Goal: Entertainment & Leisure: Consume media (video, audio)

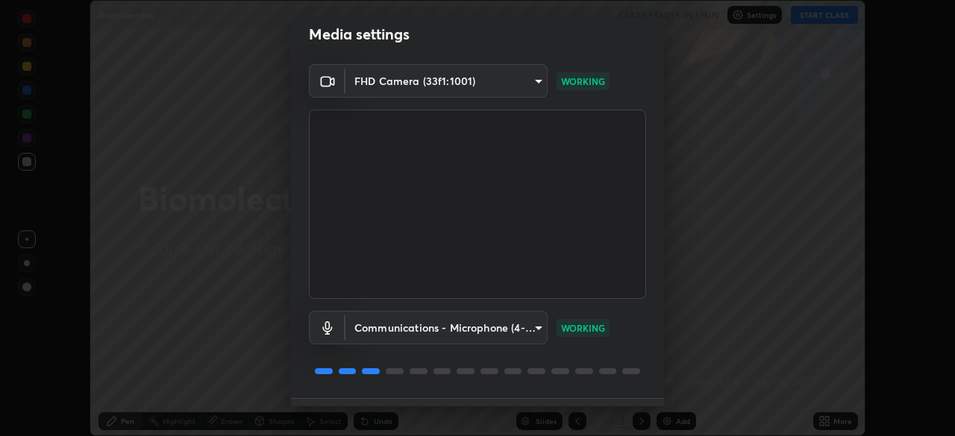
scroll to position [53, 0]
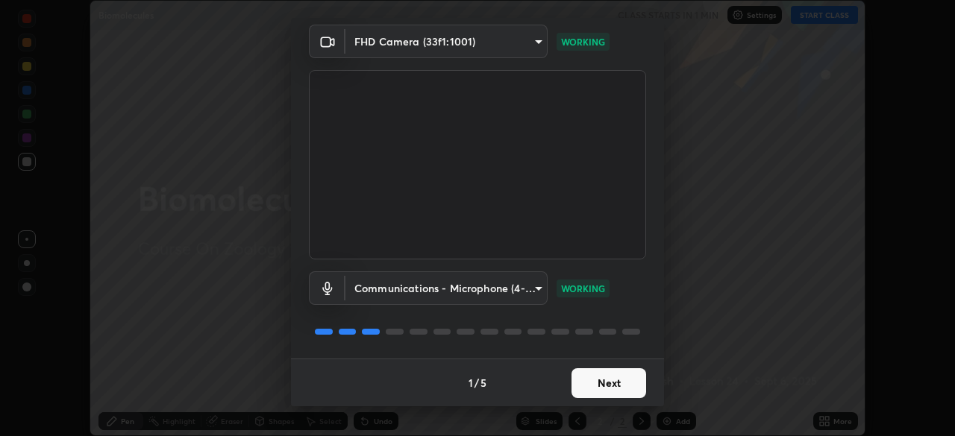
click at [603, 377] on button "Next" at bounding box center [609, 384] width 75 height 30
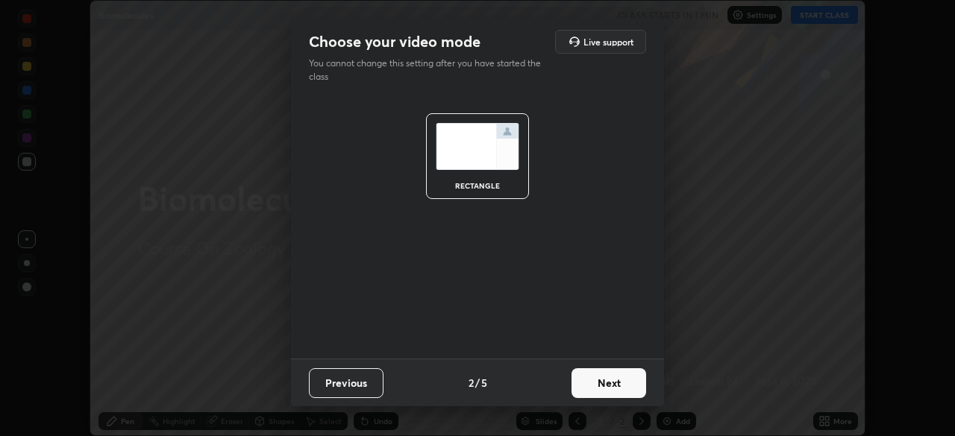
click at [604, 378] on button "Next" at bounding box center [609, 384] width 75 height 30
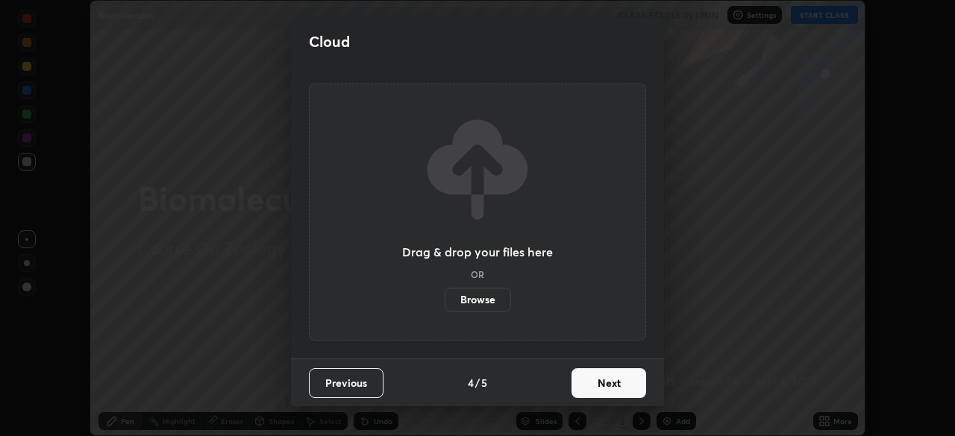
click at [604, 377] on button "Next" at bounding box center [609, 384] width 75 height 30
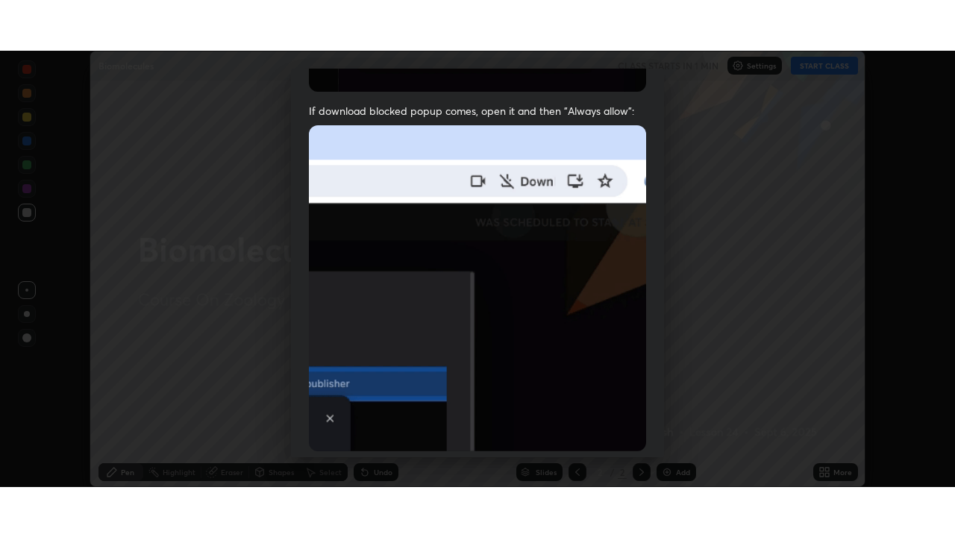
scroll to position [357, 0]
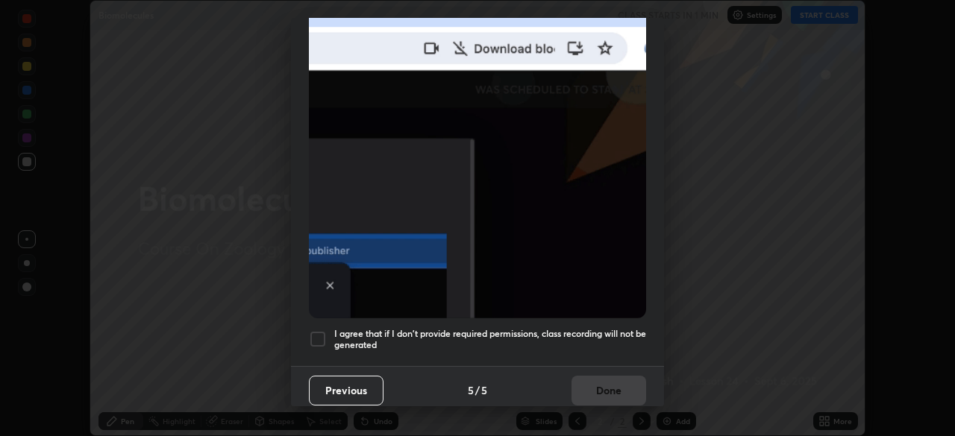
click at [599, 340] on h5 "I agree that if I don't provide required permissions, class recording will not …" at bounding box center [490, 339] width 312 height 23
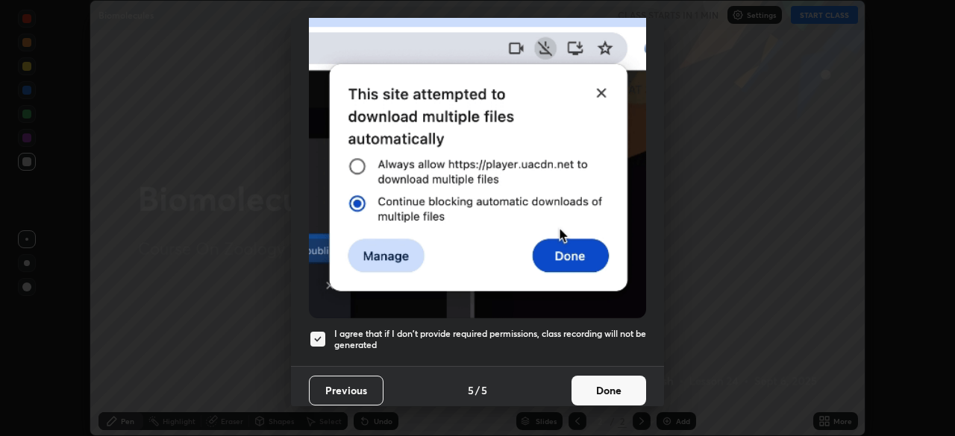
click at [595, 386] on button "Done" at bounding box center [609, 391] width 75 height 30
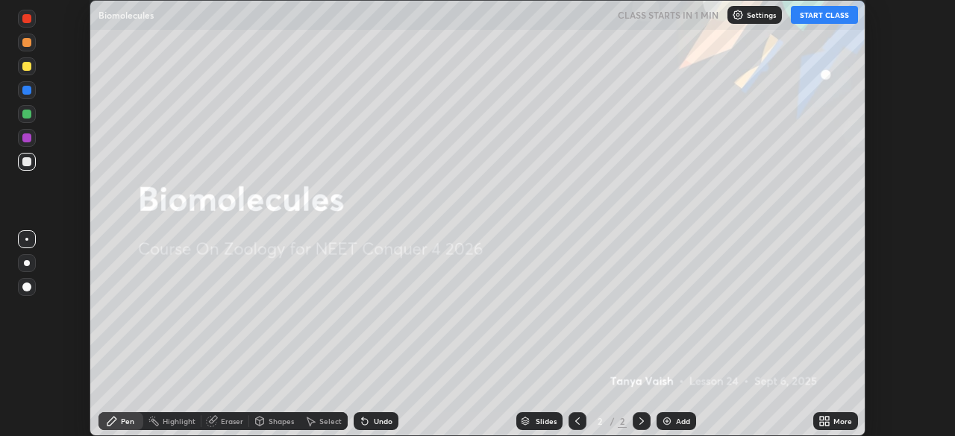
click at [834, 17] on button "START CLASS" at bounding box center [824, 15] width 67 height 18
click at [840, 416] on div "More" at bounding box center [835, 422] width 45 height 18
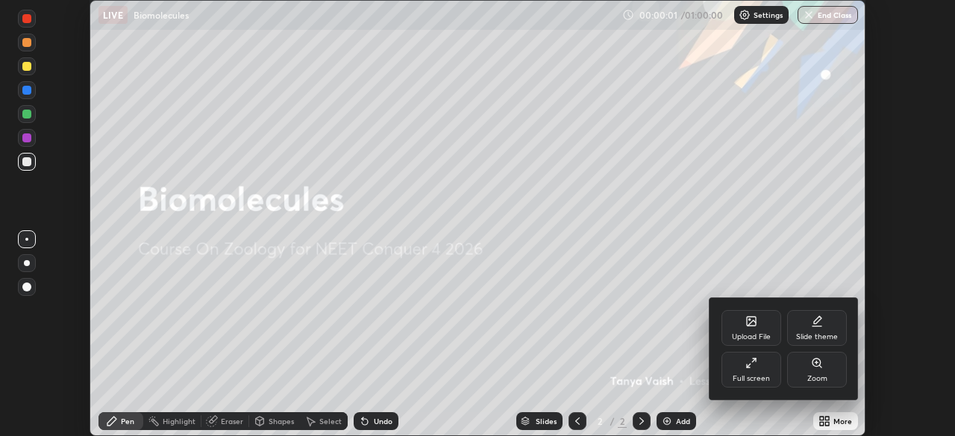
click at [757, 373] on div "Full screen" at bounding box center [751, 370] width 60 height 36
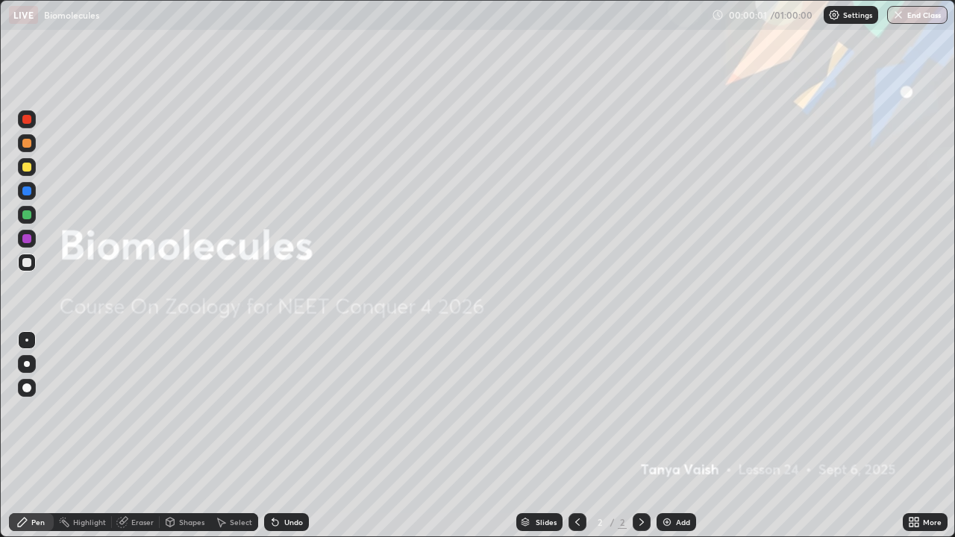
scroll to position [537, 955]
click at [673, 436] on div "Add" at bounding box center [677, 522] width 40 height 18
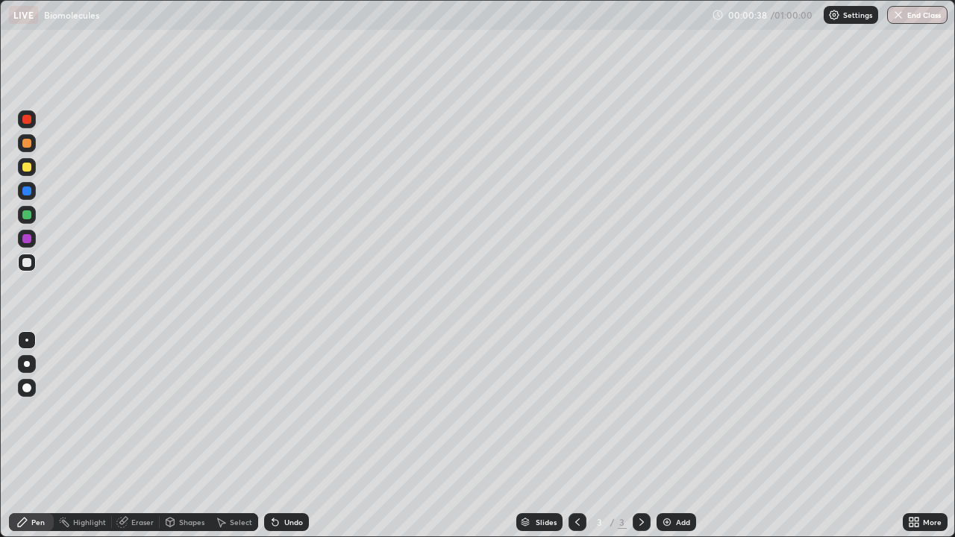
click at [25, 370] on div at bounding box center [27, 364] width 18 height 18
click at [29, 143] on div at bounding box center [26, 143] width 9 height 9
click at [30, 167] on div at bounding box center [26, 167] width 9 height 9
click at [26, 139] on div at bounding box center [26, 143] width 9 height 9
click at [30, 166] on div at bounding box center [26, 167] width 9 height 9
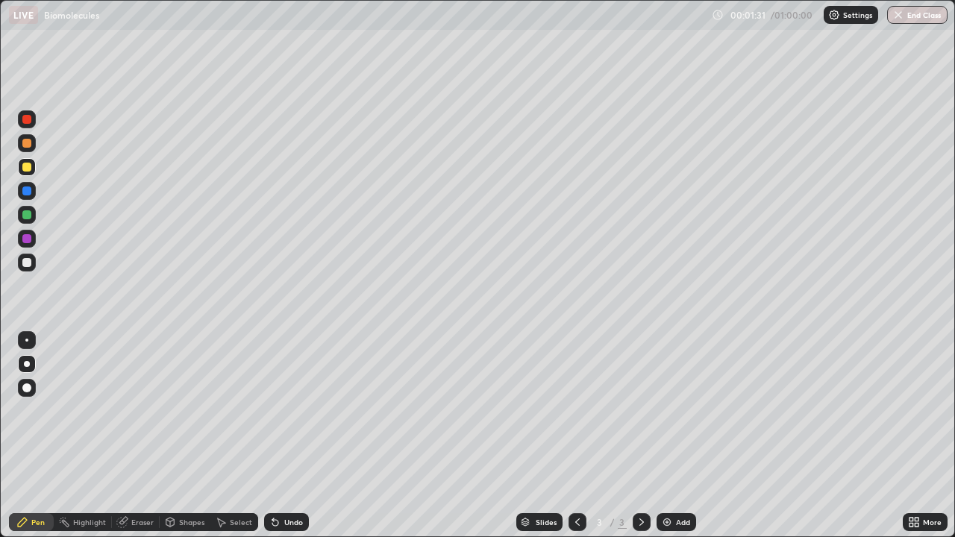
click at [31, 144] on div at bounding box center [27, 143] width 18 height 18
click at [27, 117] on div at bounding box center [26, 119] width 9 height 9
click at [28, 215] on div at bounding box center [26, 214] width 9 height 9
click at [26, 168] on div at bounding box center [26, 167] width 9 height 9
click at [32, 214] on div at bounding box center [27, 215] width 18 height 18
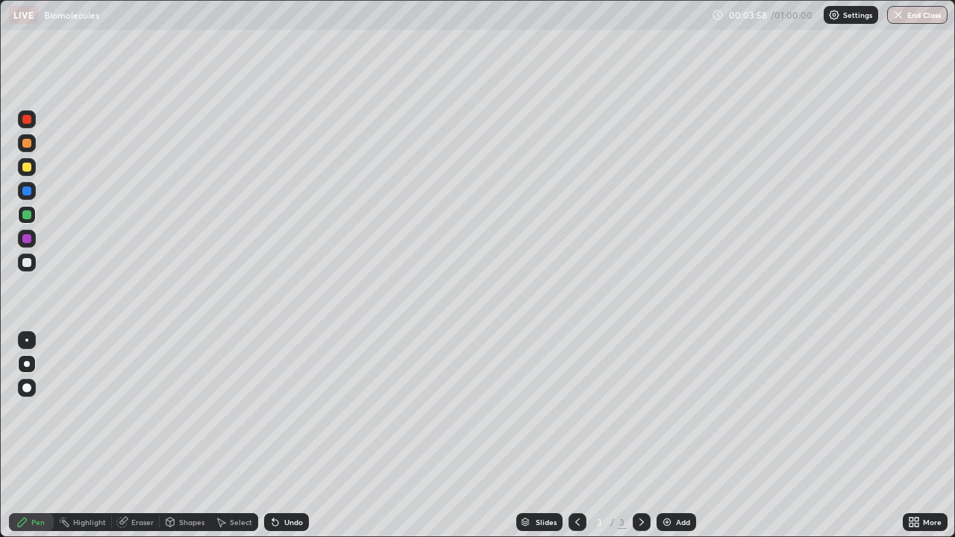
click at [31, 143] on div at bounding box center [27, 143] width 18 height 18
click at [296, 436] on div "Undo" at bounding box center [293, 522] width 19 height 7
click at [298, 436] on div "Undo" at bounding box center [286, 522] width 45 height 18
click at [682, 436] on div "Add" at bounding box center [683, 522] width 14 height 7
click at [28, 164] on div at bounding box center [26, 167] width 9 height 9
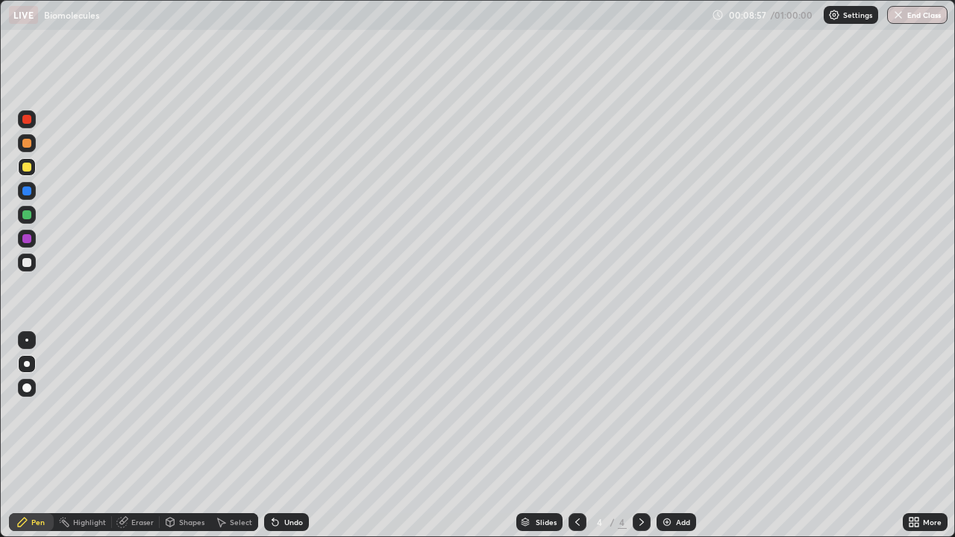
click at [275, 436] on div "Undo" at bounding box center [286, 522] width 45 height 18
click at [292, 436] on div "Undo" at bounding box center [293, 522] width 19 height 7
click at [30, 143] on div at bounding box center [26, 143] width 9 height 9
click at [26, 260] on div at bounding box center [26, 262] width 9 height 9
click at [30, 214] on div at bounding box center [26, 214] width 9 height 9
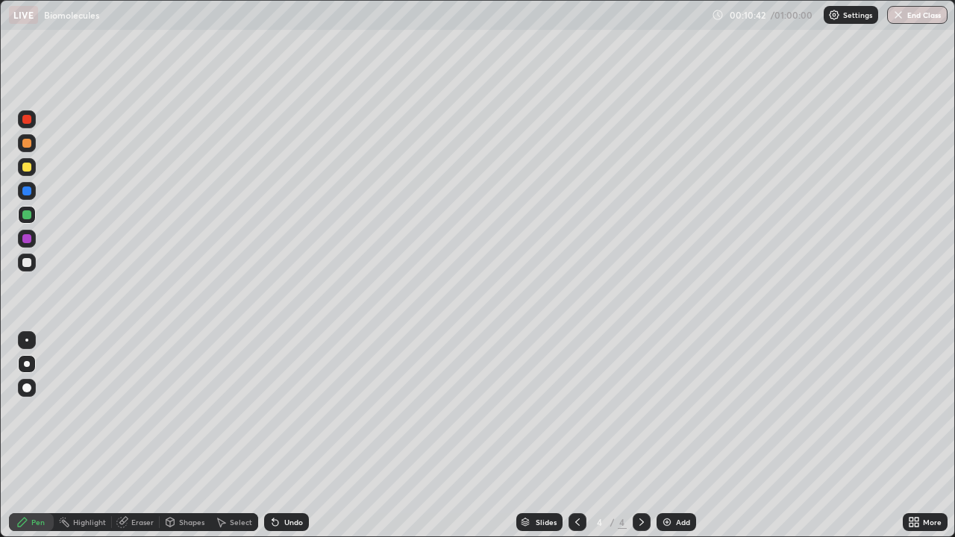
click at [28, 169] on div at bounding box center [26, 167] width 9 height 9
click at [26, 140] on div at bounding box center [26, 143] width 9 height 9
click at [30, 261] on div at bounding box center [26, 262] width 9 height 9
click at [28, 214] on div at bounding box center [26, 214] width 9 height 9
click at [289, 436] on div "Undo" at bounding box center [293, 522] width 19 height 7
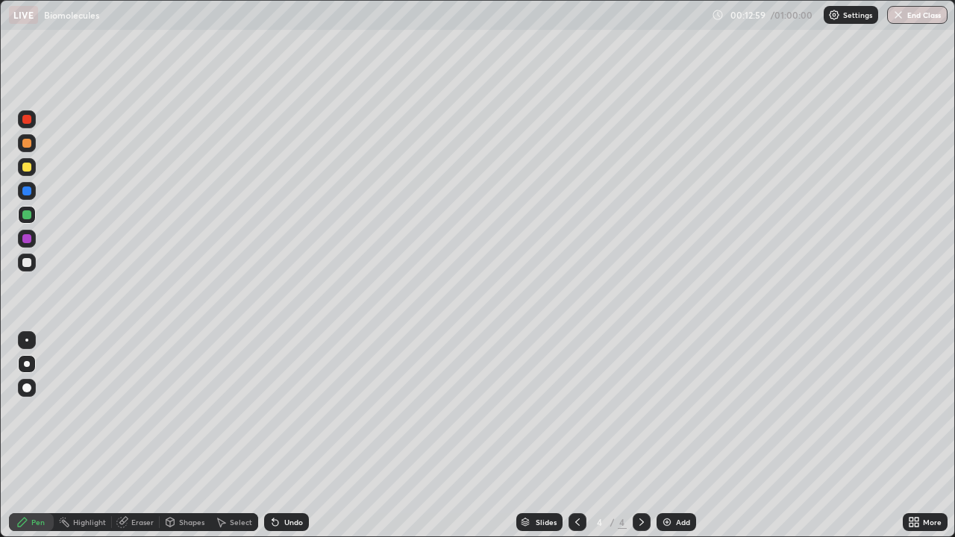
click at [28, 167] on div at bounding box center [26, 167] width 9 height 9
click at [28, 263] on div at bounding box center [26, 262] width 9 height 9
click at [33, 169] on div at bounding box center [27, 167] width 18 height 18
click at [34, 215] on div at bounding box center [27, 215] width 18 height 18
click at [25, 166] on div at bounding box center [26, 167] width 9 height 9
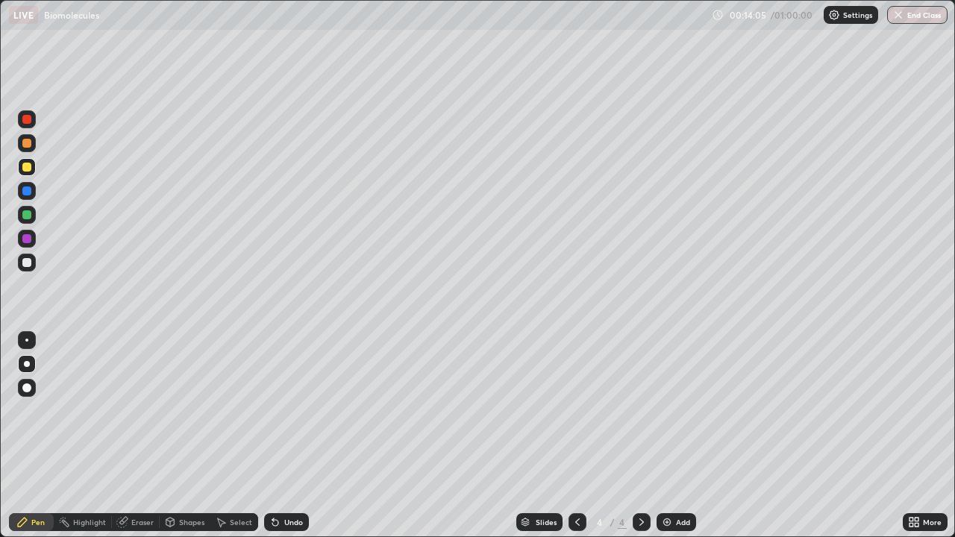
click at [31, 218] on div at bounding box center [27, 215] width 18 height 18
click at [32, 260] on div at bounding box center [27, 263] width 18 height 18
click at [28, 121] on div at bounding box center [26, 119] width 9 height 9
click at [29, 122] on div at bounding box center [26, 119] width 9 height 9
click at [300, 436] on div "Undo" at bounding box center [286, 522] width 45 height 18
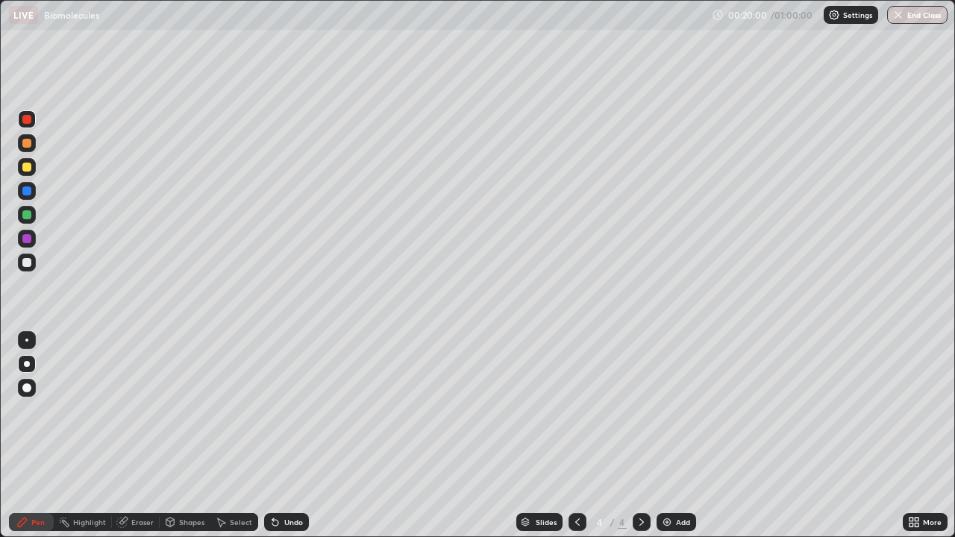
click at [289, 436] on div "Undo" at bounding box center [283, 522] width 51 height 30
click at [677, 436] on div "Add" at bounding box center [683, 522] width 14 height 7
click at [30, 143] on div at bounding box center [26, 143] width 9 height 9
click at [31, 163] on div at bounding box center [27, 167] width 18 height 18
click at [31, 212] on div at bounding box center [26, 214] width 9 height 9
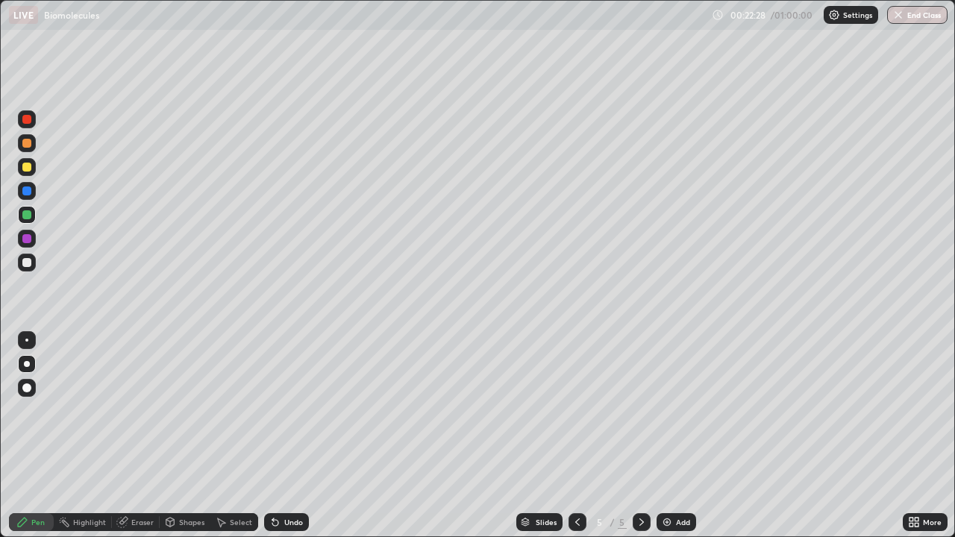
click at [26, 263] on div at bounding box center [26, 262] width 9 height 9
click at [286, 436] on div "Undo" at bounding box center [286, 522] width 45 height 18
click at [30, 213] on div at bounding box center [26, 214] width 9 height 9
click at [29, 260] on div at bounding box center [26, 262] width 9 height 9
click at [28, 239] on div at bounding box center [26, 238] width 9 height 9
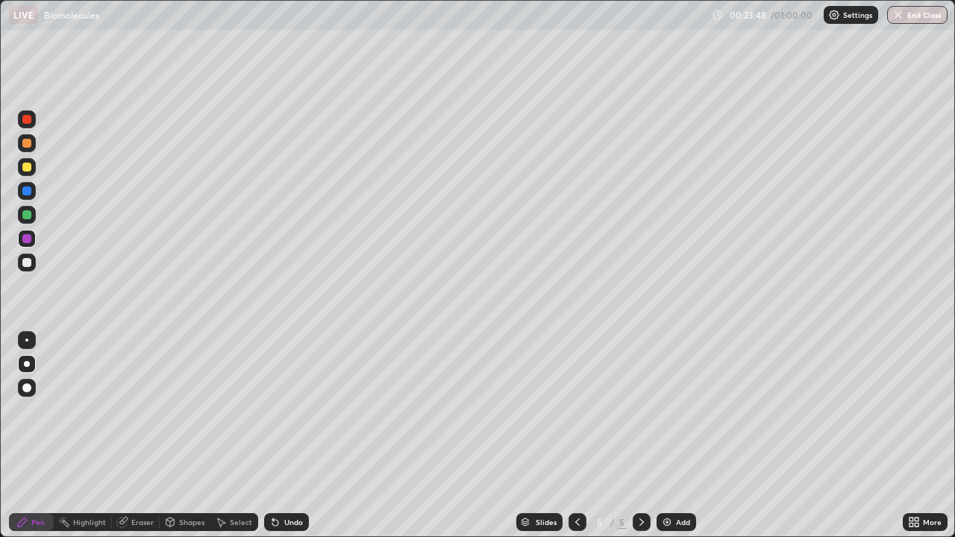
click at [30, 217] on div at bounding box center [26, 214] width 9 height 9
click at [33, 262] on div at bounding box center [27, 263] width 18 height 18
click at [28, 213] on div at bounding box center [26, 214] width 9 height 9
click at [295, 436] on div "Undo" at bounding box center [293, 522] width 19 height 7
click at [29, 260] on div at bounding box center [26, 262] width 9 height 9
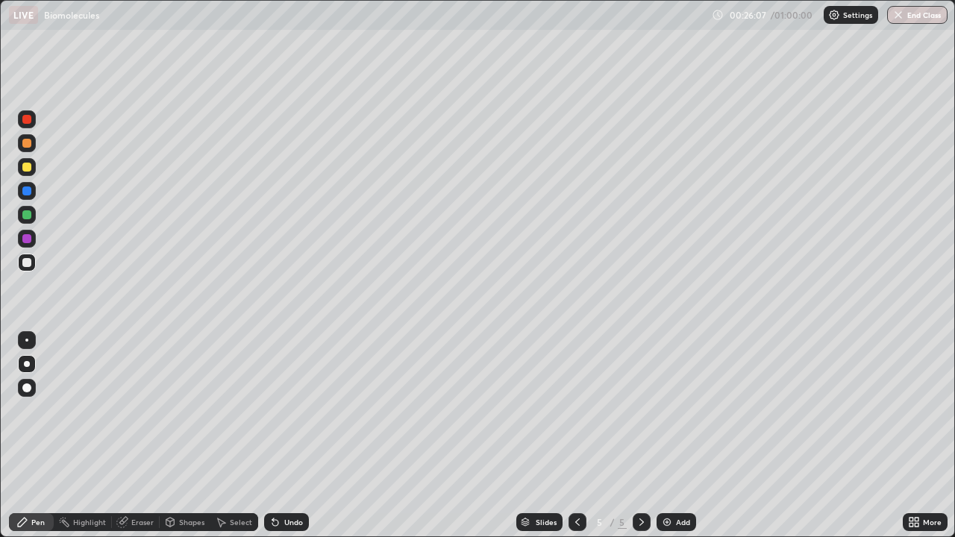
click at [30, 215] on div at bounding box center [26, 214] width 9 height 9
click at [32, 262] on div at bounding box center [27, 263] width 18 height 18
click at [679, 436] on div "Add" at bounding box center [683, 522] width 14 height 7
click at [28, 166] on div at bounding box center [26, 167] width 9 height 9
click at [577, 436] on icon at bounding box center [578, 522] width 12 height 12
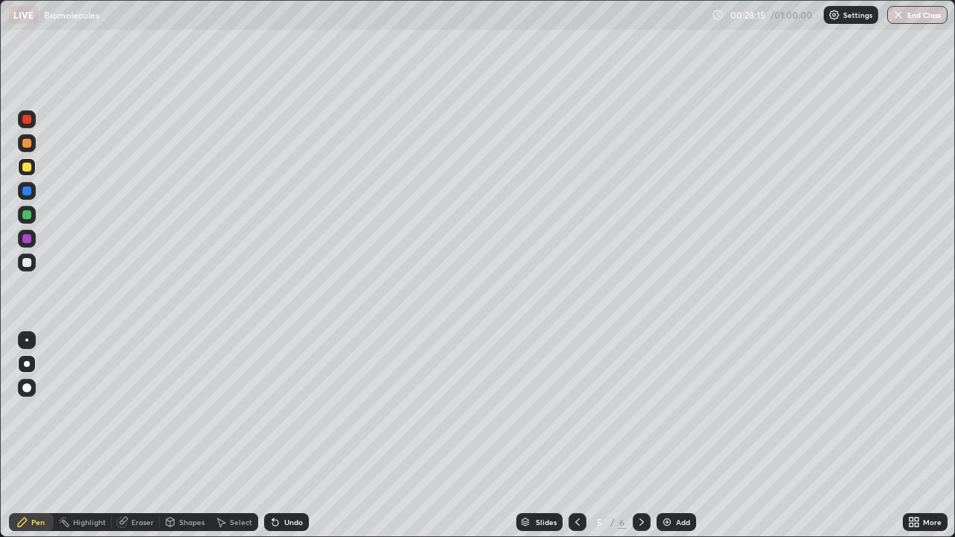
click at [138, 436] on div "Eraser" at bounding box center [142, 522] width 22 height 7
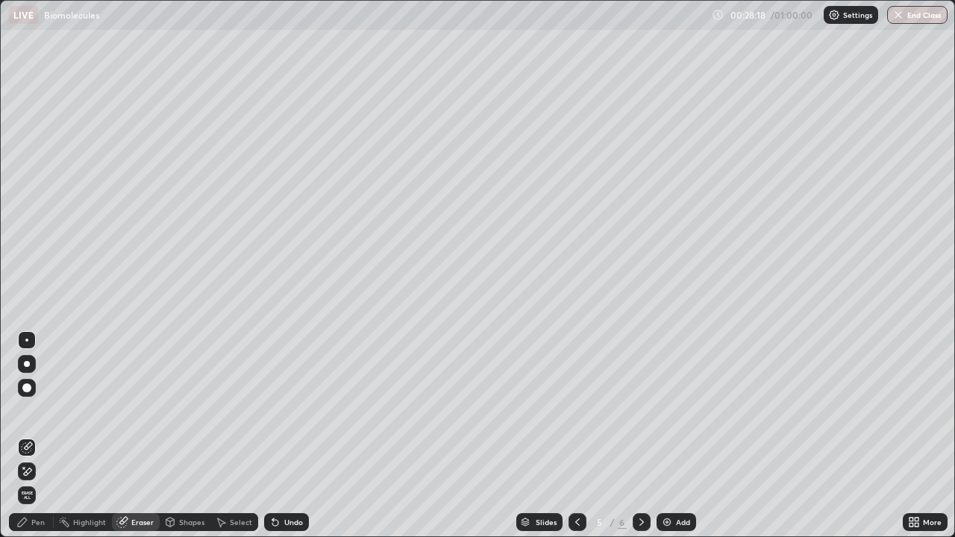
click at [33, 436] on div "Pen" at bounding box center [37, 522] width 13 height 7
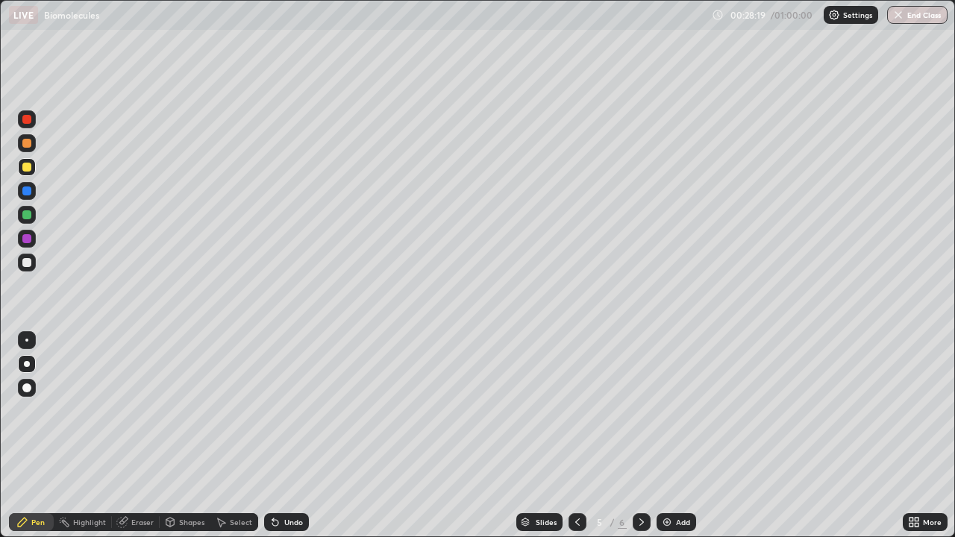
click at [31, 263] on div at bounding box center [26, 262] width 9 height 9
click at [636, 436] on icon at bounding box center [642, 522] width 12 height 12
click at [30, 192] on div at bounding box center [26, 191] width 9 height 9
click at [28, 216] on div at bounding box center [26, 214] width 9 height 9
click at [27, 191] on div at bounding box center [26, 191] width 9 height 9
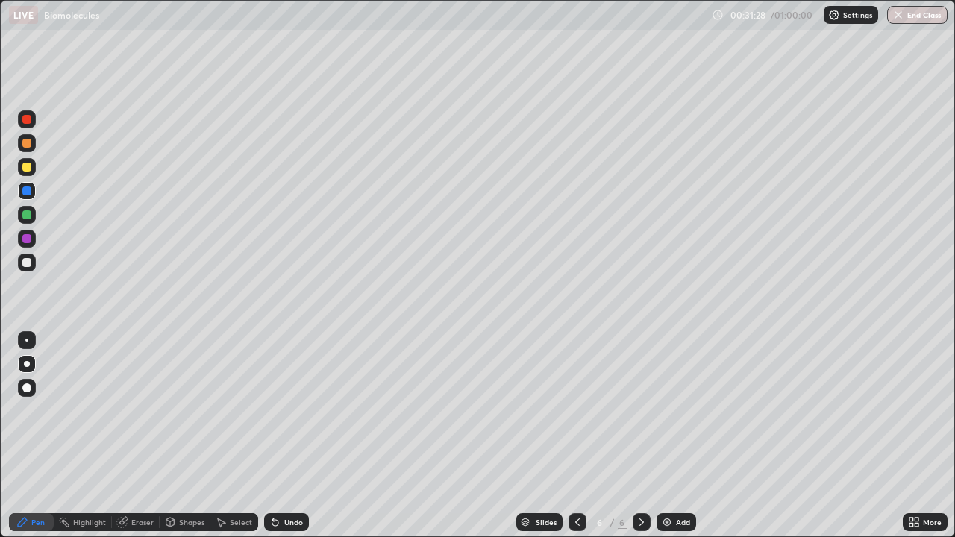
click at [31, 164] on div at bounding box center [27, 167] width 18 height 18
click at [32, 265] on div at bounding box center [27, 263] width 18 height 18
click at [298, 436] on div "Undo" at bounding box center [283, 522] width 51 height 30
click at [303, 436] on div "Undo" at bounding box center [283, 522] width 51 height 30
click at [32, 193] on div at bounding box center [27, 191] width 18 height 18
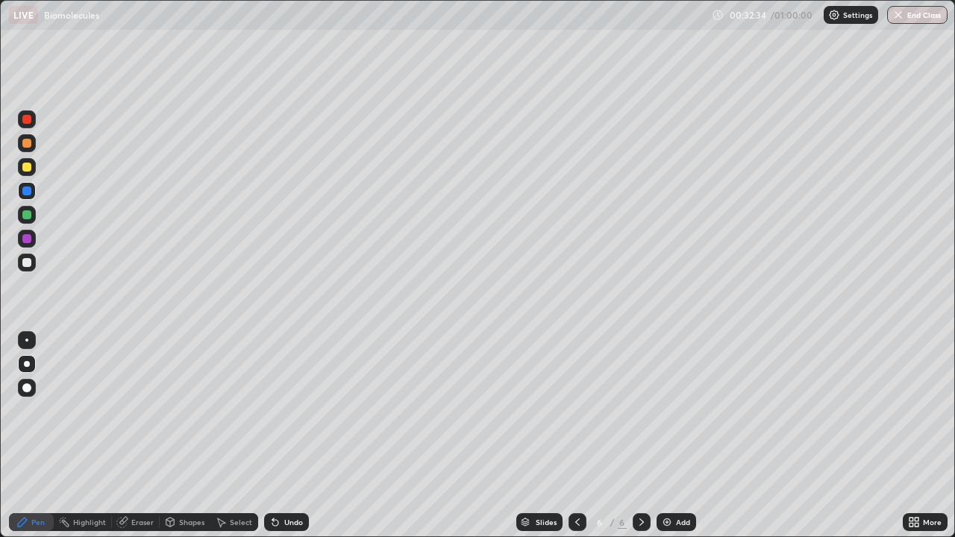
click at [34, 212] on div at bounding box center [27, 215] width 18 height 18
click at [27, 263] on div at bounding box center [26, 262] width 9 height 9
click at [31, 167] on div at bounding box center [26, 167] width 9 height 9
click at [33, 216] on div at bounding box center [27, 215] width 18 height 18
click at [34, 263] on div at bounding box center [27, 263] width 18 height 18
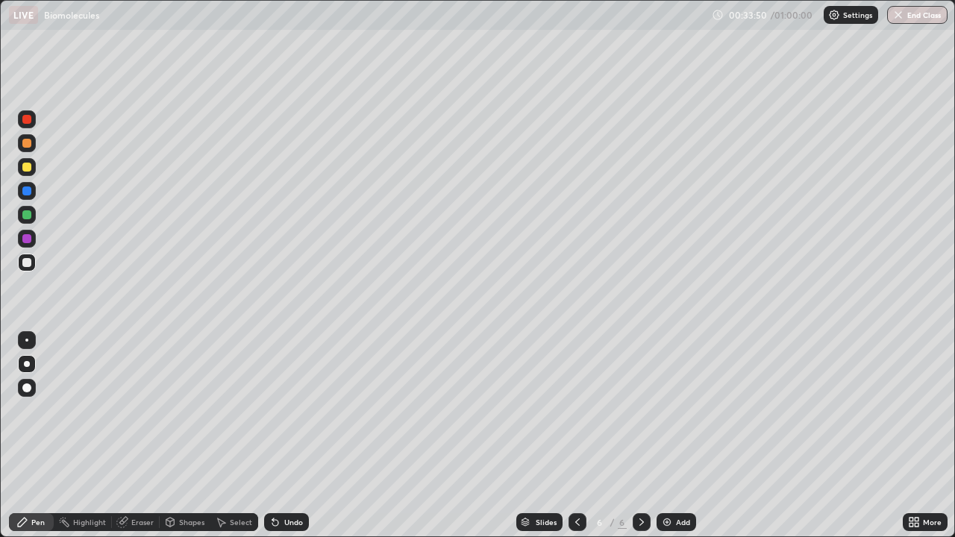
click at [836, 436] on div "Slides 6 / 6 Add" at bounding box center [606, 522] width 594 height 30
click at [831, 436] on div "Slides 6 / 6 Add" at bounding box center [606, 522] width 594 height 30
click at [851, 436] on div "Slides 6 / 6 Add" at bounding box center [606, 522] width 594 height 30
click at [28, 143] on div at bounding box center [26, 143] width 9 height 9
click at [577, 436] on icon at bounding box center [578, 522] width 12 height 12
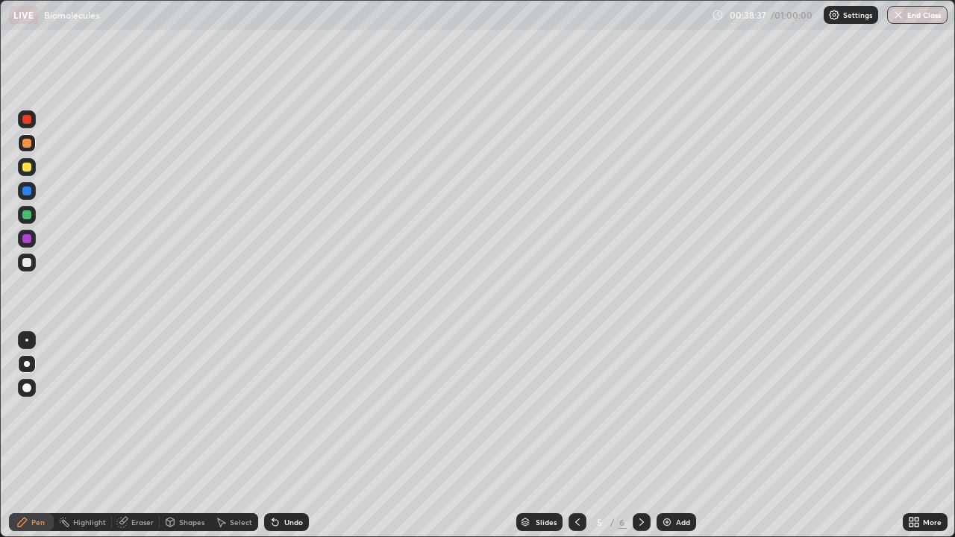
click at [682, 436] on div "Add" at bounding box center [683, 522] width 14 height 7
click at [26, 260] on div at bounding box center [26, 262] width 9 height 9
click at [29, 166] on div at bounding box center [26, 167] width 9 height 9
click at [640, 436] on icon at bounding box center [642, 522] width 12 height 12
click at [672, 436] on div "Add" at bounding box center [677, 522] width 40 height 18
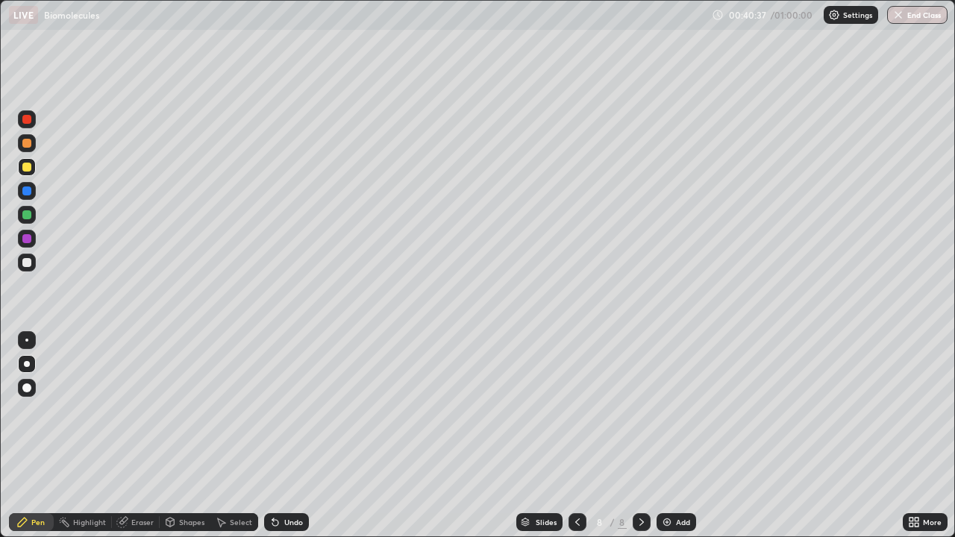
click at [31, 149] on div at bounding box center [27, 143] width 18 height 18
click at [32, 166] on div at bounding box center [27, 167] width 18 height 18
click at [30, 143] on div at bounding box center [26, 143] width 9 height 9
click at [30, 262] on div at bounding box center [26, 262] width 9 height 9
click at [32, 145] on div at bounding box center [27, 143] width 18 height 18
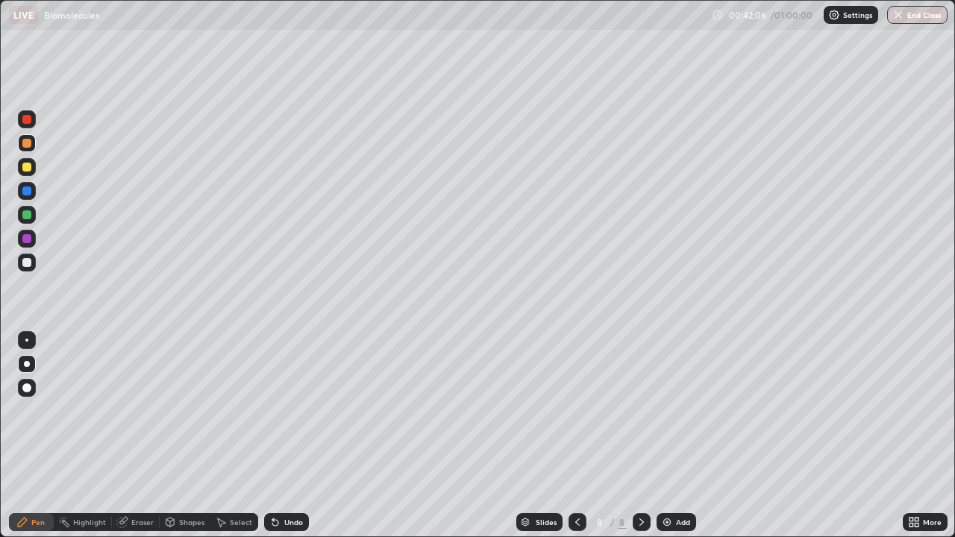
click at [31, 264] on div at bounding box center [26, 262] width 9 height 9
click at [297, 436] on div "Undo" at bounding box center [286, 522] width 45 height 18
click at [28, 192] on div at bounding box center [26, 191] width 9 height 9
click at [301, 436] on div "Undo" at bounding box center [286, 522] width 45 height 18
click at [33, 164] on div at bounding box center [27, 167] width 18 height 18
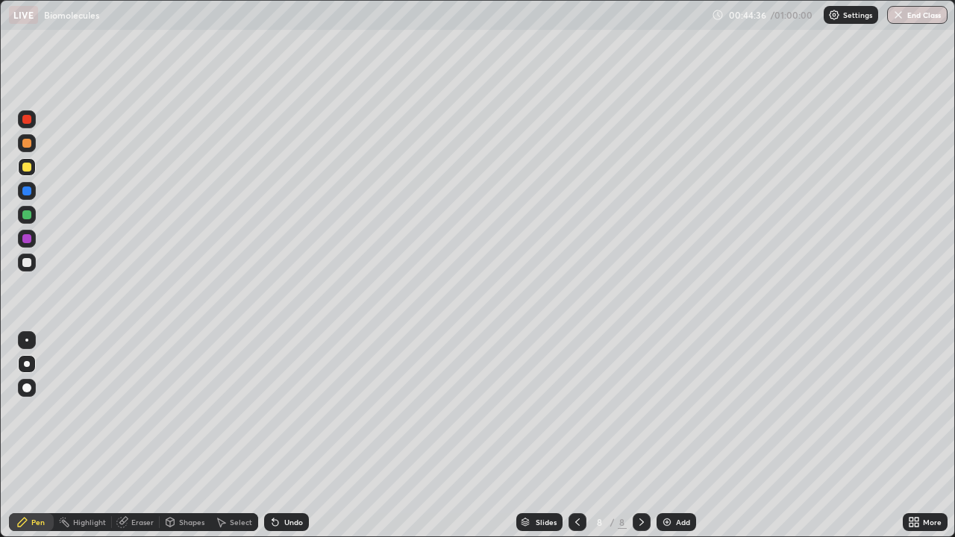
click at [31, 240] on div at bounding box center [26, 238] width 9 height 9
click at [145, 436] on div "Eraser" at bounding box center [142, 522] width 22 height 7
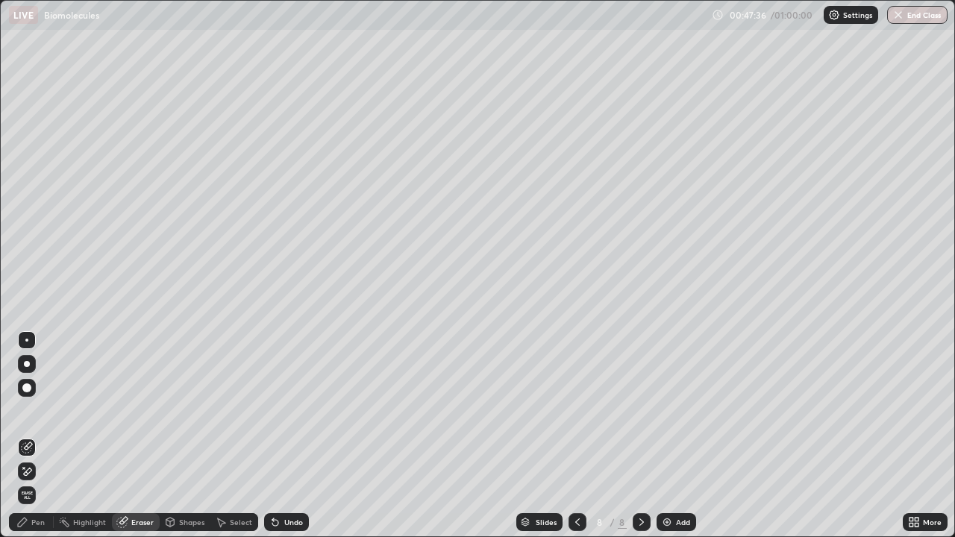
click at [42, 436] on div "Pen" at bounding box center [31, 522] width 45 height 18
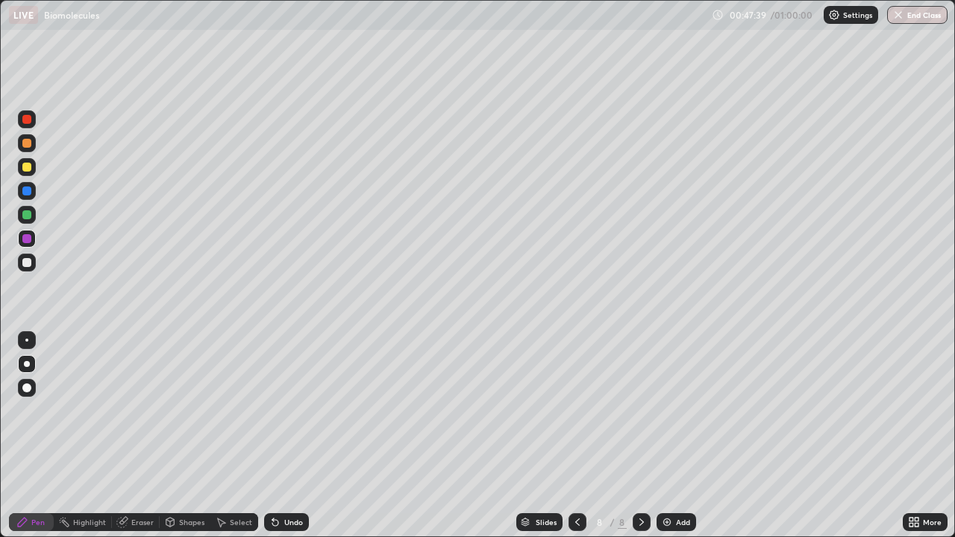
click at [25, 190] on div at bounding box center [26, 191] width 9 height 9
click at [676, 436] on div "Add" at bounding box center [683, 522] width 14 height 7
click at [28, 166] on div at bounding box center [26, 167] width 9 height 9
click at [30, 191] on div at bounding box center [26, 191] width 9 height 9
click at [284, 436] on div "Undo" at bounding box center [283, 522] width 51 height 30
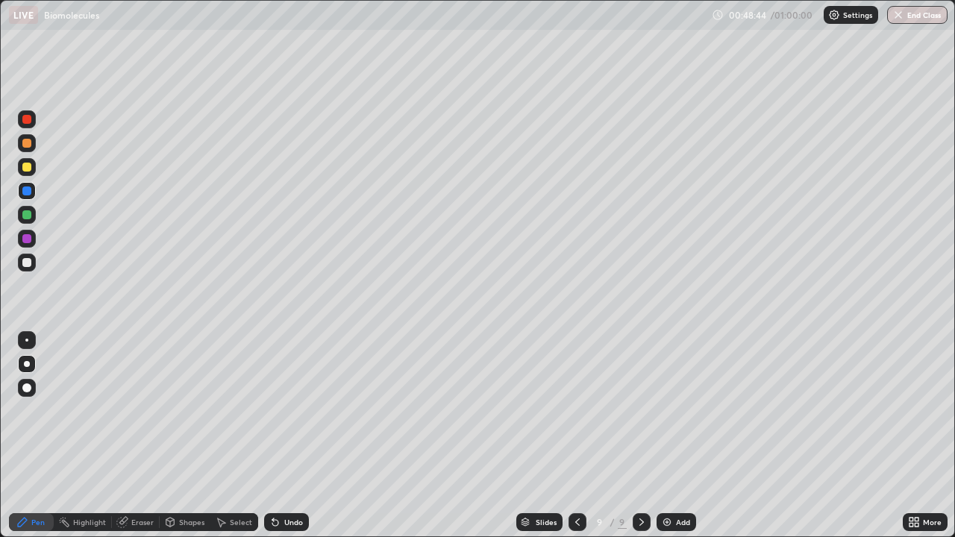
click at [28, 259] on div at bounding box center [26, 262] width 9 height 9
click at [31, 167] on div at bounding box center [26, 167] width 9 height 9
click at [288, 436] on div "Undo" at bounding box center [293, 522] width 19 height 7
click at [30, 145] on div at bounding box center [26, 143] width 9 height 9
click at [299, 436] on div "Undo" at bounding box center [286, 522] width 45 height 18
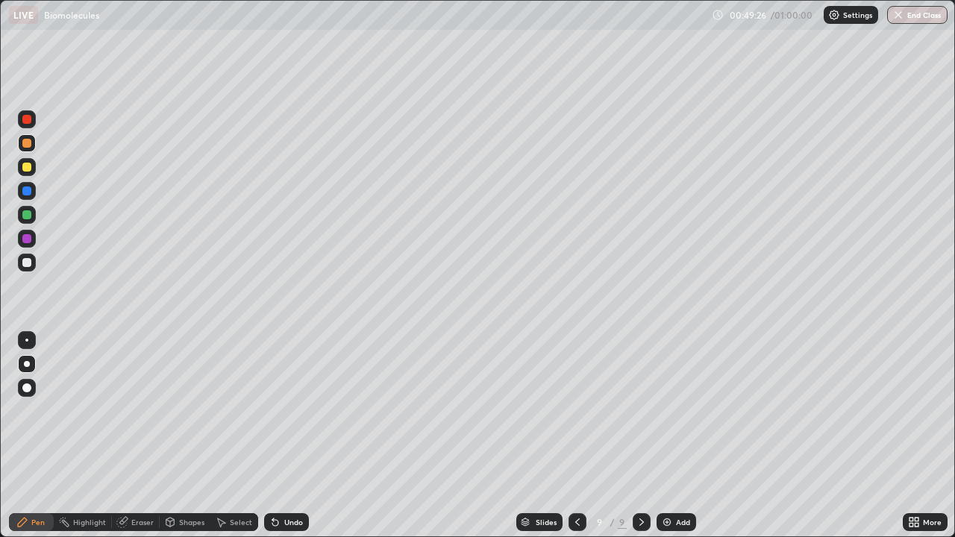
click at [292, 436] on div "Undo" at bounding box center [283, 522] width 51 height 30
click at [31, 167] on div at bounding box center [26, 167] width 9 height 9
click at [27, 120] on div at bounding box center [26, 119] width 9 height 9
click at [148, 436] on div "Eraser" at bounding box center [142, 522] width 22 height 7
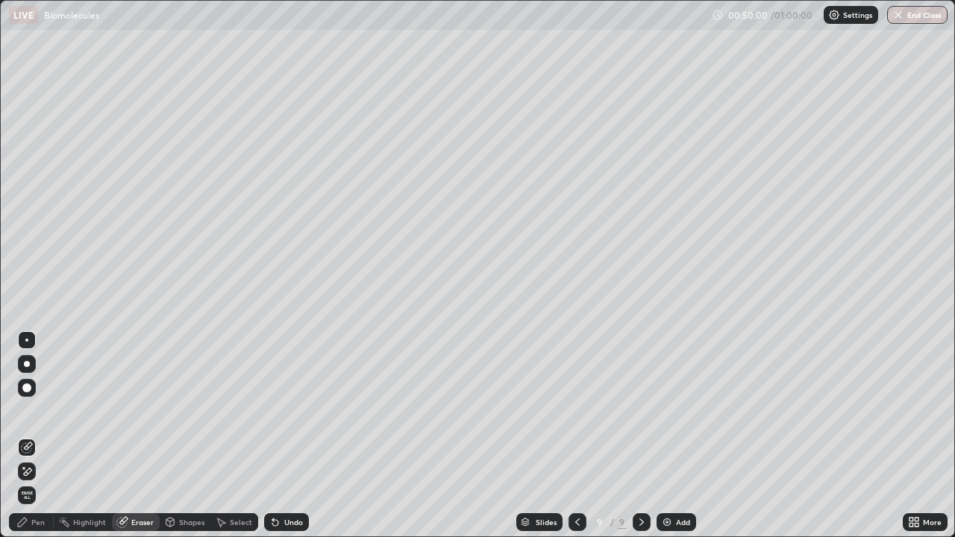
click at [36, 436] on div "Pen" at bounding box center [37, 522] width 13 height 7
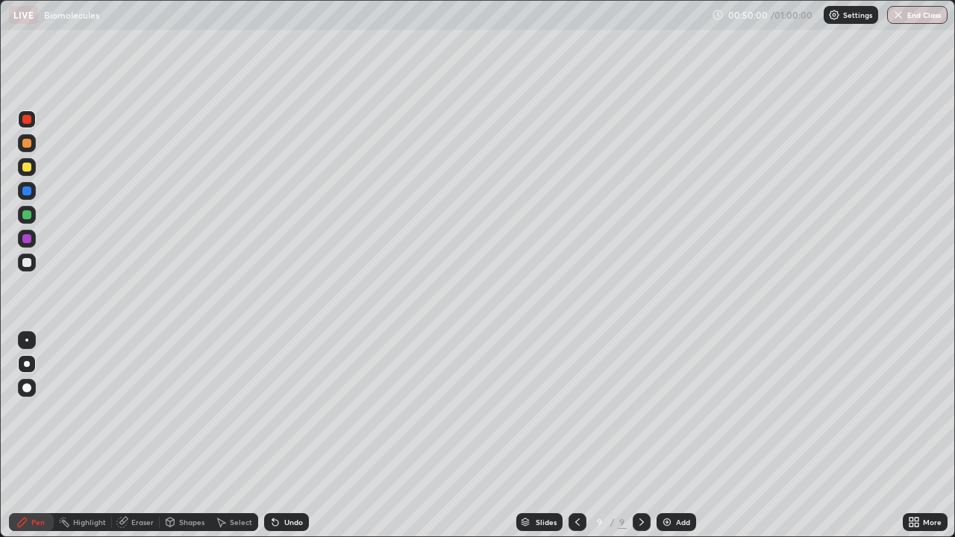
click at [28, 166] on div at bounding box center [26, 167] width 9 height 9
click at [30, 120] on div at bounding box center [26, 119] width 9 height 9
click at [25, 262] on div at bounding box center [26, 262] width 9 height 9
click at [33, 166] on div at bounding box center [27, 167] width 18 height 18
click at [30, 240] on div at bounding box center [26, 238] width 9 height 9
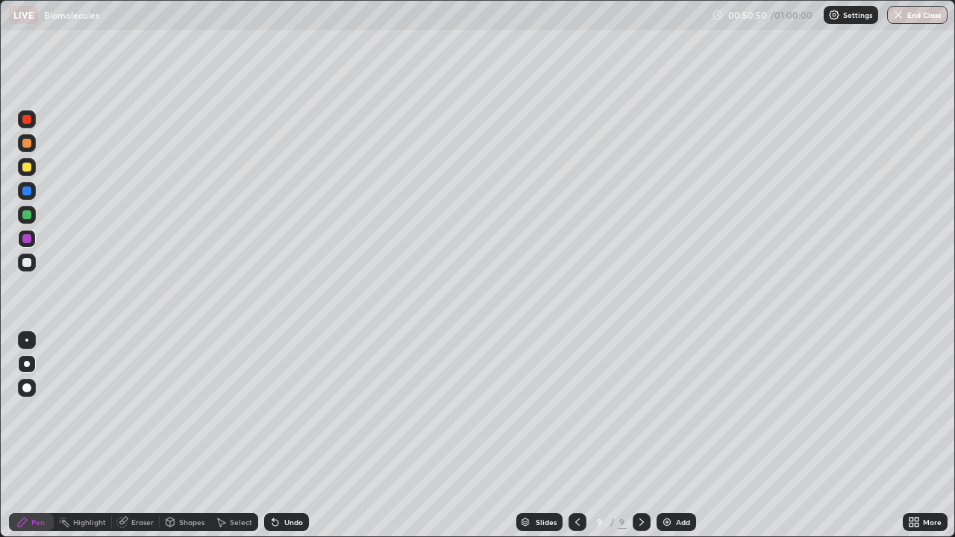
click at [30, 260] on div at bounding box center [26, 262] width 9 height 9
click at [683, 436] on div "Add" at bounding box center [683, 522] width 14 height 7
click at [27, 141] on div at bounding box center [26, 143] width 9 height 9
click at [297, 436] on div "Undo" at bounding box center [286, 522] width 45 height 18
click at [296, 436] on div "Undo" at bounding box center [293, 522] width 19 height 7
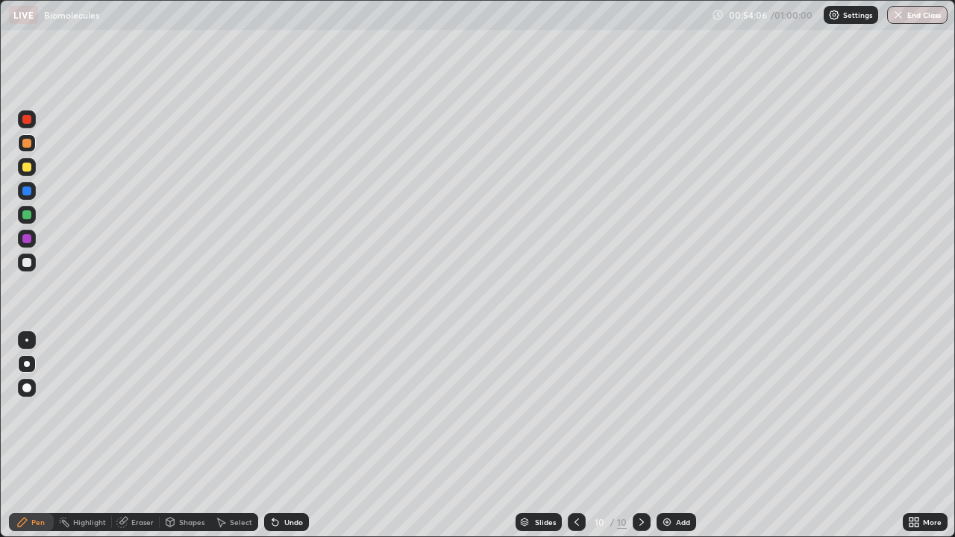
click at [301, 436] on div "Undo" at bounding box center [286, 522] width 45 height 18
click at [288, 436] on div "Undo" at bounding box center [293, 522] width 19 height 7
click at [32, 166] on div at bounding box center [27, 167] width 18 height 18
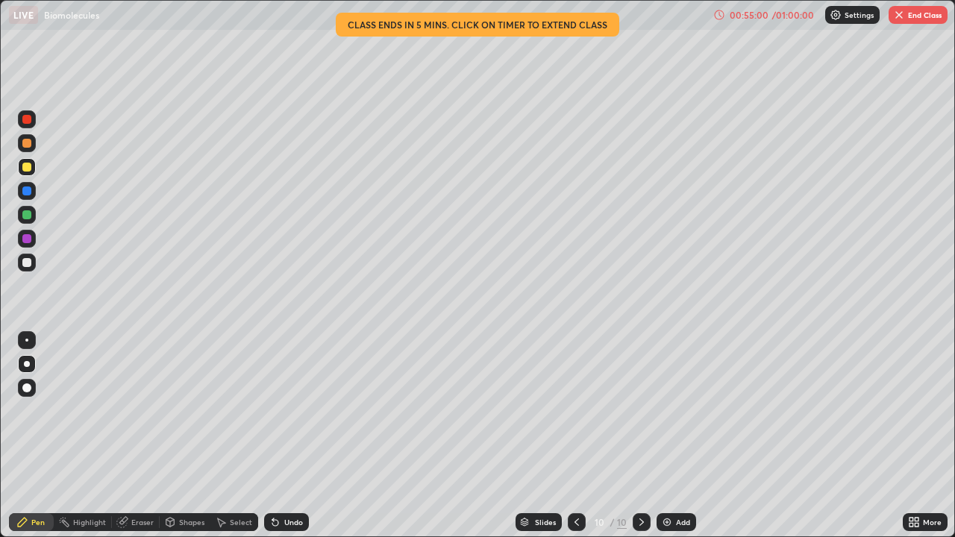
click at [28, 187] on div at bounding box center [26, 191] width 9 height 9
click at [33, 267] on div at bounding box center [27, 263] width 18 height 18
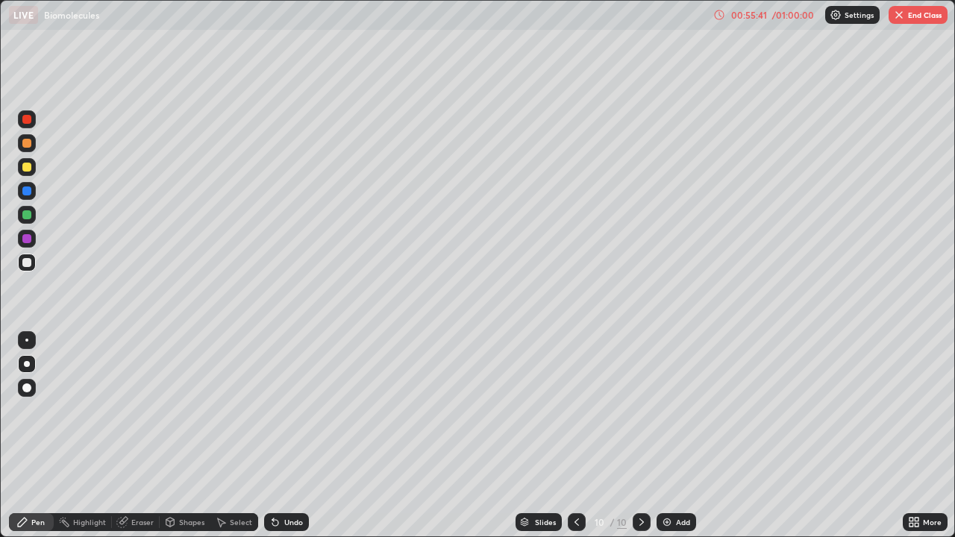
click at [286, 436] on div "Undo" at bounding box center [293, 522] width 19 height 7
click at [28, 145] on div at bounding box center [26, 143] width 9 height 9
click at [30, 190] on div at bounding box center [26, 191] width 9 height 9
click at [290, 436] on div "Undo" at bounding box center [286, 522] width 45 height 18
click at [289, 436] on div "Undo" at bounding box center [293, 522] width 19 height 7
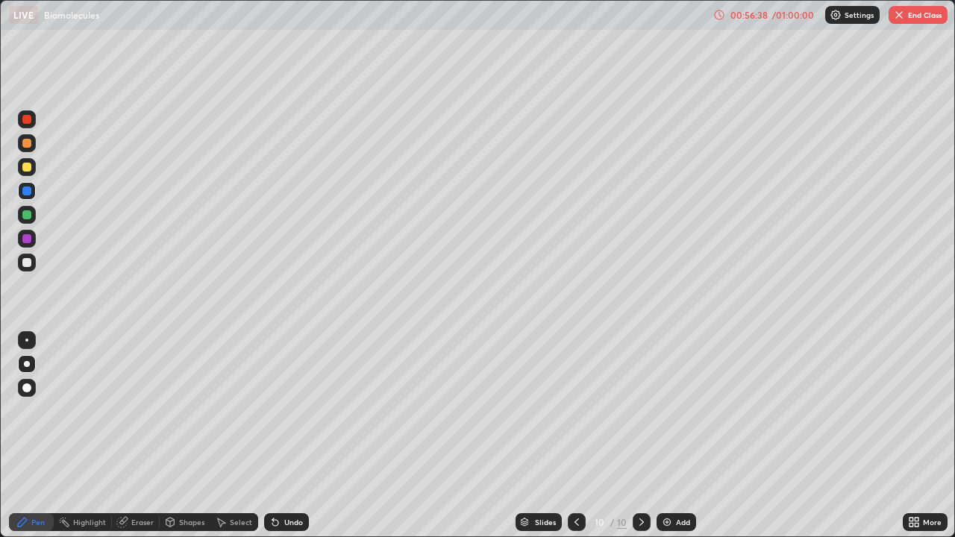
click at [30, 168] on div at bounding box center [26, 167] width 9 height 9
click at [290, 436] on div "Undo" at bounding box center [293, 522] width 19 height 7
click at [289, 436] on div "Undo" at bounding box center [293, 522] width 19 height 7
click at [31, 213] on div at bounding box center [27, 215] width 18 height 18
click at [28, 241] on div at bounding box center [26, 238] width 9 height 9
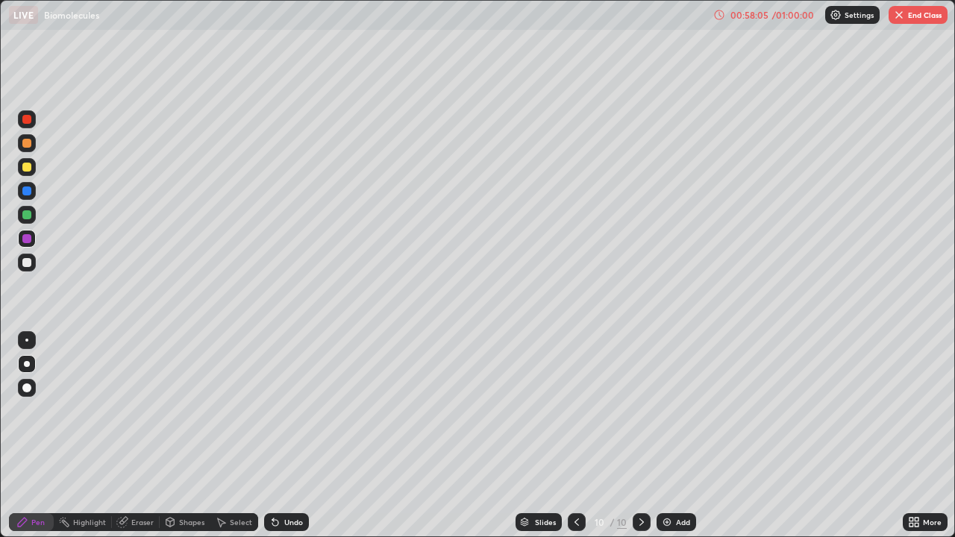
click at [30, 213] on div at bounding box center [26, 214] width 9 height 9
click at [32, 258] on div at bounding box center [27, 263] width 18 height 18
click at [28, 209] on div at bounding box center [27, 215] width 18 height 18
click at [29, 257] on div at bounding box center [27, 263] width 18 height 18
click at [134, 436] on div "Eraser" at bounding box center [142, 522] width 22 height 7
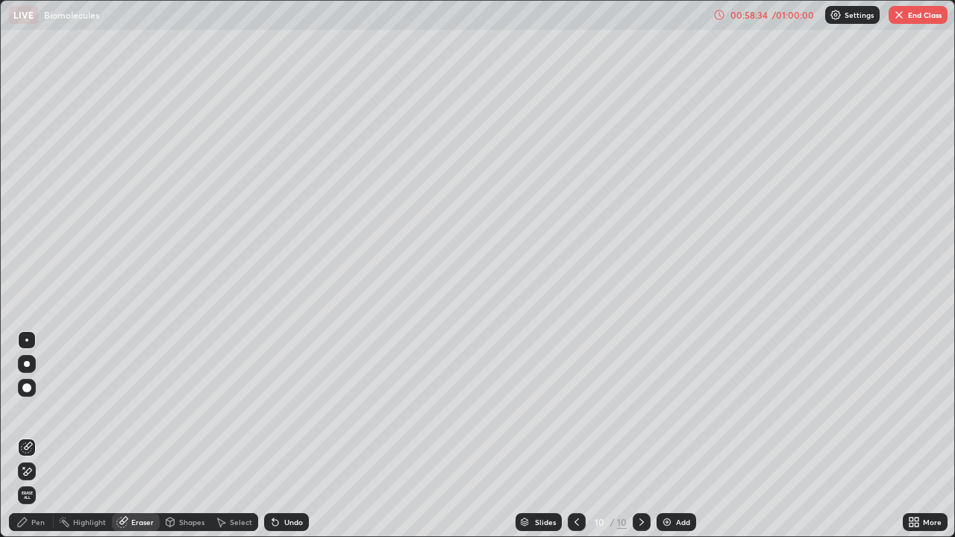
click at [40, 436] on div "Pen" at bounding box center [37, 522] width 13 height 7
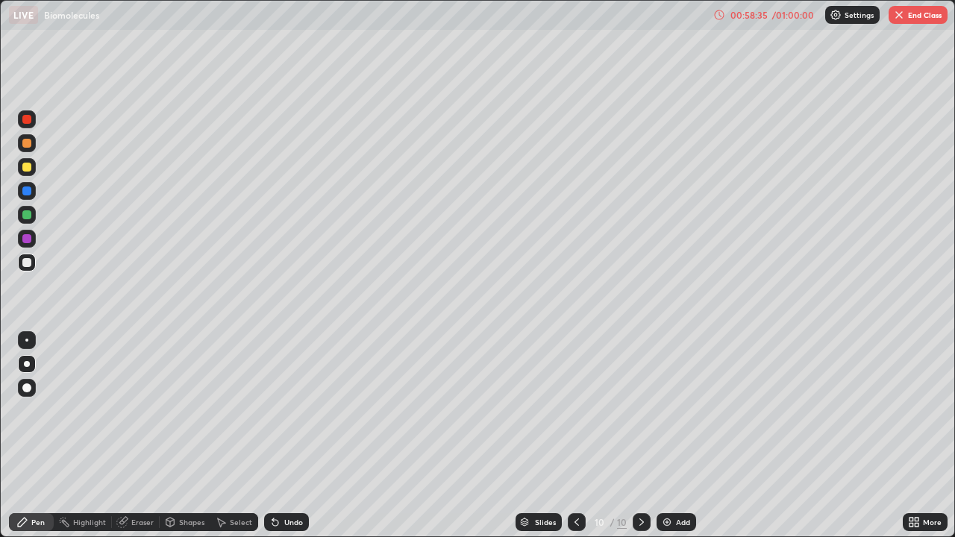
click at [30, 214] on div at bounding box center [26, 214] width 9 height 9
click at [575, 436] on icon at bounding box center [577, 522] width 12 height 12
click at [641, 436] on icon at bounding box center [642, 522] width 12 height 12
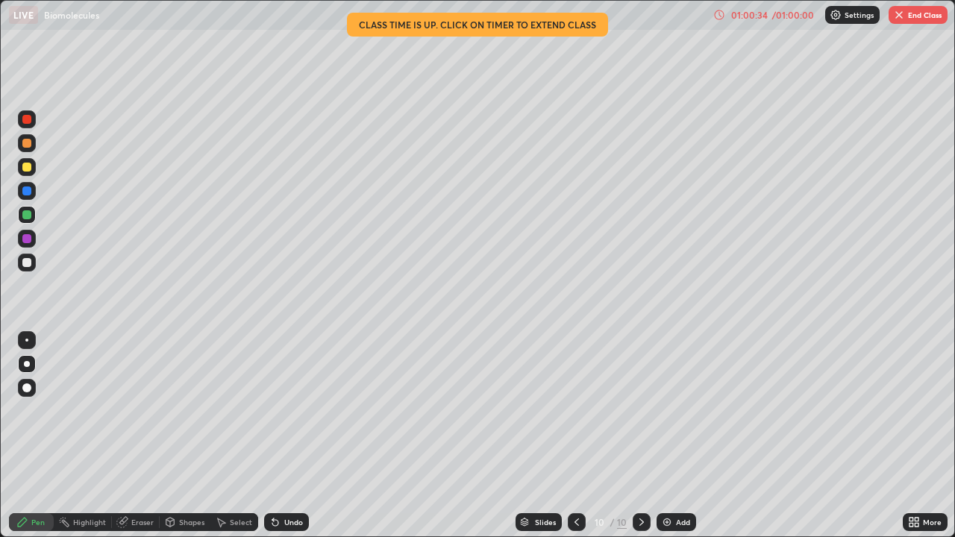
click at [576, 436] on icon at bounding box center [577, 522] width 12 height 12
click at [639, 436] on icon at bounding box center [641, 522] width 4 height 7
click at [906, 14] on button "End Class" at bounding box center [918, 15] width 59 height 18
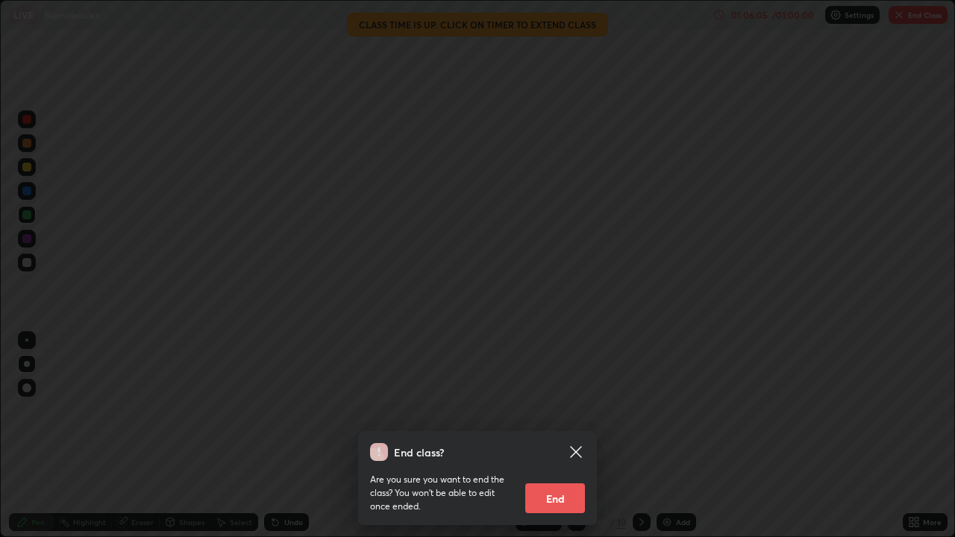
click at [566, 436] on button "End" at bounding box center [555, 498] width 60 height 30
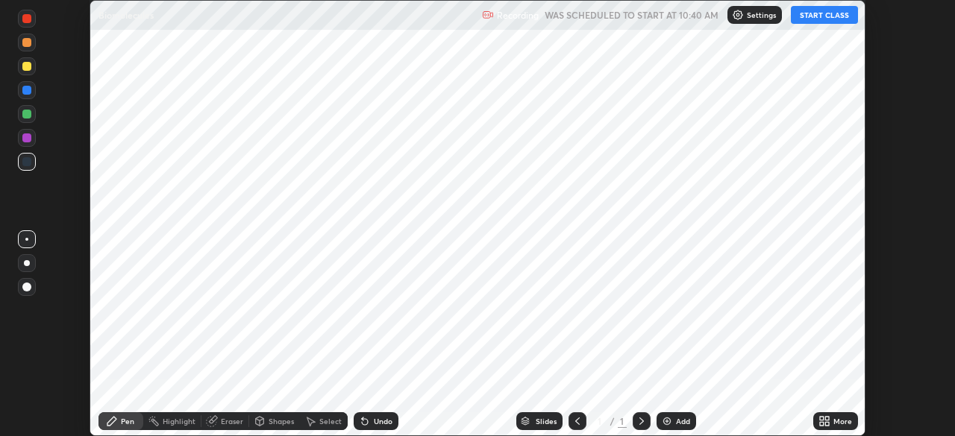
scroll to position [436, 955]
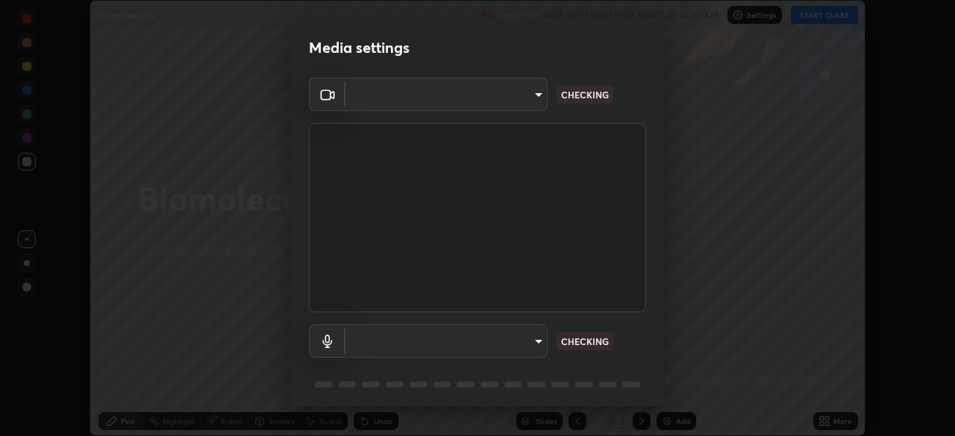
type input "5607bcfbd967db3bf5f76de58c8b00fc12754f2471884d1aaf72f2f6a5703857"
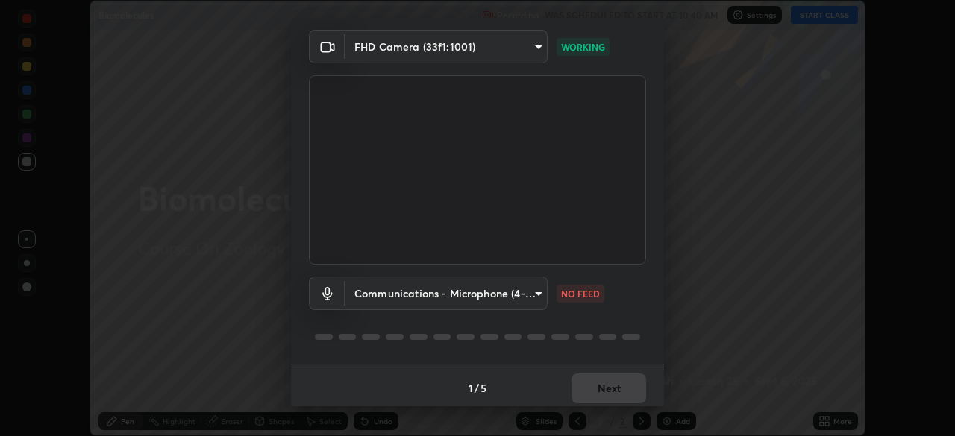
click at [535, 293] on body "Erase all Biomolecules Recording WAS SCHEDULED TO START AT 10:40 AM Settings ST…" at bounding box center [477, 218] width 955 height 436
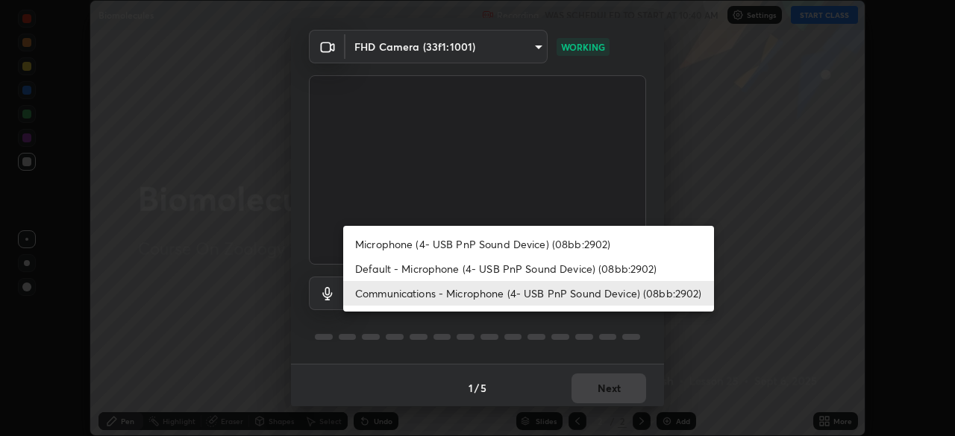
click at [499, 272] on li "Default - Microphone (4- USB PnP Sound Device) (08bb:2902)" at bounding box center [528, 269] width 371 height 25
type input "default"
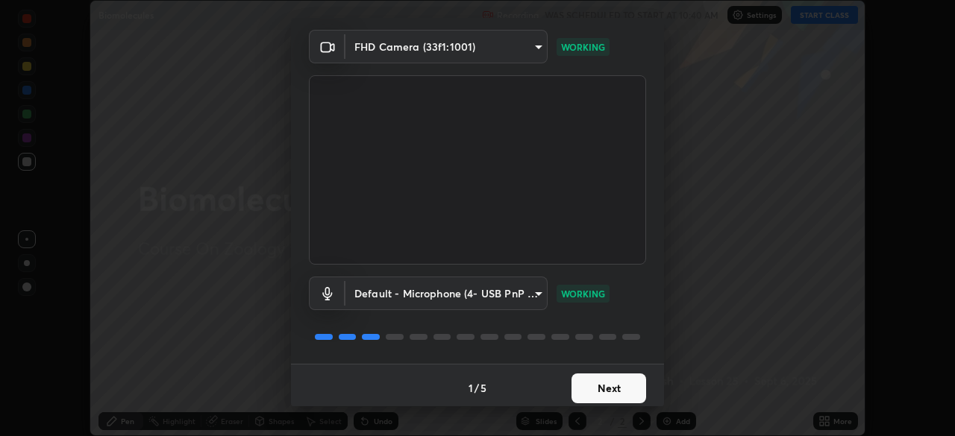
click at [596, 383] on button "Next" at bounding box center [609, 389] width 75 height 30
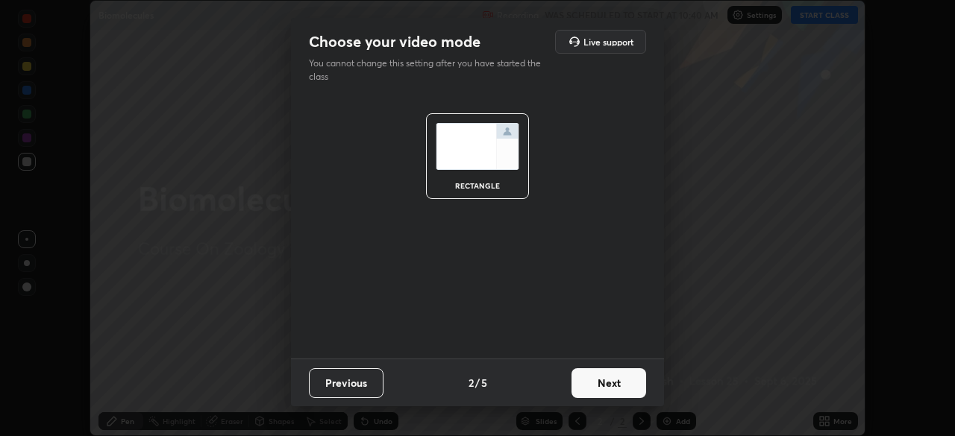
scroll to position [0, 0]
click at [595, 381] on button "Next" at bounding box center [609, 384] width 75 height 30
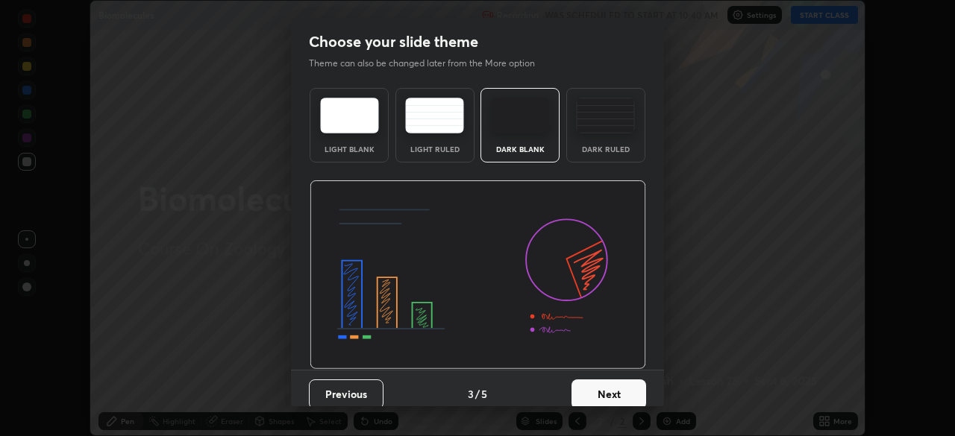
click at [595, 383] on button "Next" at bounding box center [609, 395] width 75 height 30
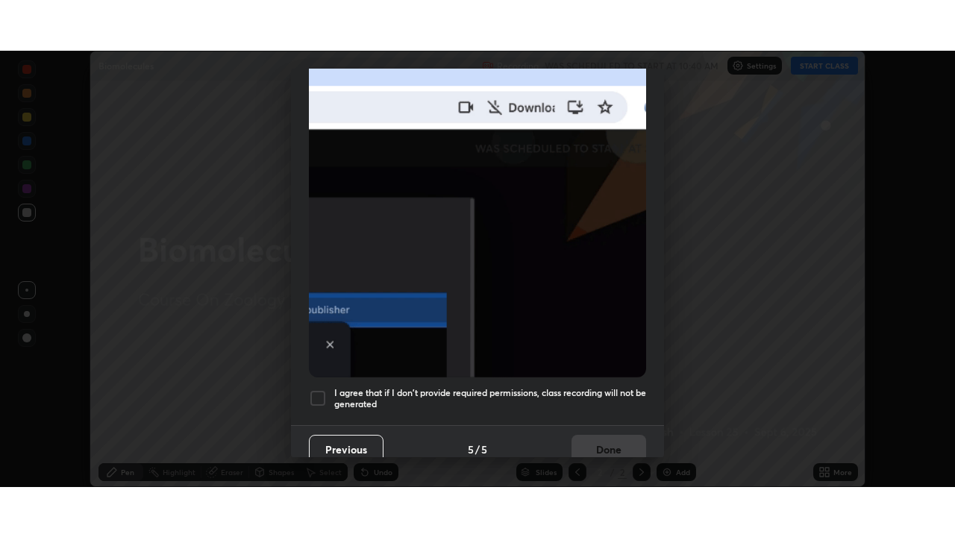
scroll to position [357, 0]
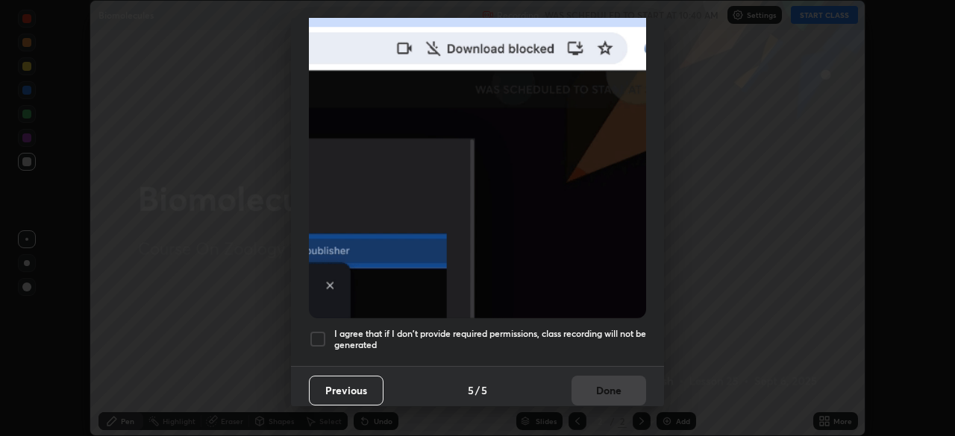
click at [586, 334] on h5 "I agree that if I don't provide required permissions, class recording will not …" at bounding box center [490, 339] width 312 height 23
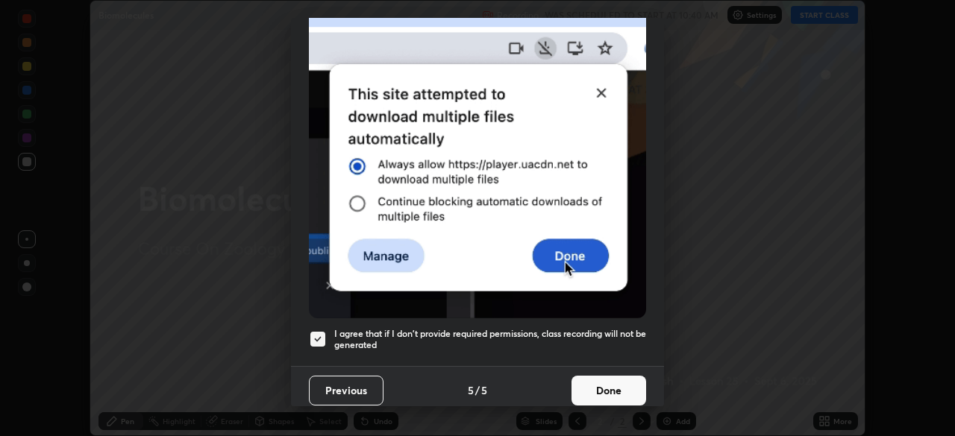
click at [595, 381] on button "Done" at bounding box center [609, 391] width 75 height 30
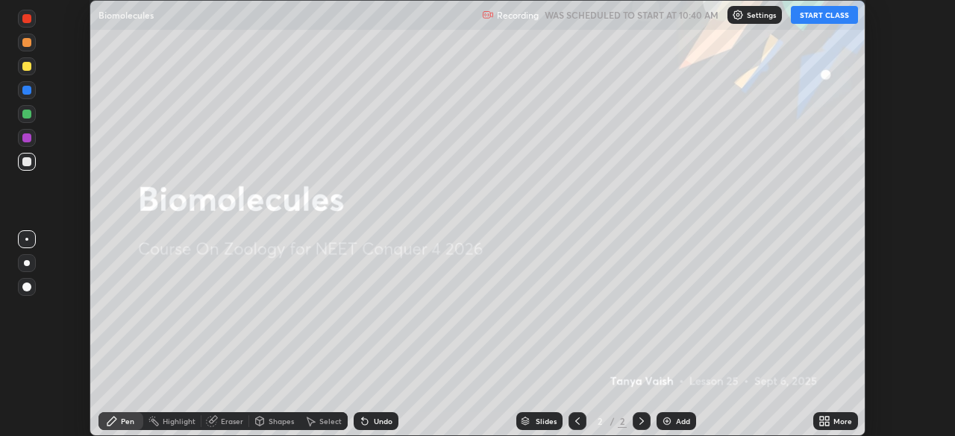
click at [829, 15] on button "START CLASS" at bounding box center [824, 15] width 67 height 18
click at [839, 419] on div "More" at bounding box center [842, 421] width 19 height 7
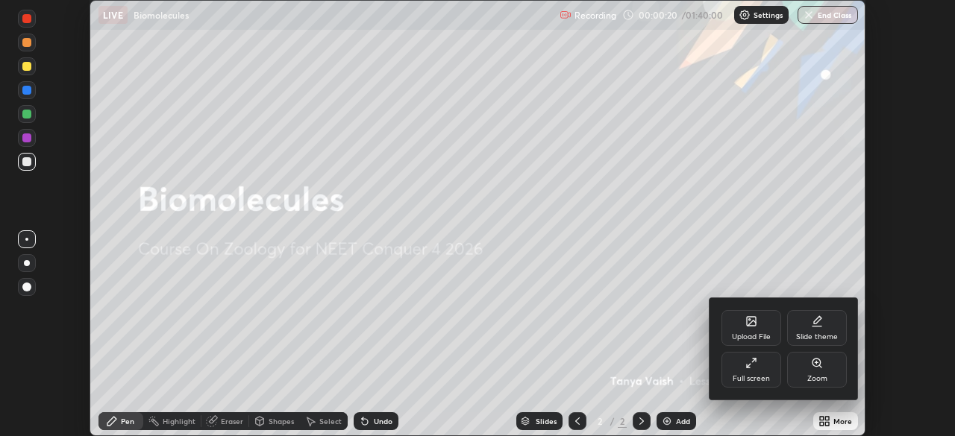
click at [837, 421] on div at bounding box center [477, 218] width 955 height 436
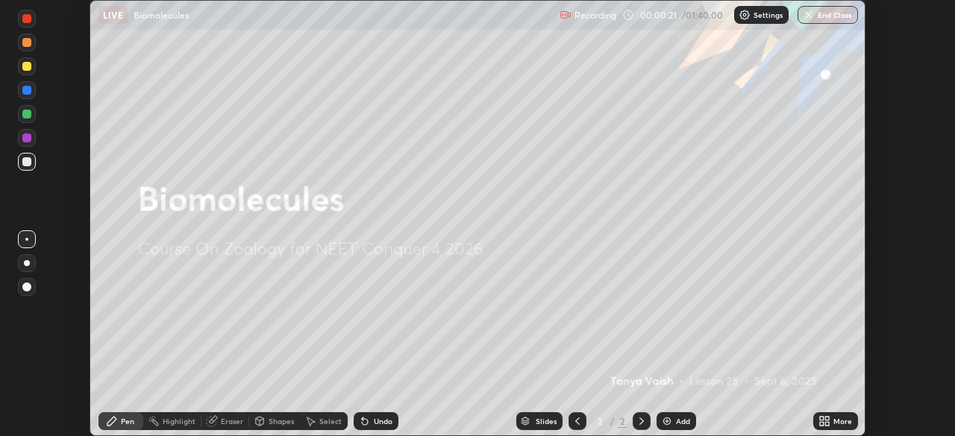
click at [831, 415] on div "More" at bounding box center [835, 422] width 45 height 18
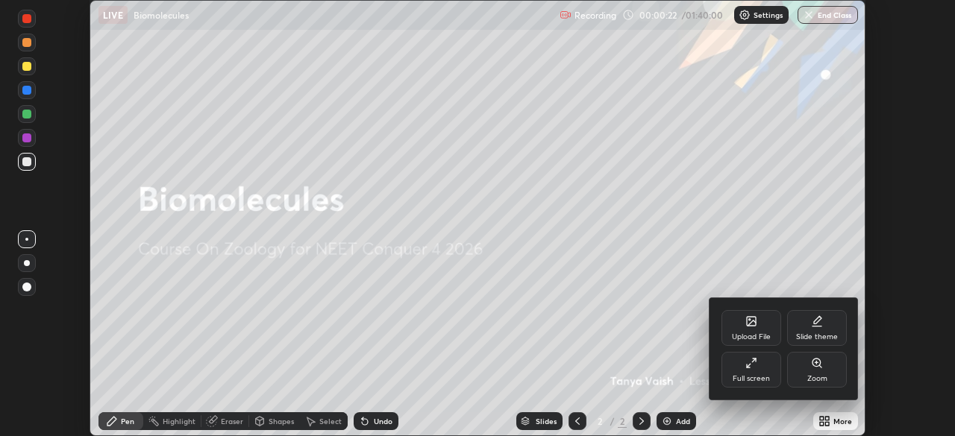
click at [742, 369] on div "Full screen" at bounding box center [751, 370] width 60 height 36
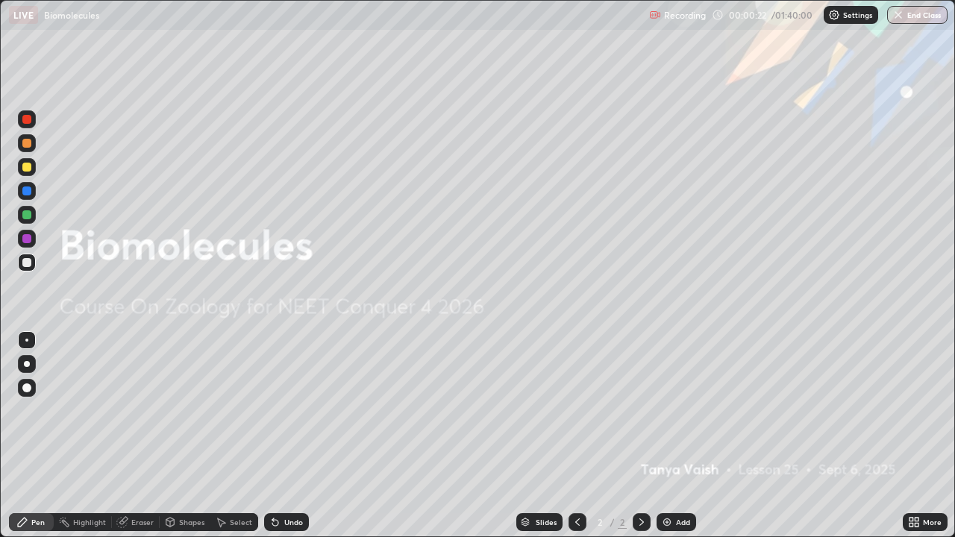
scroll to position [537, 955]
click at [678, 436] on div "Add" at bounding box center [683, 522] width 14 height 7
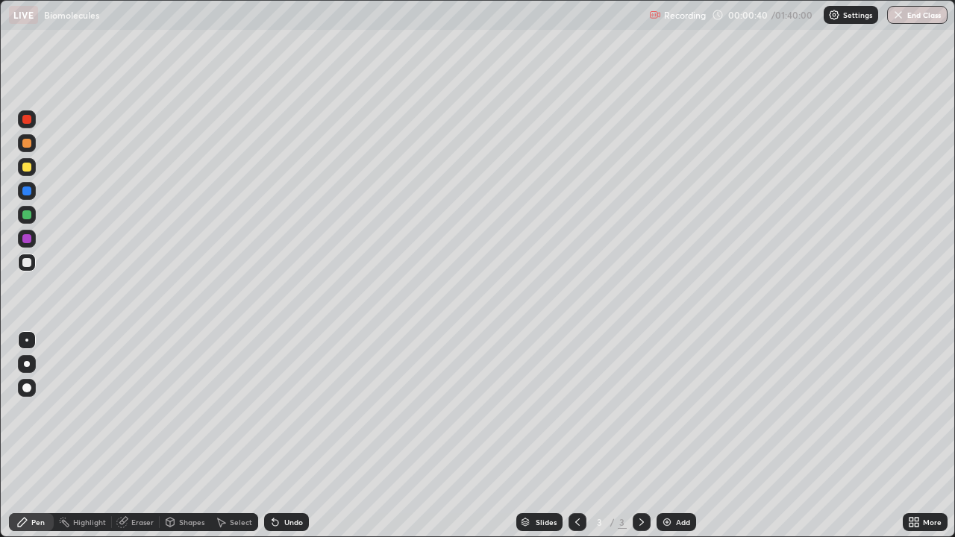
click at [27, 193] on div at bounding box center [26, 191] width 9 height 9
click at [32, 260] on div at bounding box center [27, 263] width 18 height 18
click at [28, 363] on div at bounding box center [27, 364] width 6 height 6
click at [31, 145] on div at bounding box center [26, 143] width 9 height 9
click at [28, 212] on div at bounding box center [26, 214] width 9 height 9
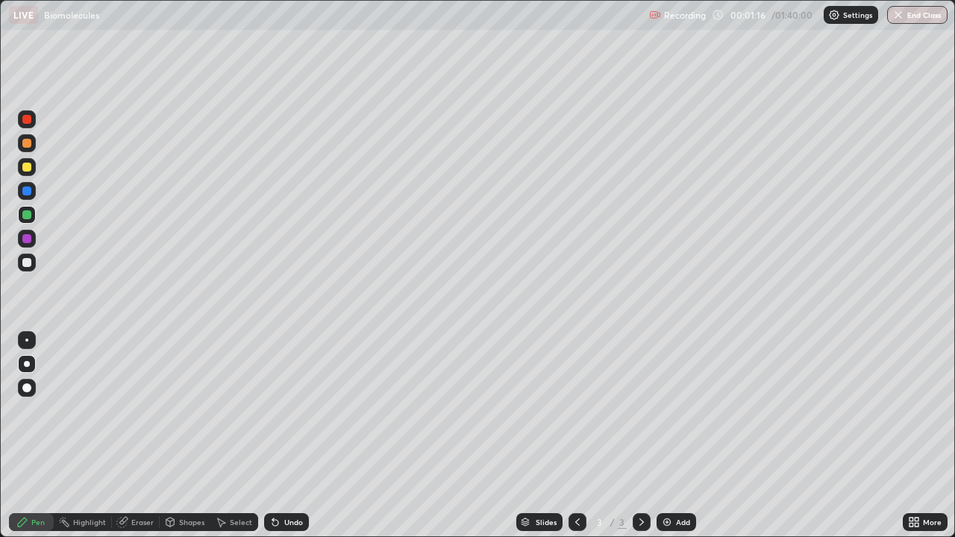
click at [34, 259] on div at bounding box center [27, 263] width 18 height 18
click at [31, 215] on div at bounding box center [26, 214] width 9 height 9
click at [33, 266] on div at bounding box center [27, 263] width 18 height 18
click at [25, 117] on div at bounding box center [26, 119] width 9 height 9
click at [140, 436] on div "Eraser" at bounding box center [142, 522] width 22 height 7
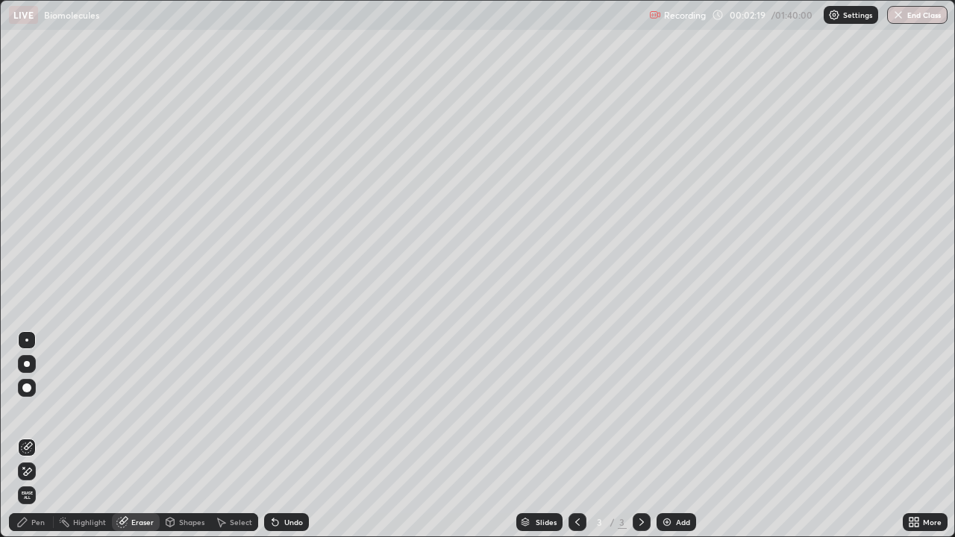
click at [42, 436] on div "Pen" at bounding box center [31, 522] width 45 height 18
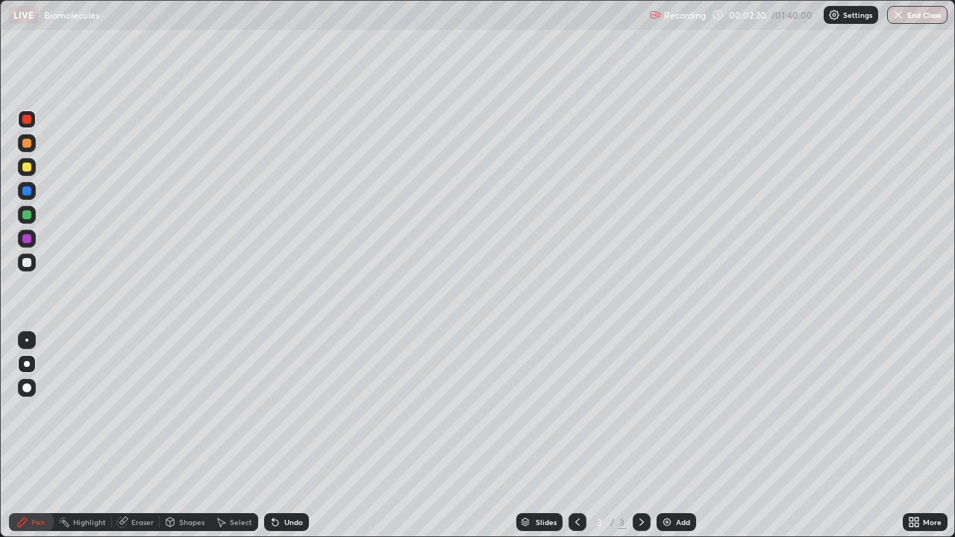
click at [29, 215] on div at bounding box center [26, 214] width 9 height 9
click at [28, 119] on div at bounding box center [26, 119] width 9 height 9
click at [284, 436] on div "Undo" at bounding box center [293, 522] width 19 height 7
click at [30, 264] on div at bounding box center [26, 262] width 9 height 9
click at [30, 216] on div at bounding box center [26, 214] width 9 height 9
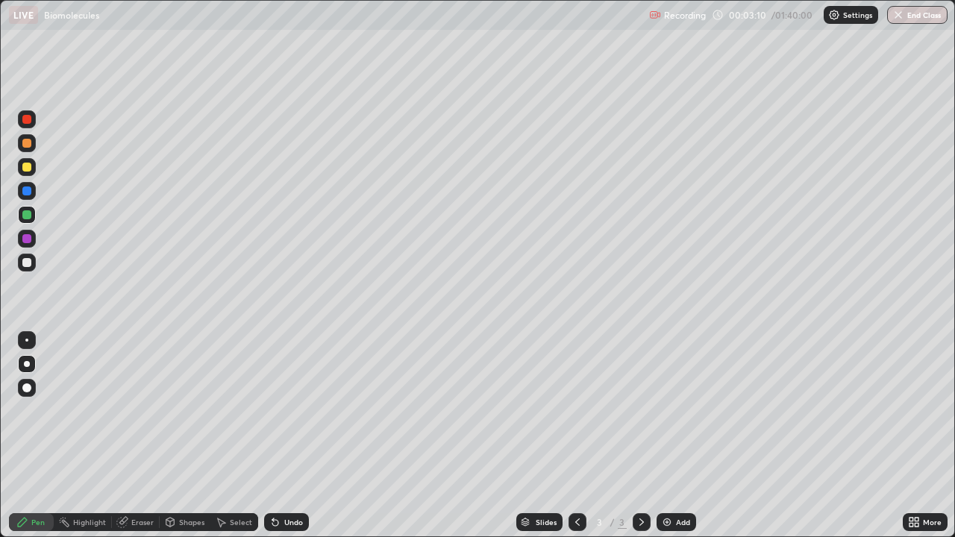
click at [25, 256] on div at bounding box center [27, 263] width 18 height 18
click at [31, 172] on div at bounding box center [27, 167] width 18 height 18
click at [686, 436] on div "Add" at bounding box center [683, 522] width 14 height 7
click at [28, 143] on div at bounding box center [26, 143] width 9 height 9
click at [31, 169] on div at bounding box center [26, 167] width 9 height 9
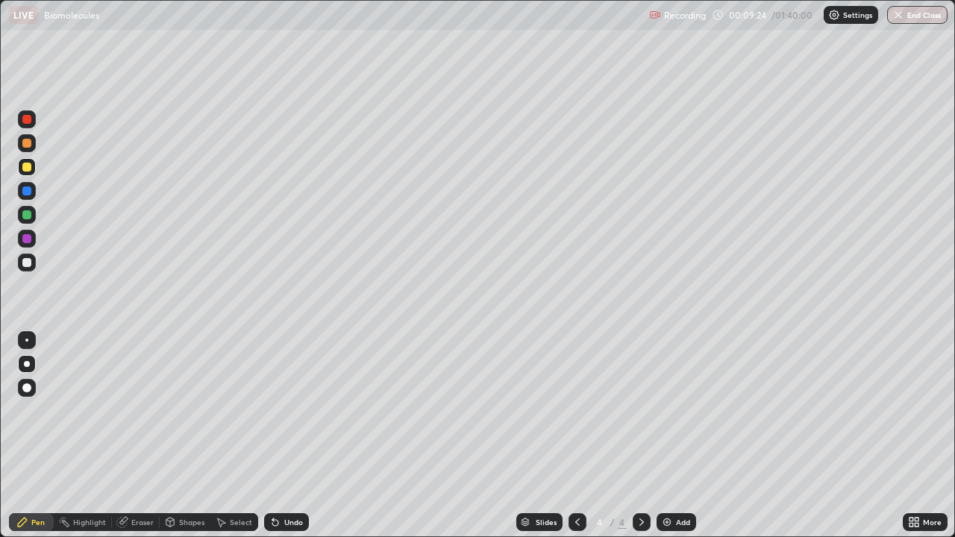
click at [291, 436] on div "Undo" at bounding box center [293, 522] width 19 height 7
click at [292, 436] on div "Undo" at bounding box center [293, 522] width 19 height 7
click at [290, 436] on div "Undo" at bounding box center [293, 522] width 19 height 7
click at [289, 436] on div "Undo" at bounding box center [286, 522] width 45 height 18
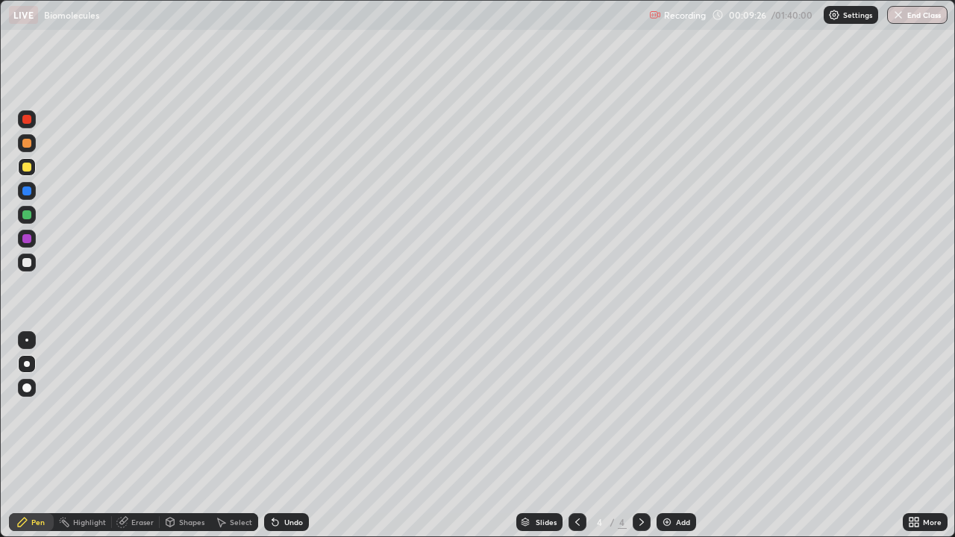
click at [289, 436] on div "Undo" at bounding box center [286, 522] width 45 height 18
click at [286, 436] on div "Undo" at bounding box center [283, 522] width 51 height 30
click at [286, 436] on div "Undo" at bounding box center [286, 522] width 45 height 18
click at [30, 260] on div at bounding box center [26, 262] width 9 height 9
click at [31, 215] on div at bounding box center [26, 214] width 9 height 9
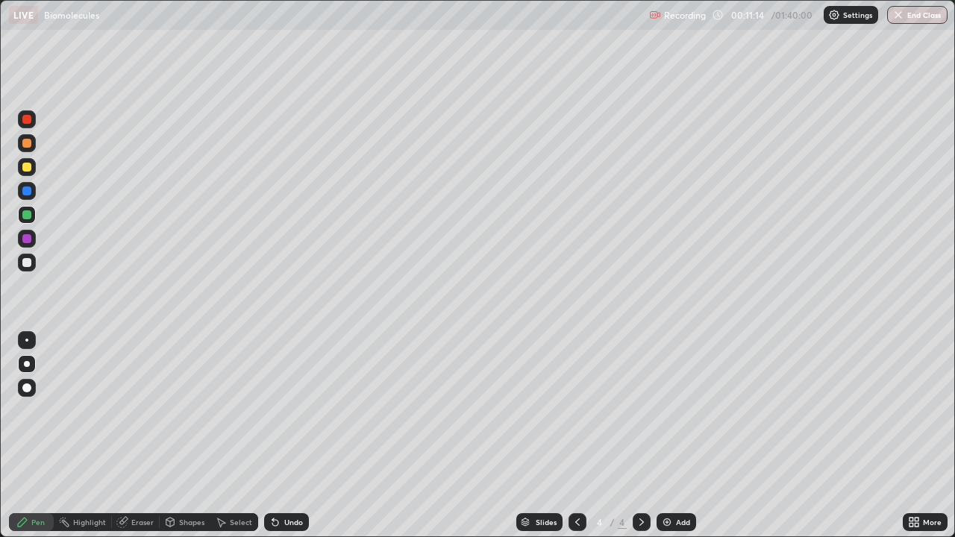
click at [32, 263] on div at bounding box center [27, 263] width 18 height 18
click at [290, 436] on div "Undo" at bounding box center [286, 522] width 45 height 18
click at [301, 436] on div "Undo" at bounding box center [286, 522] width 45 height 18
click at [302, 436] on div "Undo" at bounding box center [286, 522] width 45 height 18
click at [306, 436] on div "Undo" at bounding box center [286, 522] width 45 height 18
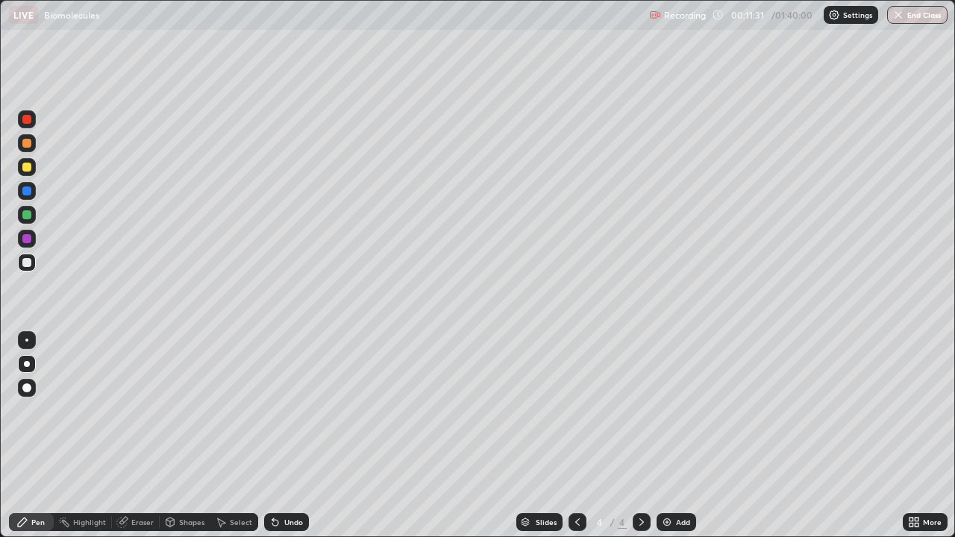
click at [31, 239] on div at bounding box center [27, 239] width 18 height 18
click at [295, 436] on div "Undo" at bounding box center [293, 522] width 19 height 7
click at [28, 261] on div at bounding box center [26, 262] width 9 height 9
click at [30, 193] on div at bounding box center [26, 191] width 9 height 9
click at [34, 265] on div at bounding box center [27, 263] width 18 height 18
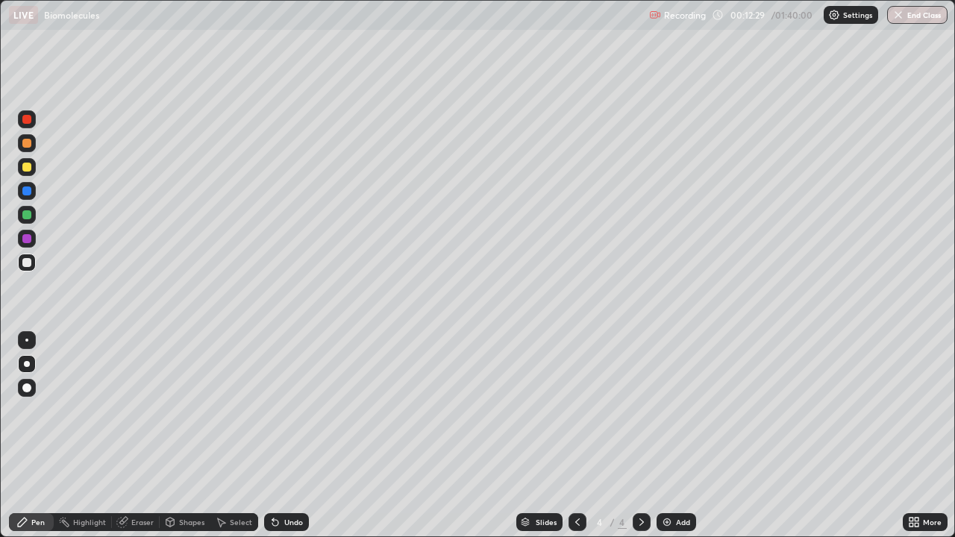
click at [32, 237] on div at bounding box center [27, 239] width 18 height 18
click at [148, 436] on div "Eraser" at bounding box center [136, 522] width 48 height 18
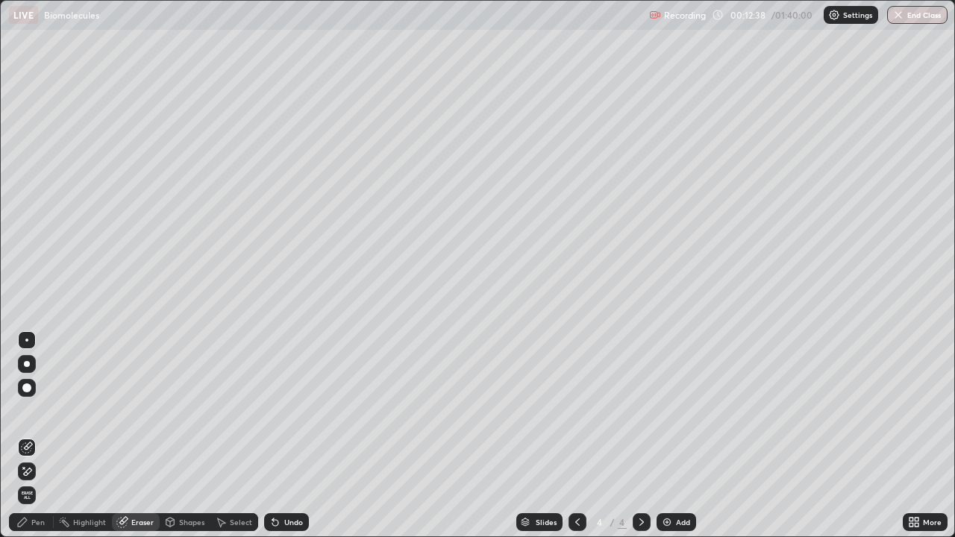
click at [37, 436] on div "Pen" at bounding box center [31, 522] width 45 height 18
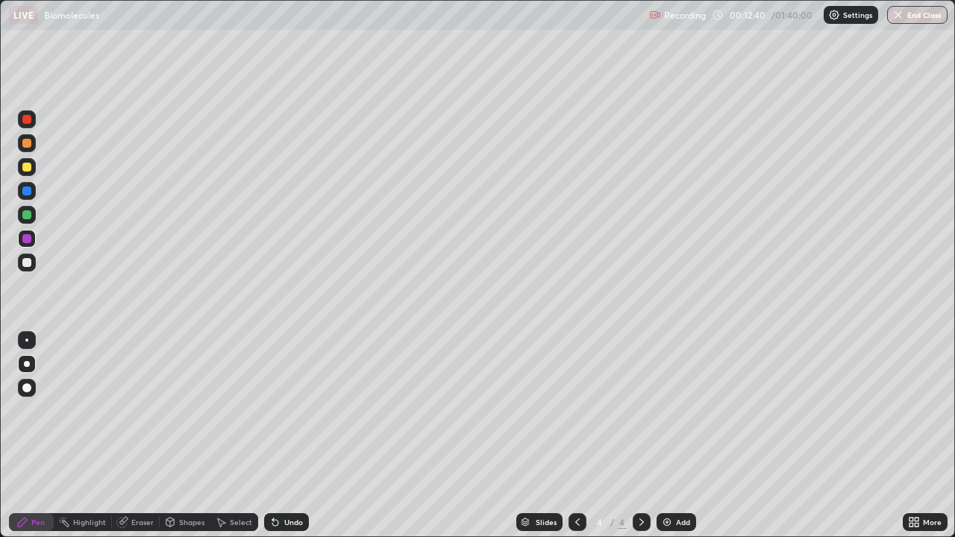
click at [31, 119] on div at bounding box center [26, 119] width 9 height 9
click at [301, 436] on div "Undo" at bounding box center [286, 522] width 45 height 18
click at [295, 436] on div "Undo" at bounding box center [293, 522] width 19 height 7
click at [136, 436] on div "Eraser" at bounding box center [142, 522] width 22 height 7
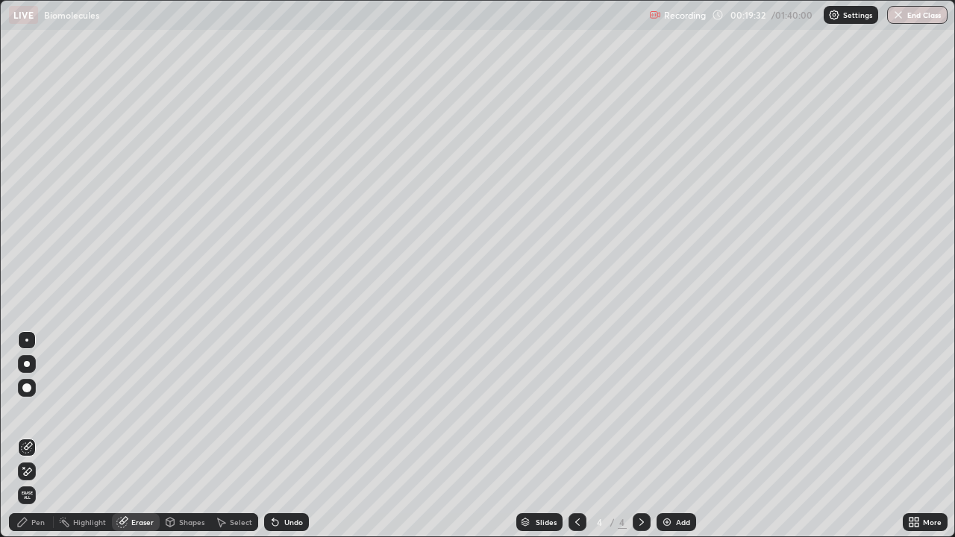
click at [676, 436] on div "Add" at bounding box center [683, 522] width 14 height 7
click at [37, 436] on div "Pen" at bounding box center [37, 522] width 13 height 7
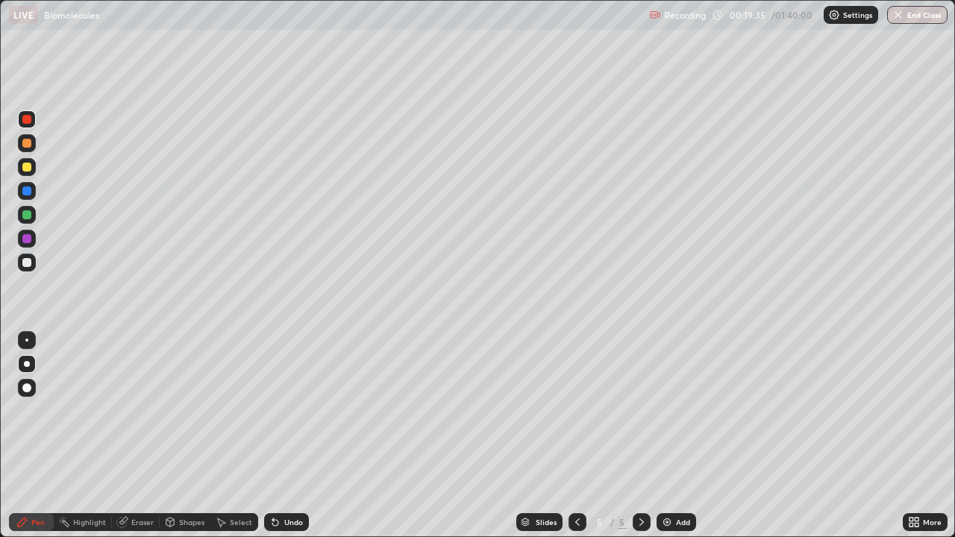
click at [31, 262] on div at bounding box center [26, 262] width 9 height 9
click at [30, 142] on div at bounding box center [26, 143] width 9 height 9
click at [30, 198] on div at bounding box center [27, 191] width 18 height 18
click at [289, 436] on div "Undo" at bounding box center [286, 522] width 45 height 18
click at [291, 436] on div "Undo" at bounding box center [286, 522] width 45 height 18
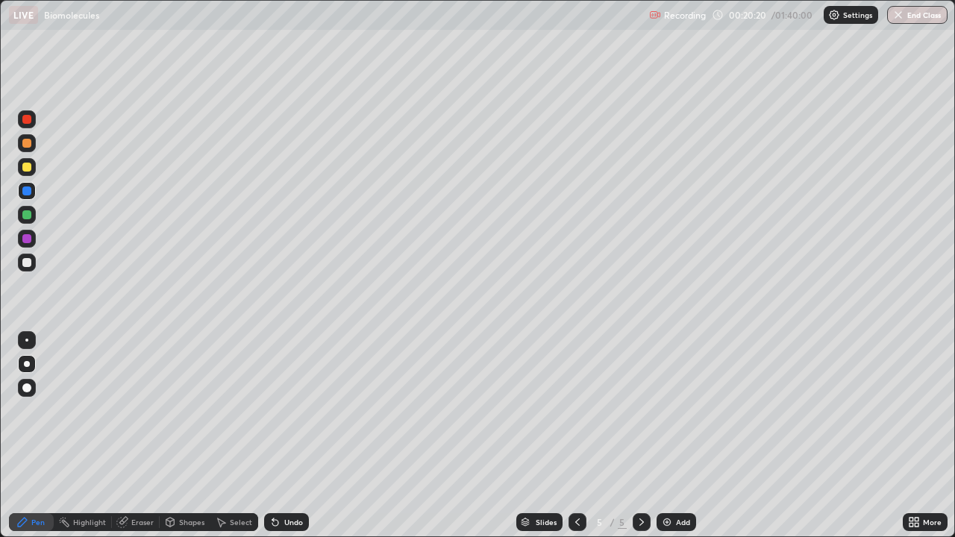
click at [30, 217] on div at bounding box center [26, 214] width 9 height 9
click at [29, 261] on div at bounding box center [26, 262] width 9 height 9
click at [31, 231] on div at bounding box center [27, 239] width 18 height 18
click at [290, 436] on div "Undo" at bounding box center [286, 522] width 45 height 18
click at [31, 264] on div at bounding box center [26, 262] width 9 height 9
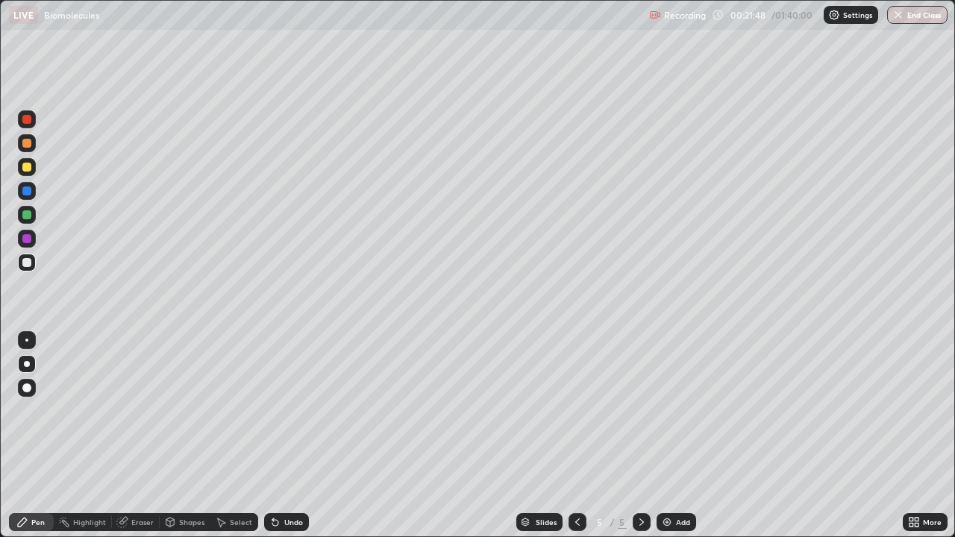
click at [288, 436] on div "Undo" at bounding box center [293, 522] width 19 height 7
click at [301, 436] on div "Undo" at bounding box center [286, 522] width 45 height 18
click at [30, 216] on div at bounding box center [26, 214] width 9 height 9
click at [33, 263] on div at bounding box center [27, 263] width 18 height 18
click at [32, 195] on div at bounding box center [27, 191] width 18 height 18
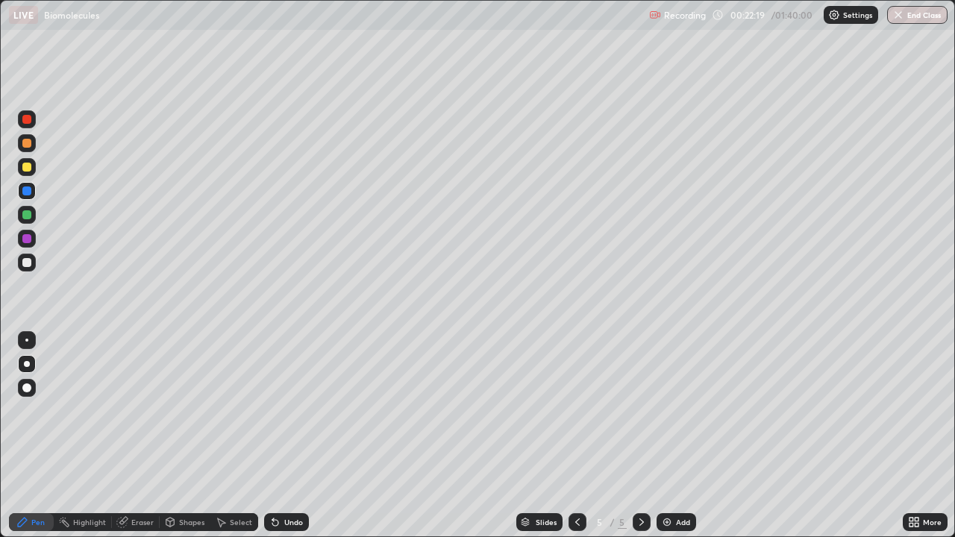
click at [30, 167] on div at bounding box center [26, 167] width 9 height 9
click at [28, 210] on div at bounding box center [26, 214] width 9 height 9
click at [286, 436] on div "Undo" at bounding box center [286, 522] width 45 height 18
click at [290, 436] on div "Undo" at bounding box center [293, 522] width 19 height 7
click at [289, 436] on div "Undo" at bounding box center [286, 522] width 45 height 18
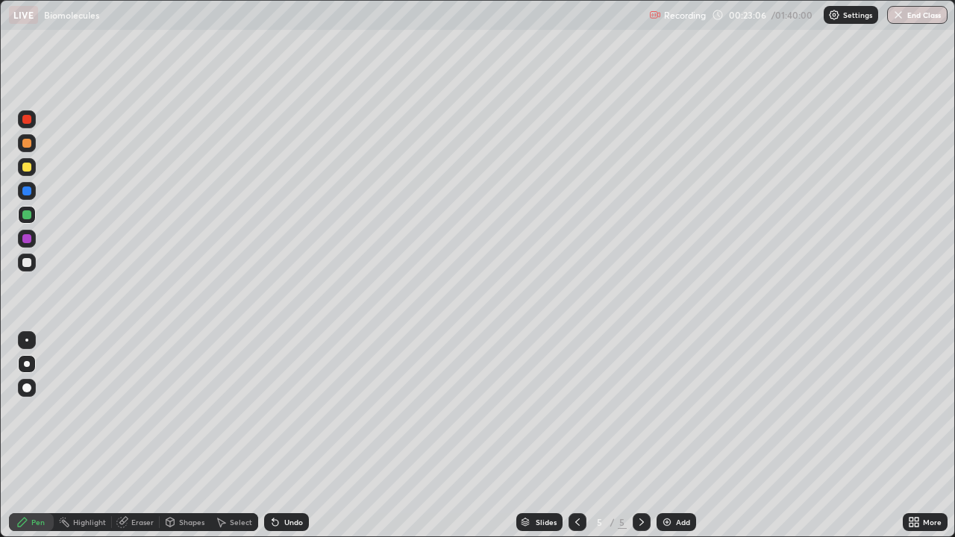
click at [289, 436] on div "Undo" at bounding box center [283, 522] width 51 height 30
click at [284, 436] on div "Undo" at bounding box center [293, 522] width 19 height 7
click at [32, 266] on div at bounding box center [27, 263] width 18 height 18
click at [677, 436] on div "Add" at bounding box center [683, 522] width 14 height 7
click at [33, 165] on div at bounding box center [27, 167] width 18 height 18
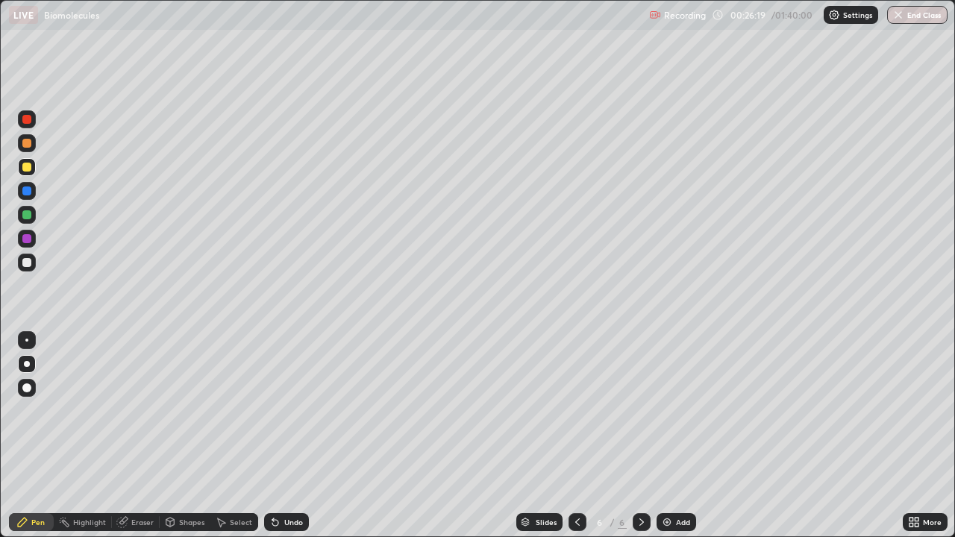
click at [32, 142] on div at bounding box center [27, 143] width 18 height 18
click at [31, 165] on div at bounding box center [27, 167] width 18 height 18
click at [31, 260] on div at bounding box center [27, 263] width 18 height 18
click at [28, 235] on div at bounding box center [26, 238] width 9 height 9
click at [683, 436] on div "Add" at bounding box center [683, 522] width 14 height 7
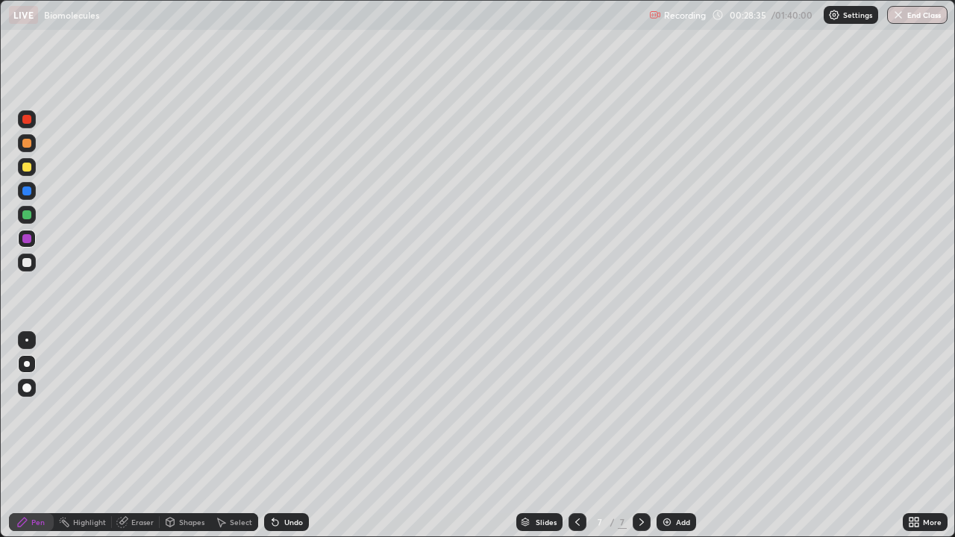
click at [577, 436] on icon at bounding box center [578, 522] width 12 height 12
click at [641, 436] on icon at bounding box center [642, 522] width 12 height 12
click at [28, 145] on div at bounding box center [26, 143] width 9 height 9
click at [32, 260] on div at bounding box center [27, 263] width 18 height 18
click at [34, 168] on div at bounding box center [27, 167] width 18 height 18
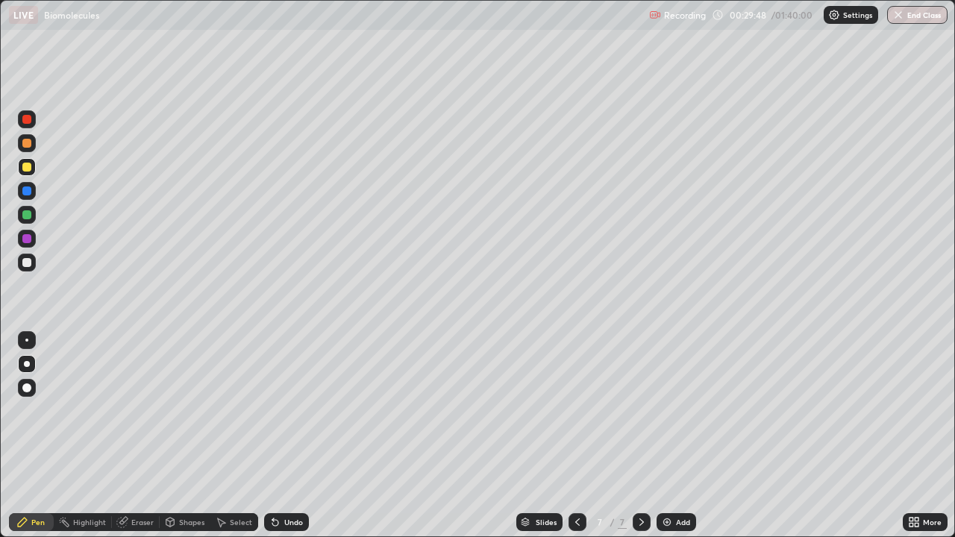
click at [572, 436] on icon at bounding box center [578, 522] width 12 height 12
click at [575, 436] on icon at bounding box center [578, 522] width 12 height 12
click at [577, 436] on icon at bounding box center [578, 522] width 12 height 12
click at [31, 213] on div at bounding box center [27, 215] width 18 height 18
click at [30, 142] on div at bounding box center [26, 143] width 9 height 9
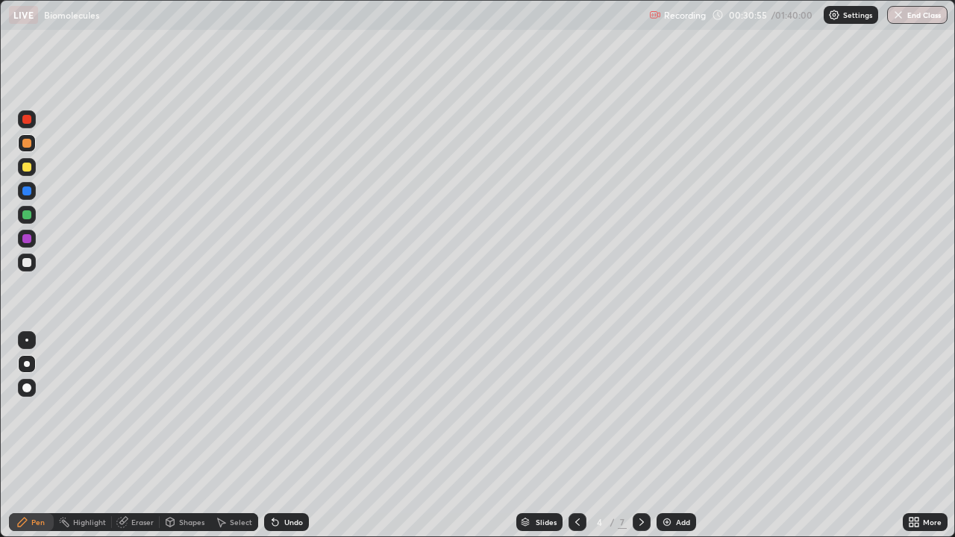
click at [642, 436] on icon at bounding box center [642, 522] width 12 height 12
click at [638, 436] on icon at bounding box center [642, 522] width 12 height 12
click at [640, 436] on icon at bounding box center [642, 522] width 12 height 12
click at [31, 167] on div at bounding box center [27, 167] width 18 height 18
click at [287, 436] on div "Undo" at bounding box center [286, 522] width 45 height 18
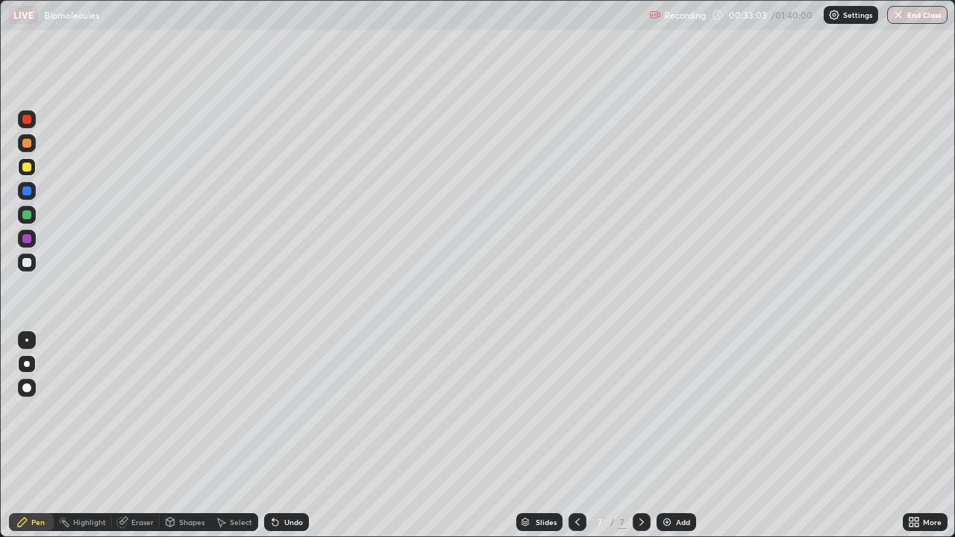
click at [295, 436] on div "Undo" at bounding box center [286, 522] width 45 height 18
click at [292, 436] on div "Undo" at bounding box center [293, 522] width 19 height 7
click at [31, 191] on div at bounding box center [27, 191] width 18 height 18
click at [30, 216] on div at bounding box center [26, 214] width 9 height 9
click at [140, 436] on div "Eraser" at bounding box center [142, 522] width 22 height 7
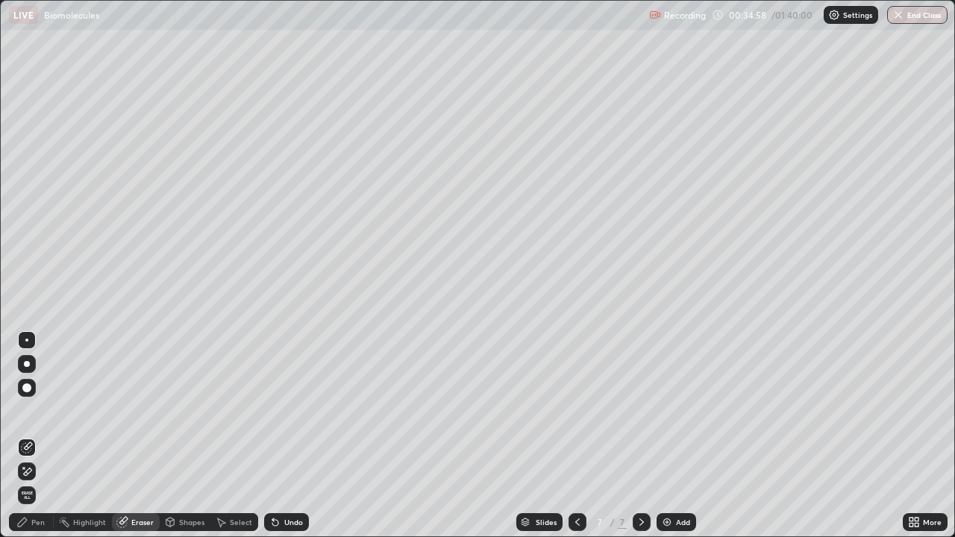
click at [573, 436] on icon at bounding box center [578, 522] width 12 height 12
click at [575, 436] on icon at bounding box center [578, 522] width 12 height 12
click at [577, 436] on icon at bounding box center [578, 522] width 12 height 12
click at [642, 436] on icon at bounding box center [642, 522] width 12 height 12
click at [639, 436] on icon at bounding box center [641, 522] width 4 height 7
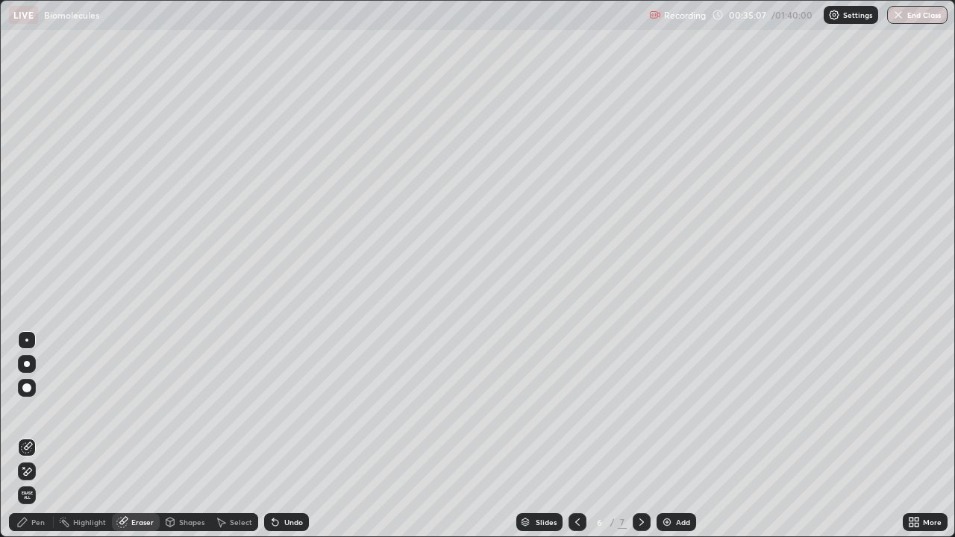
click at [639, 436] on icon at bounding box center [642, 522] width 12 height 12
click at [643, 436] on div at bounding box center [642, 522] width 18 height 18
click at [681, 436] on div "Add" at bounding box center [683, 522] width 14 height 7
click at [43, 436] on div "Pen" at bounding box center [37, 522] width 13 height 7
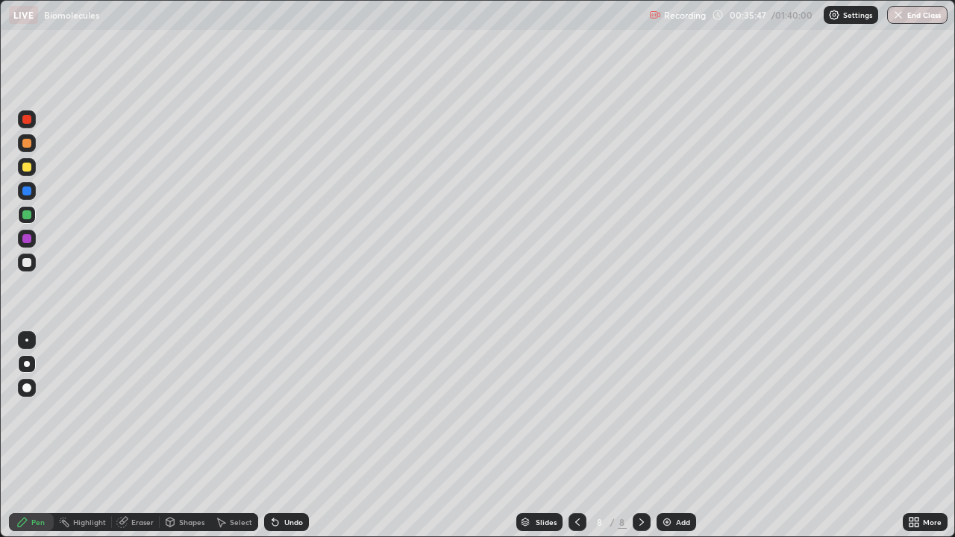
click at [30, 168] on div at bounding box center [26, 167] width 9 height 9
click at [31, 143] on div at bounding box center [27, 143] width 18 height 18
click at [286, 436] on div "Undo" at bounding box center [286, 522] width 45 height 18
click at [291, 436] on div "Undo" at bounding box center [286, 522] width 45 height 18
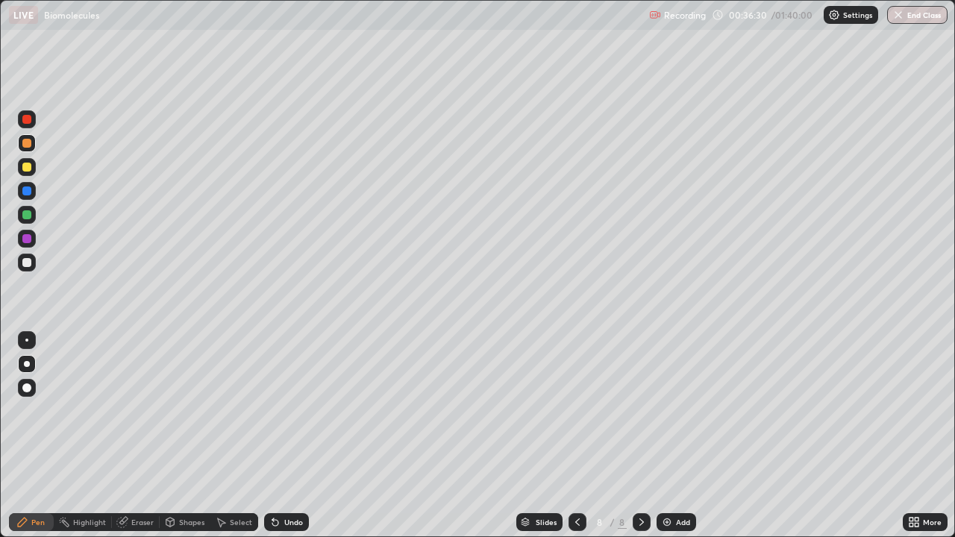
click at [289, 436] on div "Undo" at bounding box center [286, 522] width 45 height 18
click at [286, 436] on div "Undo" at bounding box center [293, 522] width 19 height 7
click at [284, 436] on div "Undo" at bounding box center [293, 522] width 19 height 7
click at [281, 436] on div "Undo" at bounding box center [286, 522] width 45 height 18
click at [284, 436] on div "Undo" at bounding box center [293, 522] width 19 height 7
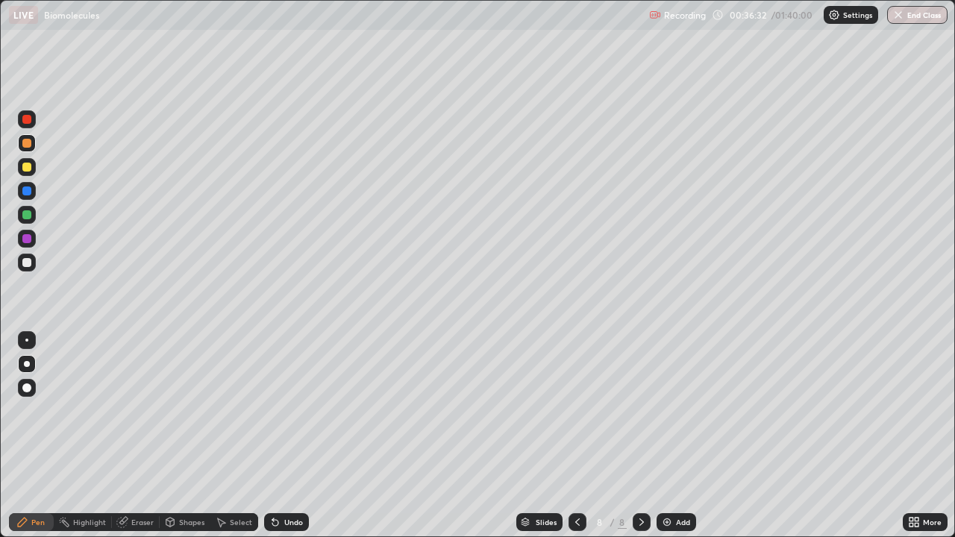
click at [284, 436] on div "Undo" at bounding box center [293, 522] width 19 height 7
click at [27, 263] on div at bounding box center [26, 262] width 9 height 9
click at [30, 216] on div at bounding box center [26, 214] width 9 height 9
click at [26, 260] on div at bounding box center [26, 262] width 9 height 9
click at [29, 213] on div at bounding box center [26, 214] width 9 height 9
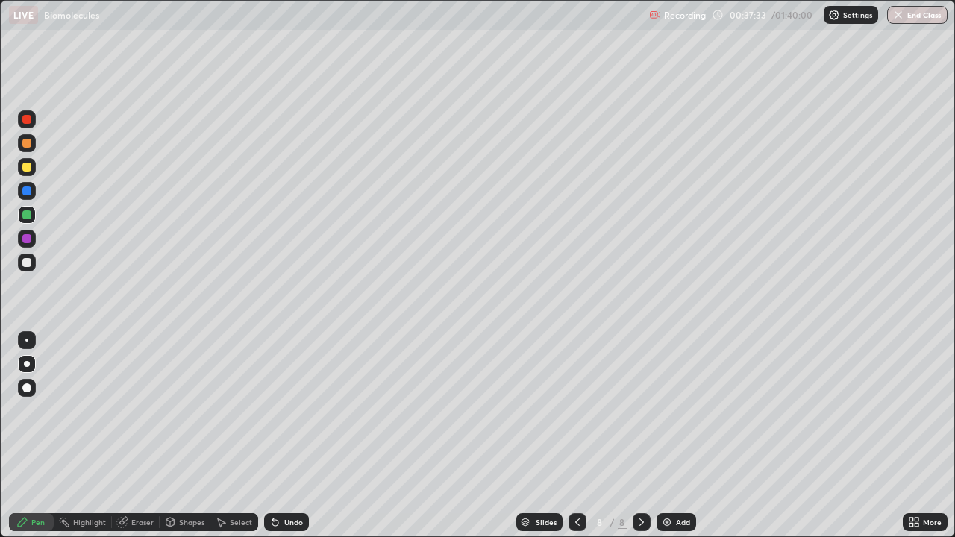
click at [28, 169] on div at bounding box center [26, 167] width 9 height 9
click at [30, 261] on div at bounding box center [26, 262] width 9 height 9
click at [293, 436] on div "Undo" at bounding box center [286, 522] width 45 height 18
click at [290, 436] on div "Undo" at bounding box center [286, 522] width 45 height 18
click at [292, 436] on div "Undo" at bounding box center [293, 522] width 19 height 7
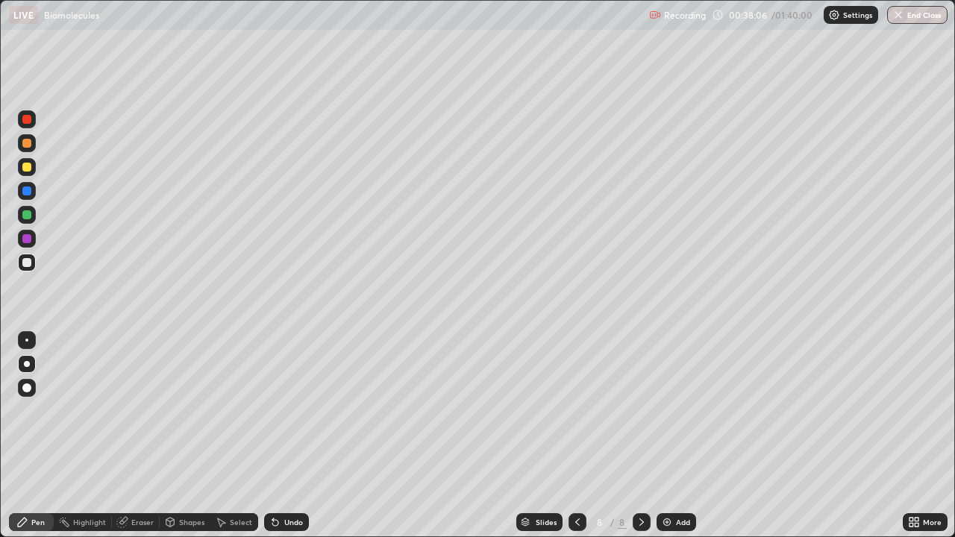
click at [289, 436] on div "Undo" at bounding box center [286, 522] width 45 height 18
click at [289, 436] on div "Undo" at bounding box center [293, 522] width 19 height 7
click at [28, 238] on div at bounding box center [26, 238] width 9 height 9
click at [32, 264] on div at bounding box center [27, 263] width 18 height 18
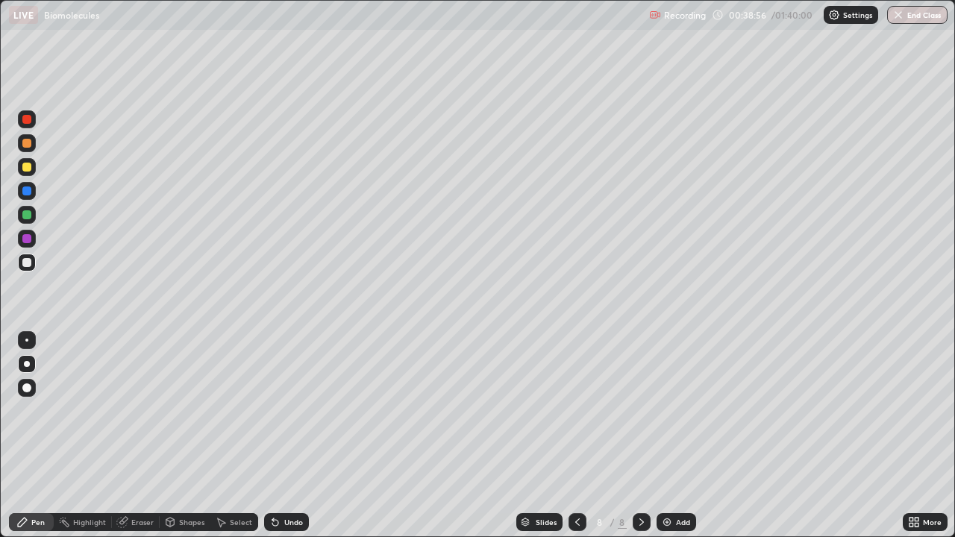
click at [298, 436] on div "Undo" at bounding box center [293, 522] width 19 height 7
click at [292, 436] on div "Undo" at bounding box center [293, 522] width 19 height 7
click at [31, 217] on div at bounding box center [27, 215] width 18 height 18
click at [27, 263] on div at bounding box center [26, 262] width 9 height 9
click at [302, 436] on div "Undo" at bounding box center [286, 522] width 45 height 18
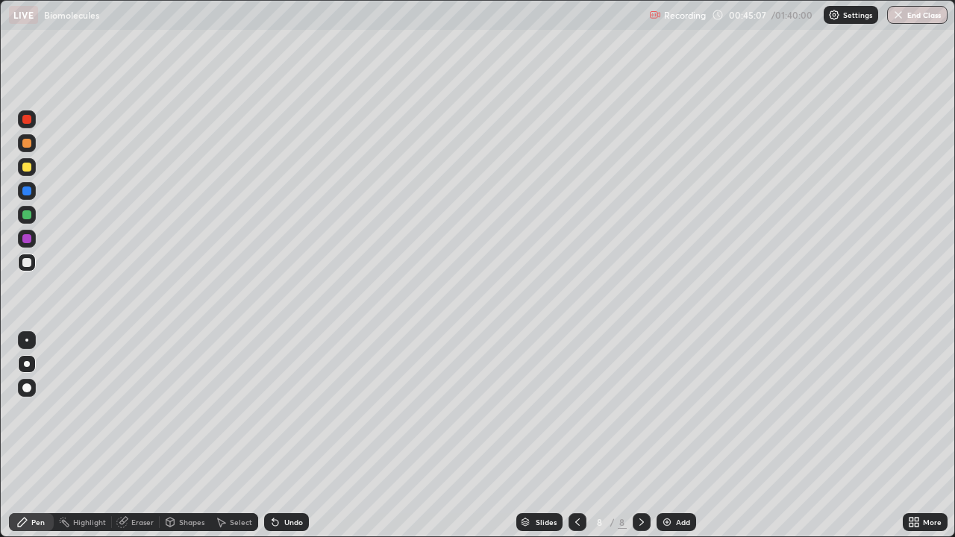
click at [673, 436] on div "Add" at bounding box center [677, 522] width 40 height 18
click at [28, 165] on div at bounding box center [26, 167] width 9 height 9
click at [31, 119] on div at bounding box center [27, 119] width 18 height 18
click at [34, 144] on div at bounding box center [27, 143] width 18 height 18
click at [29, 215] on div at bounding box center [26, 214] width 9 height 9
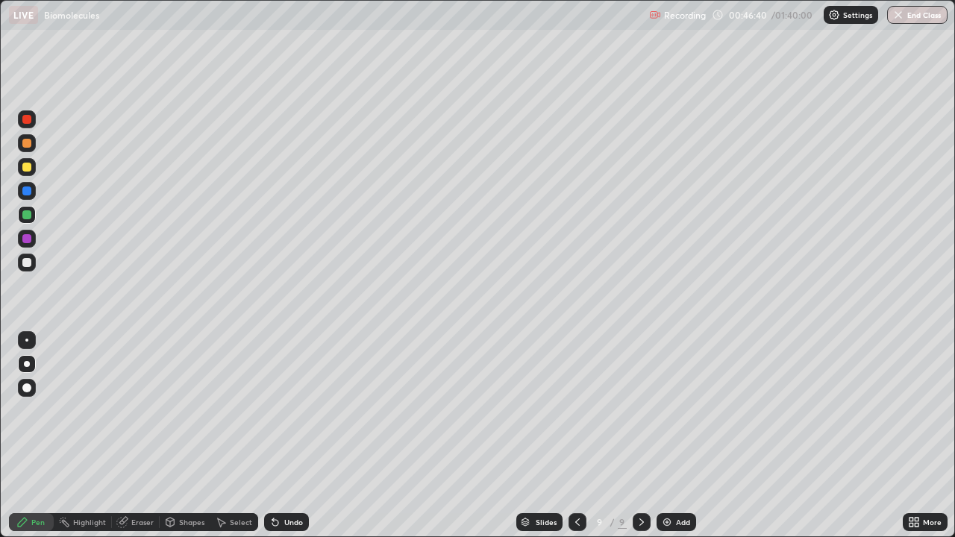
click at [30, 146] on div at bounding box center [26, 143] width 9 height 9
click at [31, 168] on div at bounding box center [26, 167] width 9 height 9
click at [31, 148] on div at bounding box center [27, 143] width 18 height 18
click at [26, 258] on div at bounding box center [26, 262] width 9 height 9
click at [298, 436] on div "Undo" at bounding box center [293, 522] width 19 height 7
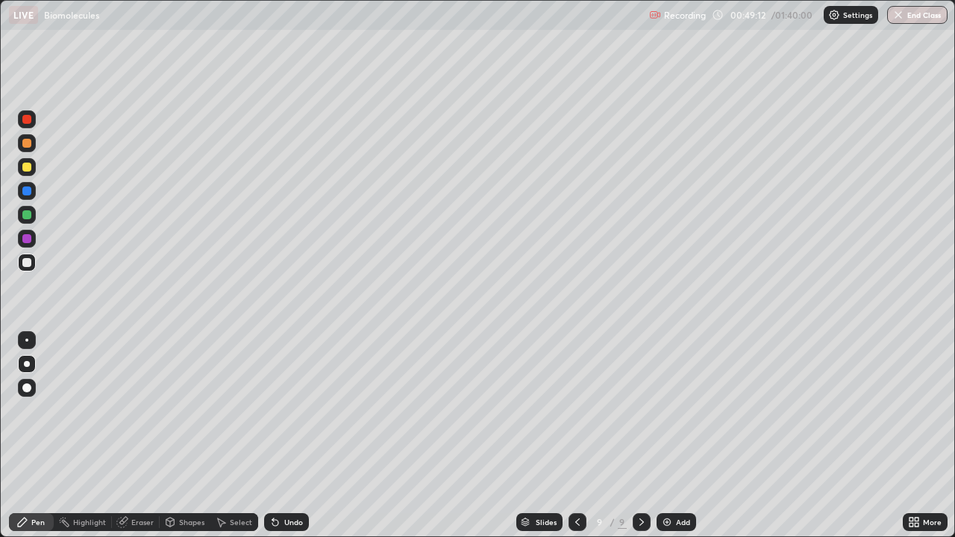
click at [298, 436] on div "Undo" at bounding box center [286, 522] width 45 height 18
click at [685, 436] on div "Add" at bounding box center [683, 522] width 14 height 7
click at [30, 143] on div at bounding box center [26, 143] width 9 height 9
click at [30, 122] on div at bounding box center [26, 119] width 9 height 9
click at [28, 170] on div at bounding box center [26, 167] width 9 height 9
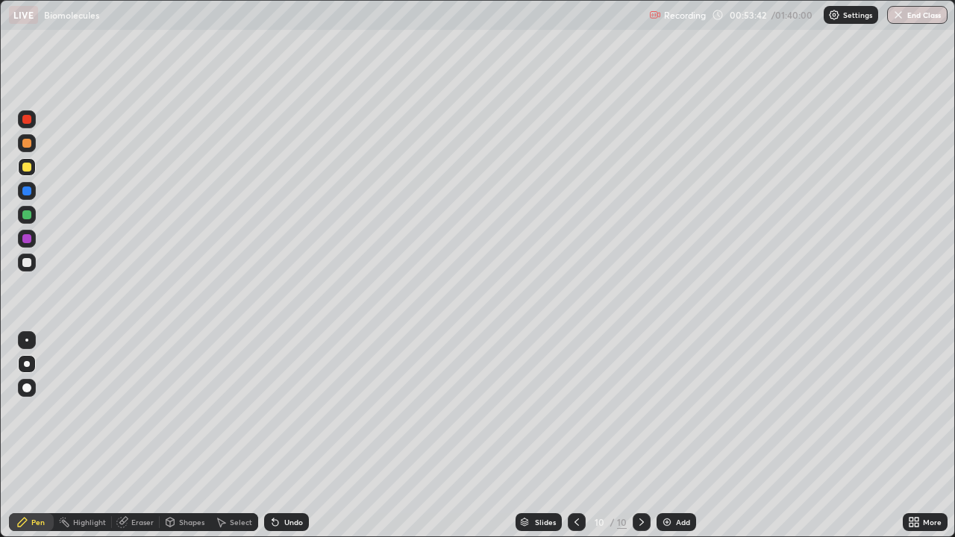
click at [32, 263] on div at bounding box center [27, 263] width 18 height 18
click at [290, 436] on div "Undo" at bounding box center [293, 522] width 19 height 7
click at [33, 242] on div at bounding box center [27, 239] width 18 height 18
click at [677, 436] on div "Add" at bounding box center [677, 522] width 40 height 18
click at [31, 143] on div at bounding box center [27, 143] width 18 height 18
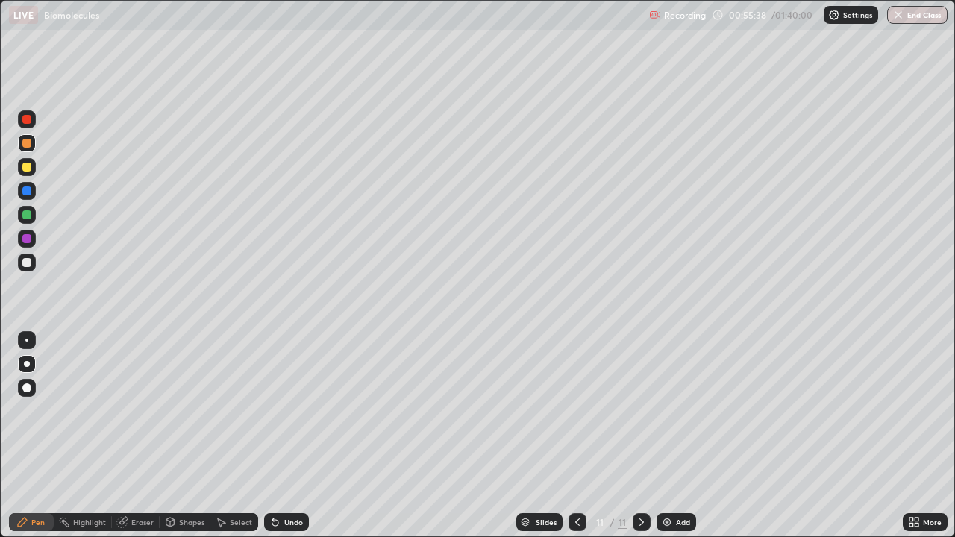
click at [29, 166] on div at bounding box center [26, 167] width 9 height 9
click at [187, 436] on div "Shapes" at bounding box center [185, 522] width 51 height 18
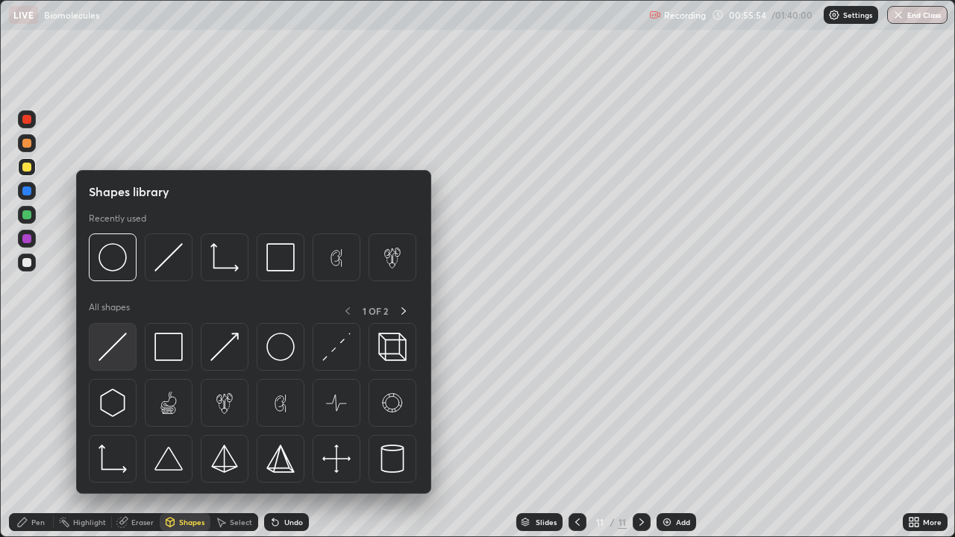
click at [116, 351] on img at bounding box center [112, 347] width 28 height 28
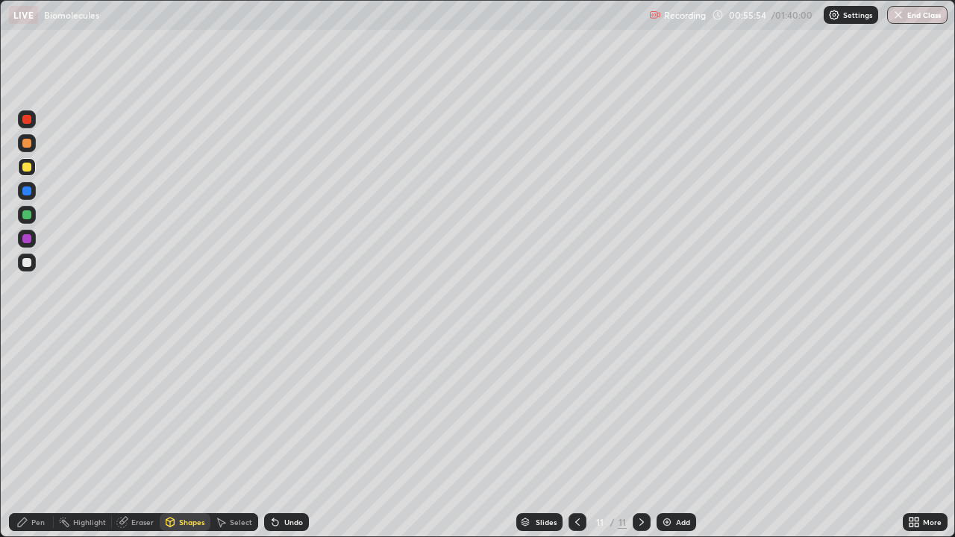
click at [30, 264] on div at bounding box center [26, 262] width 9 height 9
click at [32, 237] on div at bounding box center [27, 239] width 18 height 18
click at [30, 138] on div at bounding box center [27, 143] width 18 height 18
click at [290, 436] on div "Undo" at bounding box center [293, 522] width 19 height 7
click at [293, 436] on div "Undo" at bounding box center [293, 522] width 19 height 7
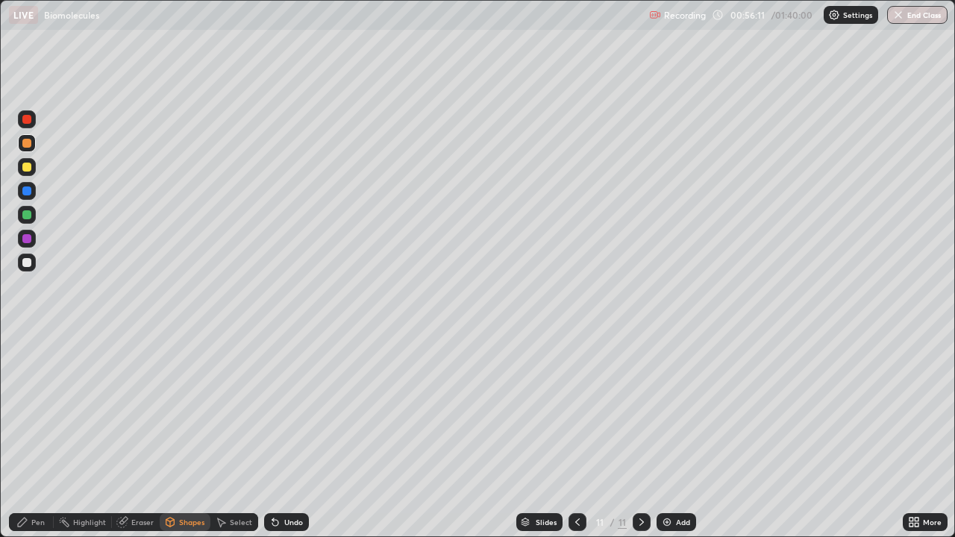
click at [43, 436] on div "Pen" at bounding box center [37, 522] width 13 height 7
click at [28, 262] on div at bounding box center [26, 262] width 9 height 9
click at [32, 263] on div at bounding box center [27, 263] width 18 height 18
click at [31, 216] on div at bounding box center [26, 214] width 9 height 9
click at [30, 192] on div at bounding box center [26, 191] width 9 height 9
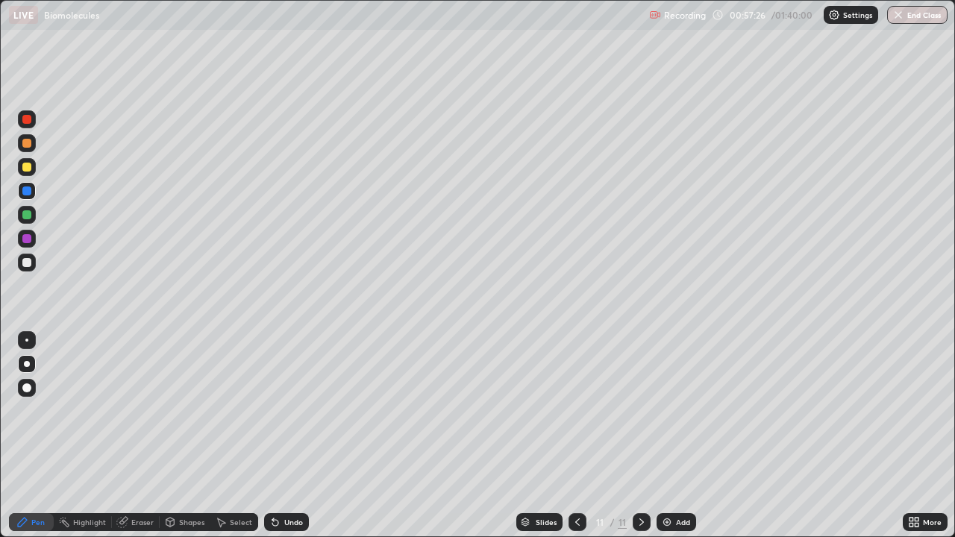
click at [34, 170] on div at bounding box center [27, 167] width 18 height 18
click at [28, 193] on div at bounding box center [26, 191] width 9 height 9
click at [29, 145] on div at bounding box center [26, 143] width 9 height 9
click at [30, 264] on div at bounding box center [26, 262] width 9 height 9
click at [34, 214] on div at bounding box center [27, 215] width 18 height 18
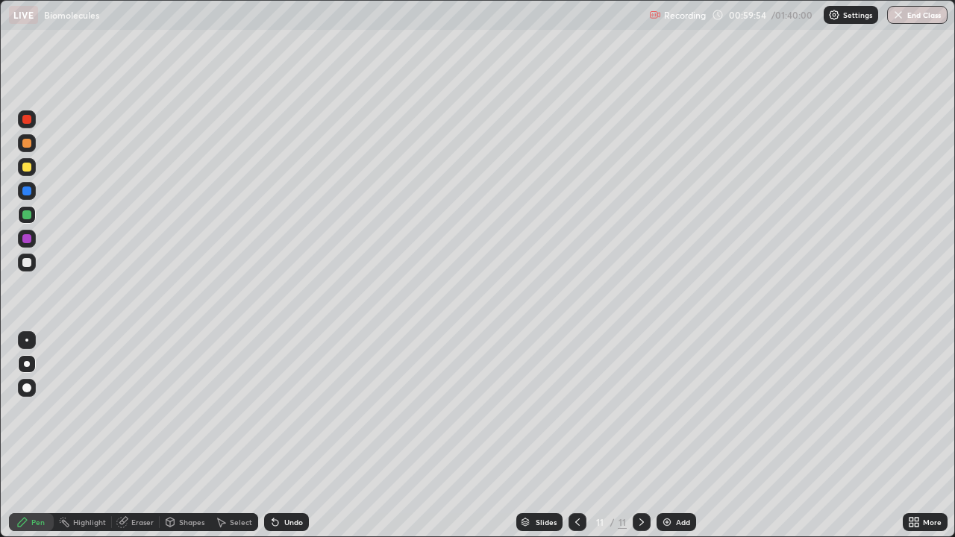
click at [32, 261] on div at bounding box center [27, 263] width 18 height 18
click at [28, 216] on div at bounding box center [26, 214] width 9 height 9
click at [295, 436] on div "Undo" at bounding box center [293, 522] width 19 height 7
click at [298, 436] on div "Undo" at bounding box center [293, 522] width 19 height 7
click at [300, 436] on div "Undo" at bounding box center [293, 522] width 19 height 7
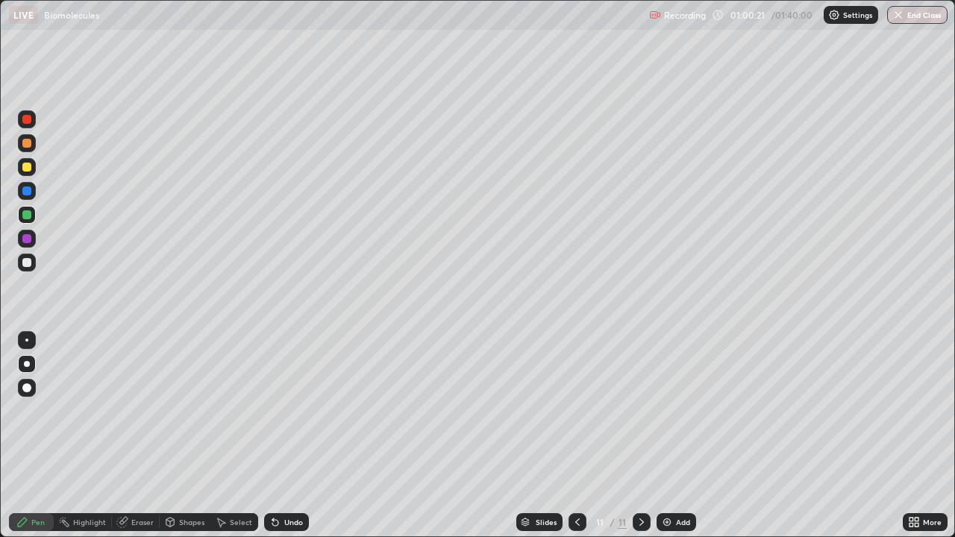
click at [295, 436] on div "Undo" at bounding box center [293, 522] width 19 height 7
click at [295, 436] on div "Undo" at bounding box center [286, 522] width 45 height 18
click at [299, 436] on div "Undo" at bounding box center [293, 522] width 19 height 7
click at [30, 146] on div at bounding box center [26, 143] width 9 height 9
click at [29, 122] on div at bounding box center [26, 119] width 9 height 9
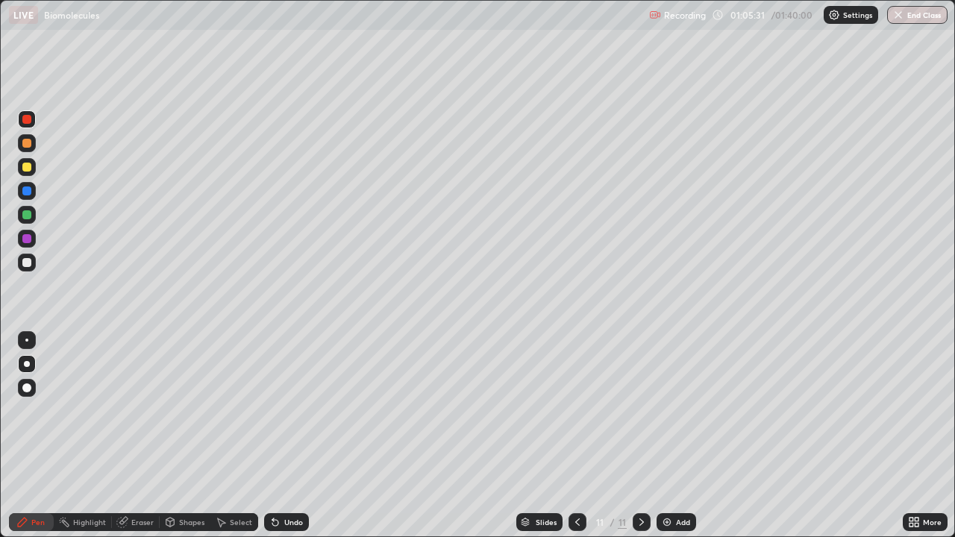
click at [680, 436] on div "Add" at bounding box center [683, 522] width 14 height 7
click at [27, 144] on div at bounding box center [26, 143] width 9 height 9
click at [291, 436] on div "Undo" at bounding box center [293, 522] width 19 height 7
click at [284, 436] on div "Undo" at bounding box center [293, 522] width 19 height 7
click at [31, 163] on div at bounding box center [27, 167] width 18 height 18
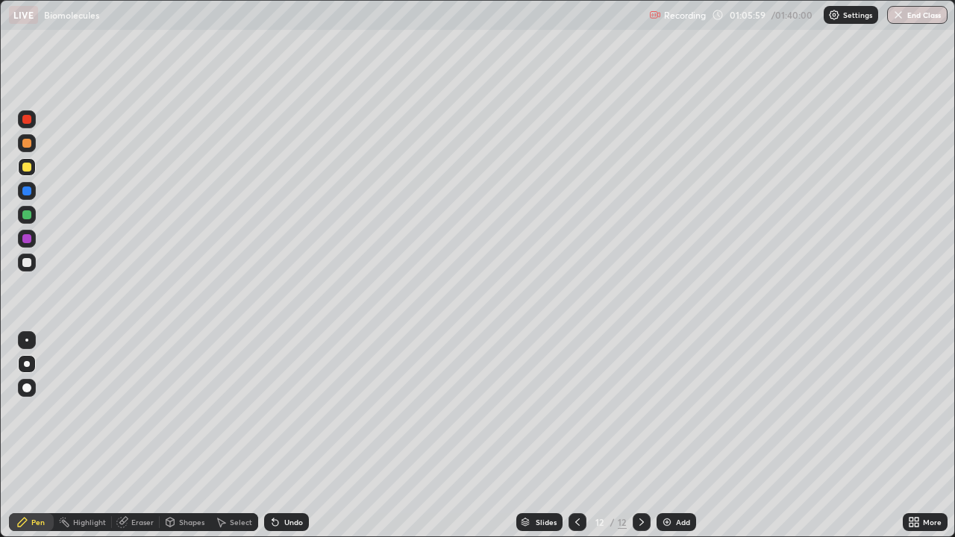
click at [292, 436] on div "Undo" at bounding box center [286, 522] width 45 height 18
click at [142, 436] on div "Eraser" at bounding box center [142, 522] width 22 height 7
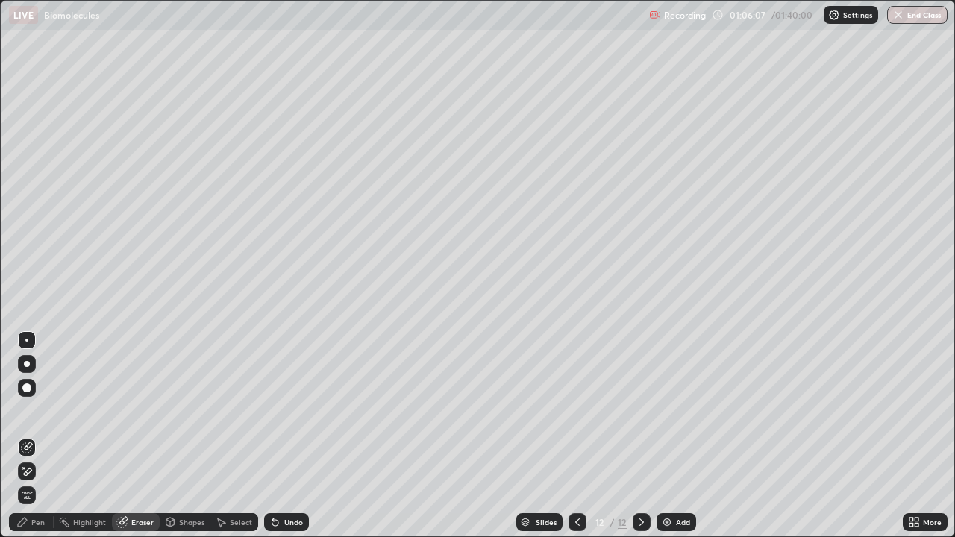
click at [40, 436] on div "Pen" at bounding box center [37, 522] width 13 height 7
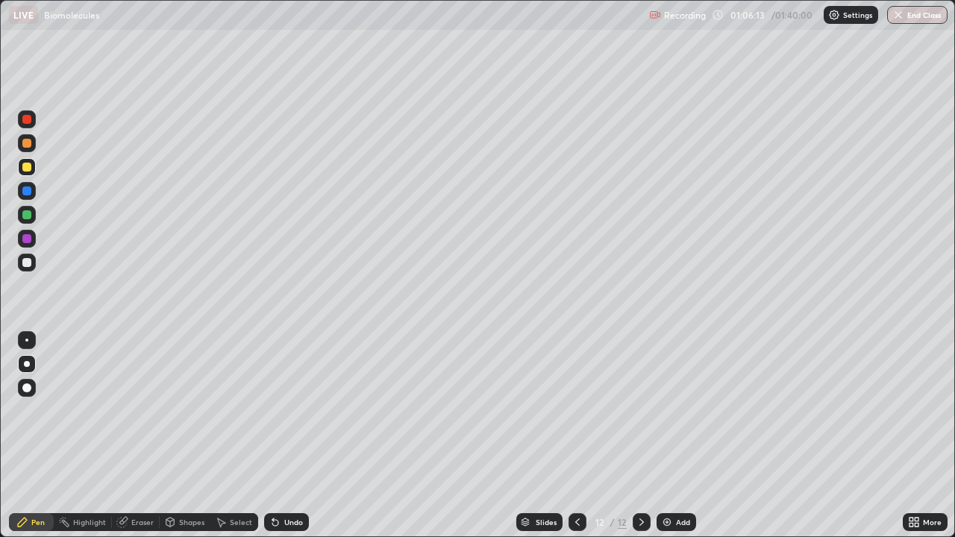
click at [140, 436] on div "Eraser" at bounding box center [142, 522] width 22 height 7
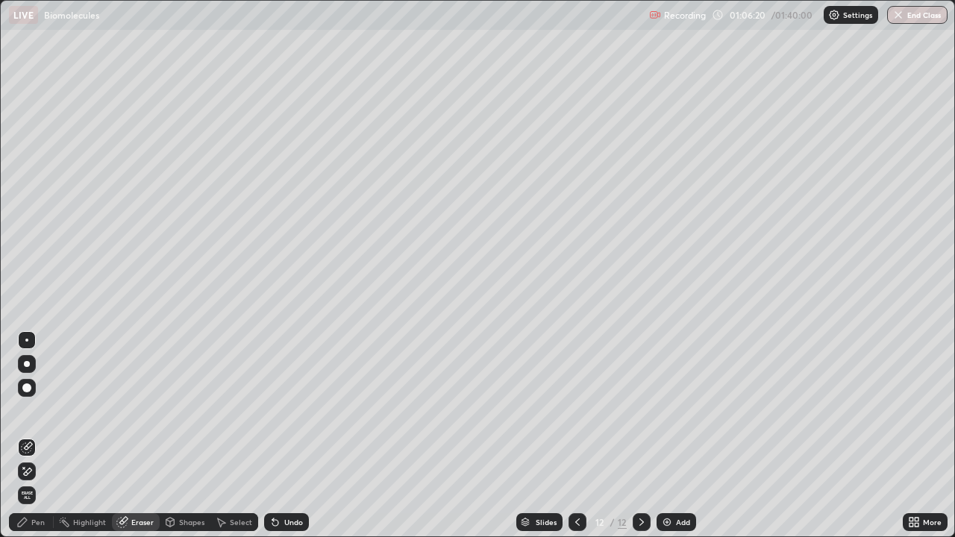
click at [43, 436] on div "Pen" at bounding box center [37, 522] width 13 height 7
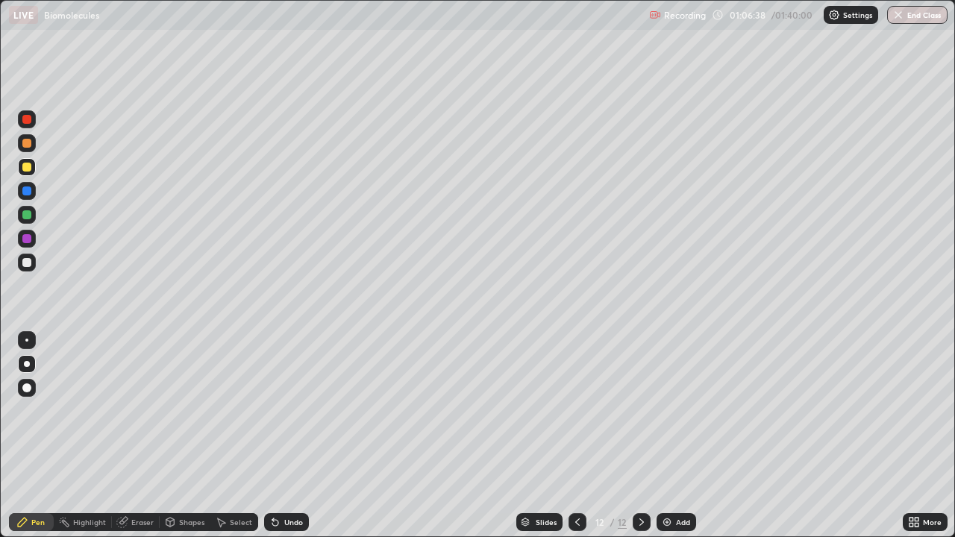
click at [34, 216] on div at bounding box center [27, 215] width 18 height 18
click at [32, 261] on div at bounding box center [27, 263] width 18 height 18
click at [32, 192] on div at bounding box center [27, 191] width 18 height 18
click at [28, 167] on div at bounding box center [26, 167] width 9 height 9
click at [34, 262] on div at bounding box center [27, 263] width 18 height 18
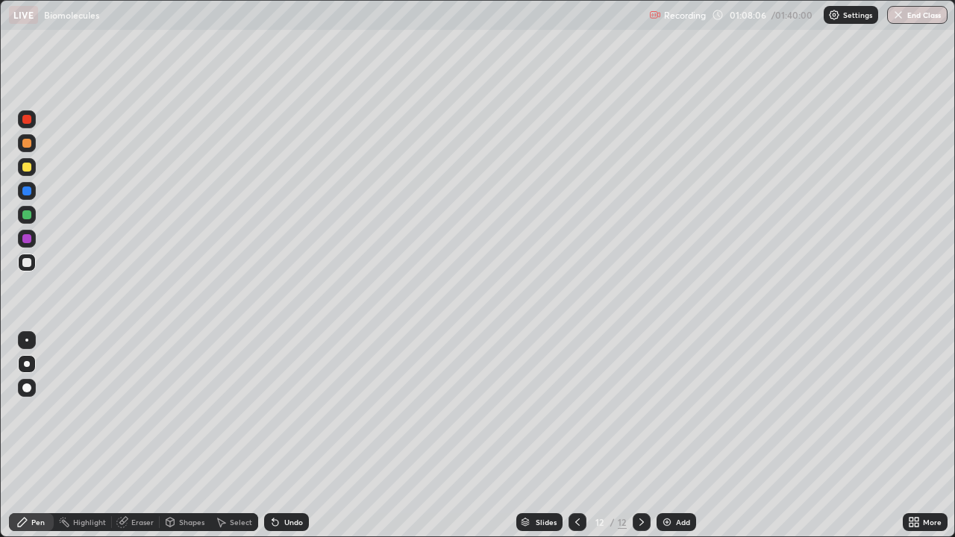
click at [577, 436] on icon at bounding box center [577, 522] width 4 height 7
click at [640, 436] on icon at bounding box center [641, 522] width 4 height 7
click at [28, 190] on div at bounding box center [26, 191] width 9 height 9
click at [668, 436] on img at bounding box center [667, 522] width 12 height 12
click at [29, 145] on div at bounding box center [26, 143] width 9 height 9
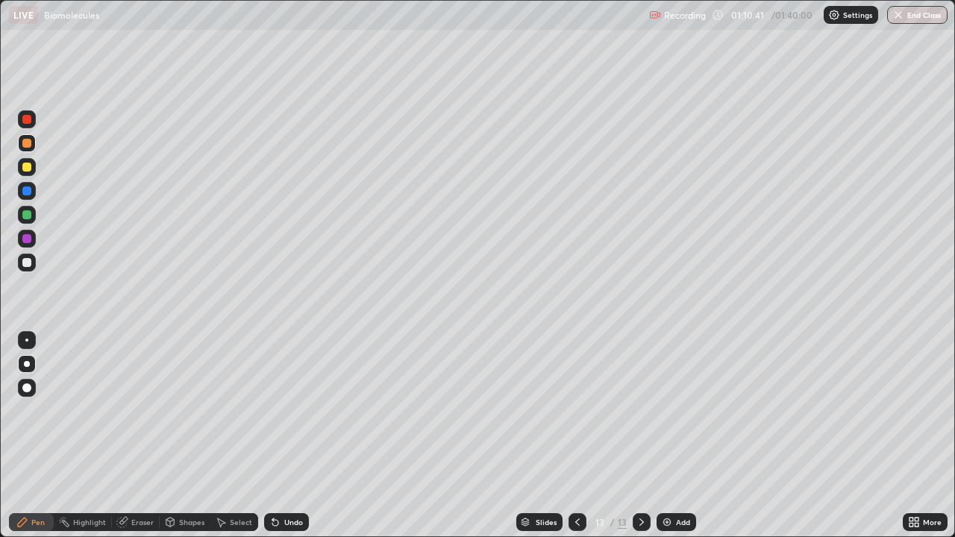
click at [33, 167] on div at bounding box center [27, 167] width 18 height 18
click at [33, 194] on div at bounding box center [27, 191] width 18 height 18
click at [32, 216] on div at bounding box center [27, 215] width 18 height 18
click at [297, 436] on div "Undo" at bounding box center [293, 522] width 19 height 7
click at [32, 263] on div at bounding box center [27, 263] width 18 height 18
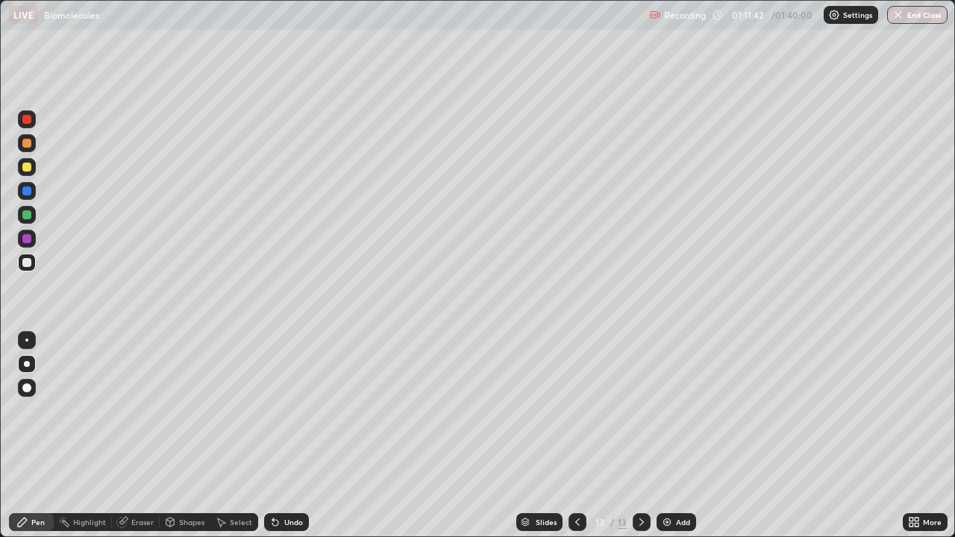
click at [290, 436] on div "Undo" at bounding box center [293, 522] width 19 height 7
click at [292, 436] on div "Undo" at bounding box center [293, 522] width 19 height 7
click at [293, 436] on div "Undo" at bounding box center [293, 522] width 19 height 7
click at [288, 436] on div "Undo" at bounding box center [286, 522] width 45 height 18
click at [286, 436] on div "Undo" at bounding box center [286, 522] width 45 height 18
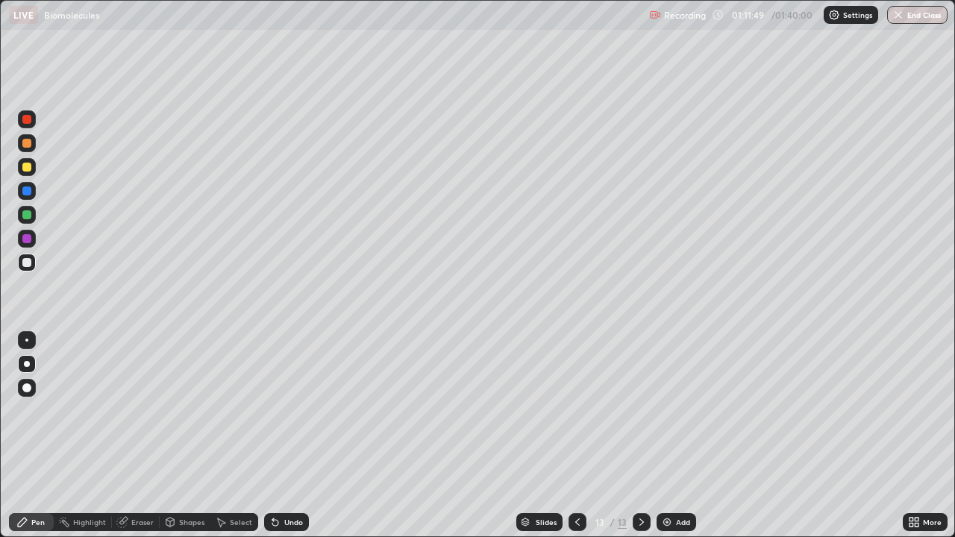
click at [288, 436] on div "Undo" at bounding box center [286, 522] width 45 height 18
click at [284, 436] on div "Undo" at bounding box center [283, 522] width 51 height 30
click at [31, 219] on div at bounding box center [27, 215] width 18 height 18
click at [286, 436] on div "Undo" at bounding box center [286, 522] width 45 height 18
click at [292, 436] on div "Undo" at bounding box center [286, 522] width 45 height 18
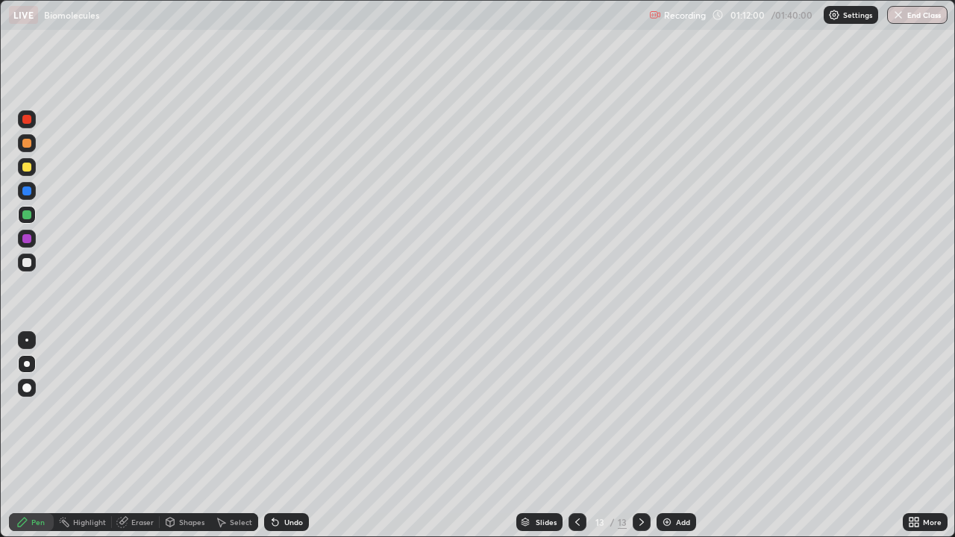
click at [291, 436] on div "Undo" at bounding box center [293, 522] width 19 height 7
click at [288, 436] on div "Undo" at bounding box center [293, 522] width 19 height 7
click at [286, 436] on div "Undo" at bounding box center [293, 522] width 19 height 7
click at [287, 436] on div "Undo" at bounding box center [293, 522] width 19 height 7
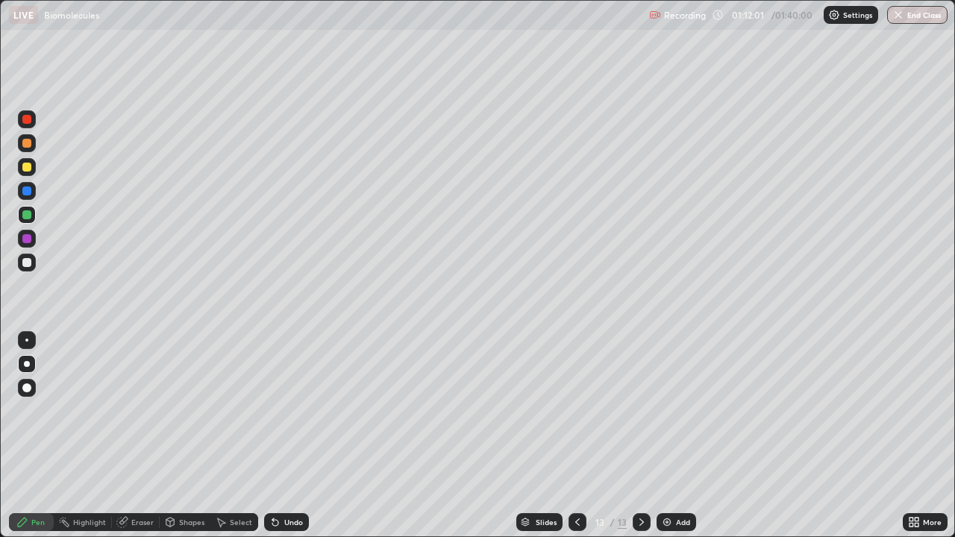
click at [288, 436] on div "Undo" at bounding box center [293, 522] width 19 height 7
click at [284, 436] on div "Undo" at bounding box center [286, 522] width 45 height 18
click at [287, 436] on div "Undo" at bounding box center [293, 522] width 19 height 7
click at [679, 436] on div "Add" at bounding box center [683, 522] width 14 height 7
click at [30, 143] on div at bounding box center [26, 143] width 9 height 9
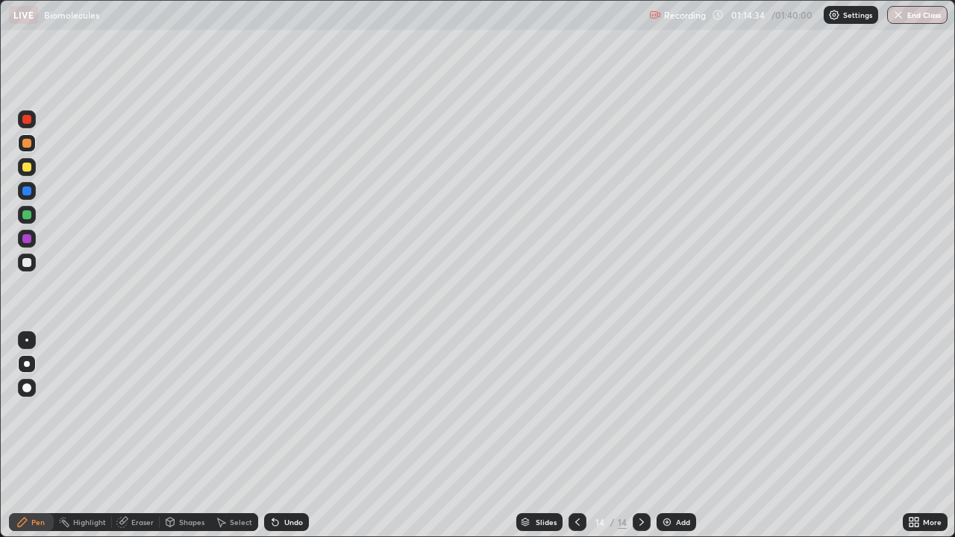
click at [29, 213] on div at bounding box center [26, 214] width 9 height 9
click at [30, 263] on div at bounding box center [26, 262] width 9 height 9
click at [292, 436] on div "Undo" at bounding box center [293, 522] width 19 height 7
click at [31, 165] on div at bounding box center [26, 167] width 9 height 9
click at [28, 145] on div at bounding box center [26, 143] width 9 height 9
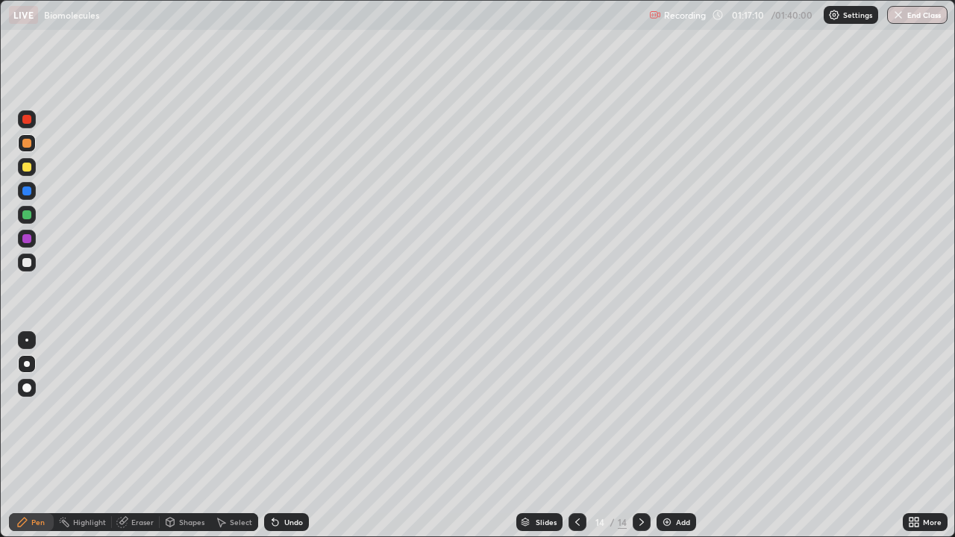
click at [27, 263] on div at bounding box center [26, 262] width 9 height 9
click at [32, 238] on div at bounding box center [27, 239] width 18 height 18
click at [34, 188] on div at bounding box center [27, 191] width 18 height 18
click at [33, 169] on div at bounding box center [27, 167] width 18 height 18
click at [30, 144] on div at bounding box center [26, 143] width 9 height 9
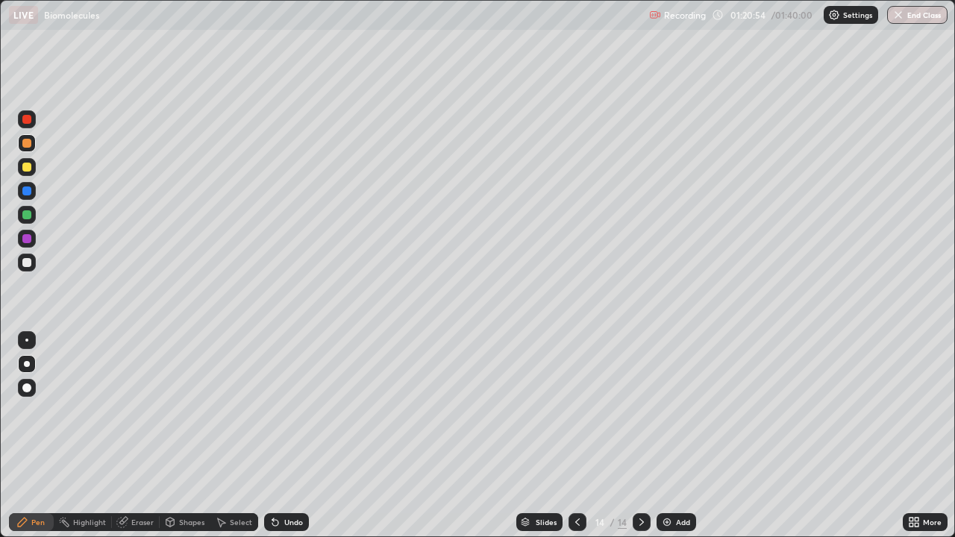
click at [34, 213] on div at bounding box center [27, 215] width 18 height 18
click at [30, 165] on div at bounding box center [26, 167] width 9 height 9
click at [28, 192] on div at bounding box center [26, 191] width 9 height 9
click at [26, 168] on div at bounding box center [26, 167] width 9 height 9
click at [29, 145] on div at bounding box center [26, 143] width 9 height 9
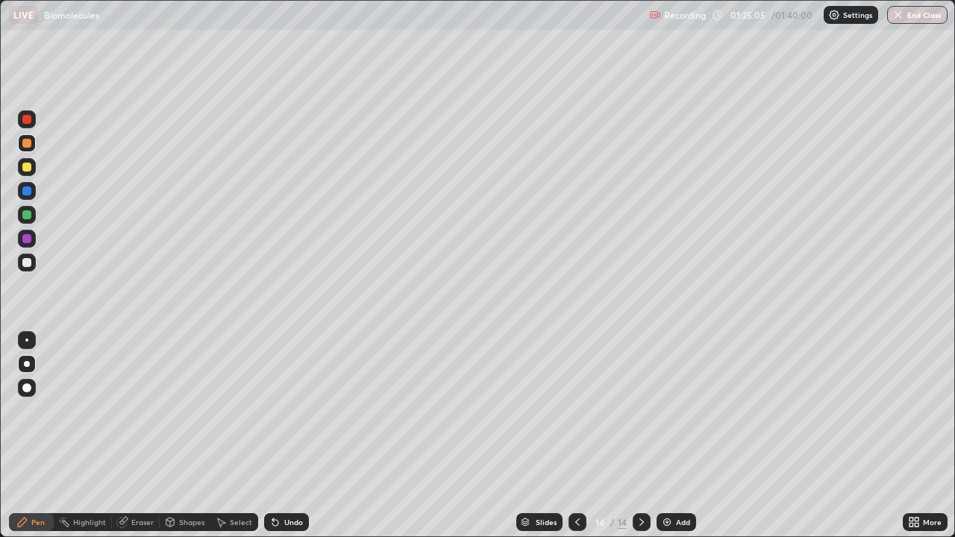
click at [678, 436] on div "Add" at bounding box center [683, 522] width 14 height 7
click at [31, 169] on div at bounding box center [27, 167] width 18 height 18
click at [31, 122] on div at bounding box center [26, 119] width 9 height 9
click at [30, 259] on div at bounding box center [26, 262] width 9 height 9
click at [32, 216] on div at bounding box center [27, 215] width 18 height 18
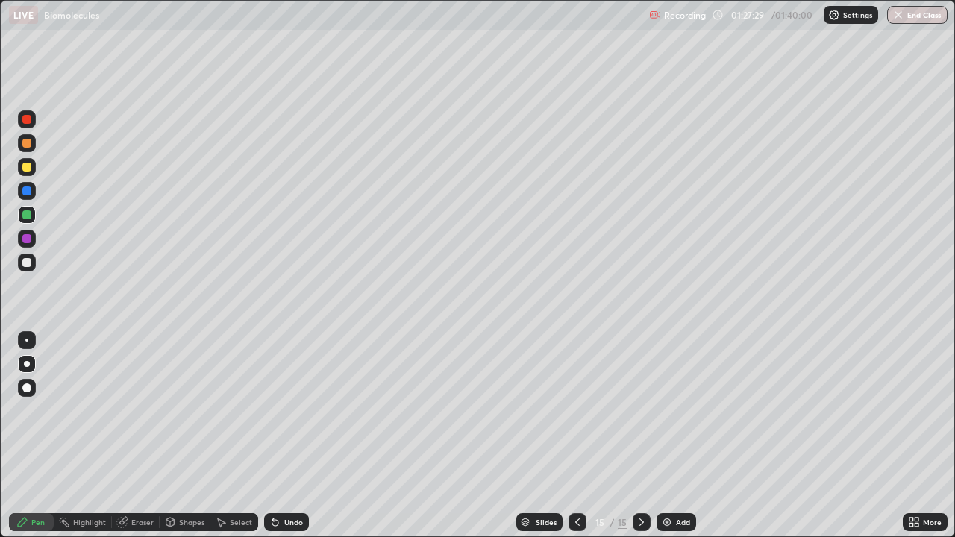
click at [31, 190] on div at bounding box center [26, 191] width 9 height 9
click at [29, 169] on div at bounding box center [26, 167] width 9 height 9
click at [284, 436] on div "Undo" at bounding box center [293, 522] width 19 height 7
click at [282, 436] on div "Undo" at bounding box center [286, 522] width 45 height 18
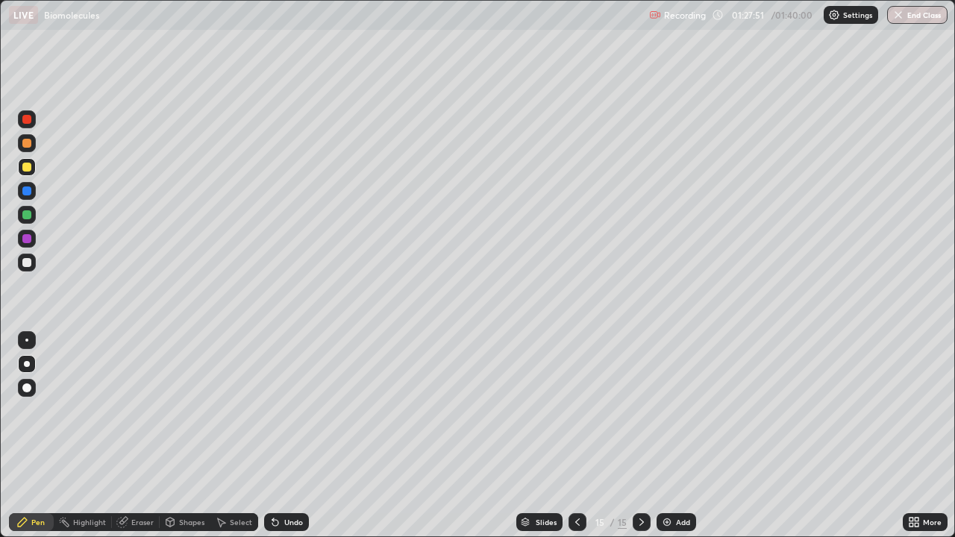
click at [280, 436] on div "Undo" at bounding box center [286, 522] width 45 height 18
click at [279, 436] on div "Undo" at bounding box center [286, 522] width 45 height 18
click at [272, 436] on icon at bounding box center [272, 519] width 1 height 1
click at [29, 118] on div at bounding box center [26, 119] width 9 height 9
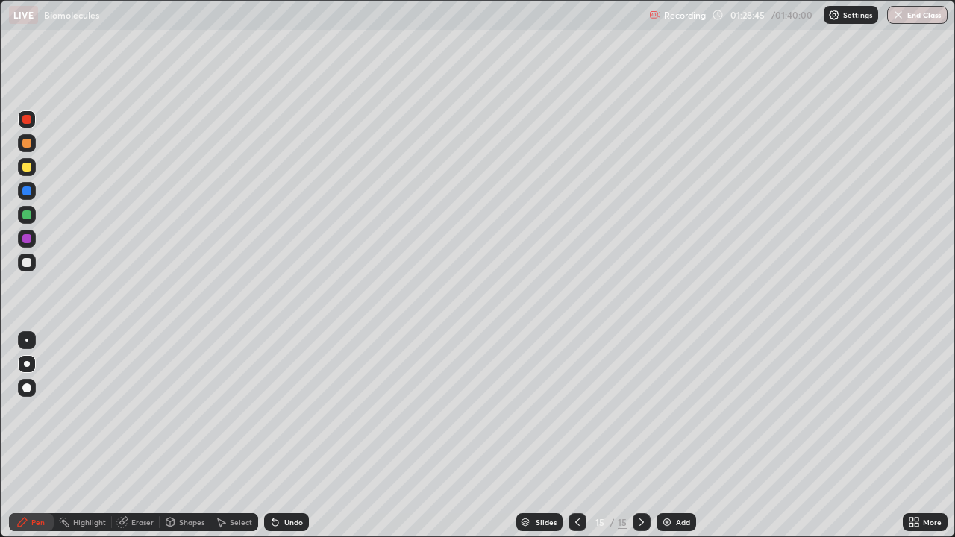
click at [29, 240] on div at bounding box center [26, 238] width 9 height 9
click at [30, 262] on div at bounding box center [26, 262] width 9 height 9
click at [677, 436] on div "Add" at bounding box center [677, 522] width 40 height 18
click at [26, 165] on div at bounding box center [26, 167] width 9 height 9
click at [576, 436] on icon at bounding box center [578, 522] width 12 height 12
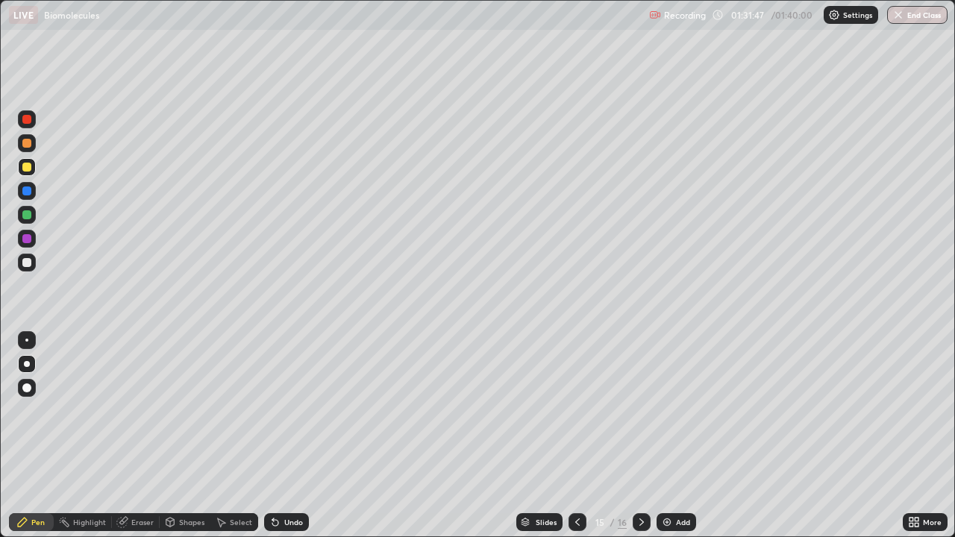
click at [288, 436] on div "Undo" at bounding box center [293, 522] width 19 height 7
click at [640, 436] on icon at bounding box center [642, 522] width 12 height 12
click at [31, 212] on div at bounding box center [27, 215] width 18 height 18
click at [32, 168] on div at bounding box center [27, 167] width 18 height 18
click at [27, 119] on div at bounding box center [26, 119] width 9 height 9
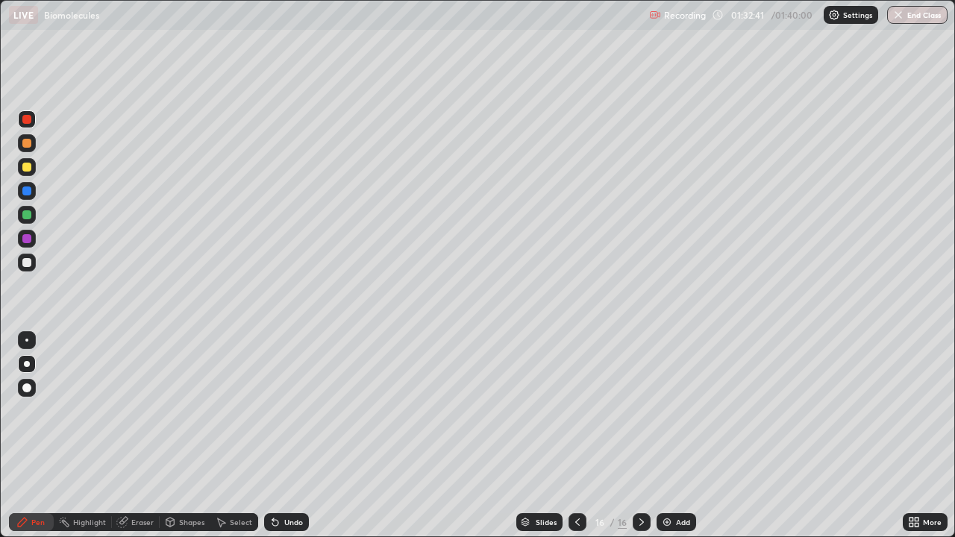
click at [284, 436] on div "Undo" at bounding box center [293, 522] width 19 height 7
click at [29, 213] on div at bounding box center [26, 214] width 9 height 9
click at [30, 160] on div at bounding box center [27, 167] width 18 height 18
click at [302, 436] on div "Undo" at bounding box center [283, 522] width 51 height 30
click at [304, 436] on div "Undo" at bounding box center [286, 522] width 45 height 18
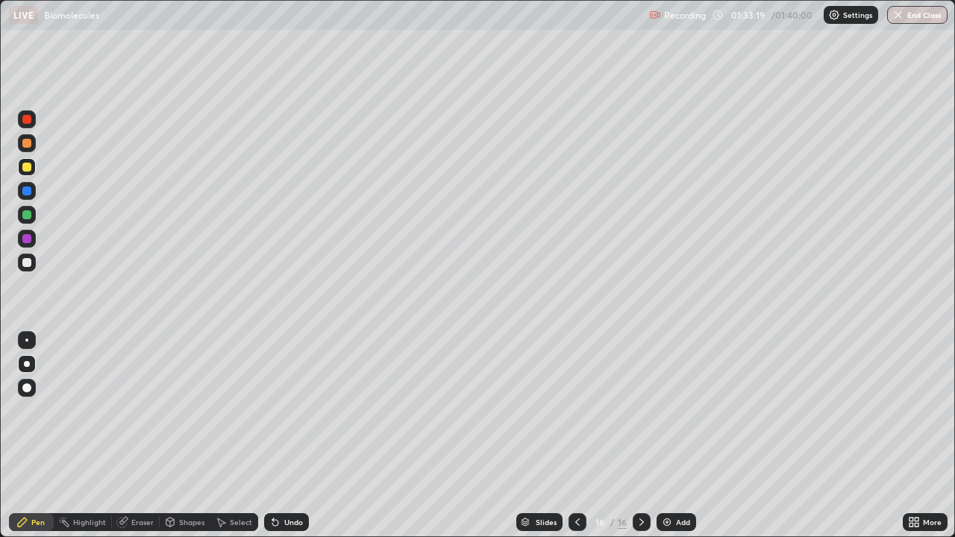
click at [309, 436] on div "Slides 16 / 16 Add" at bounding box center [606, 522] width 594 height 30
click at [294, 436] on div "Undo" at bounding box center [293, 522] width 19 height 7
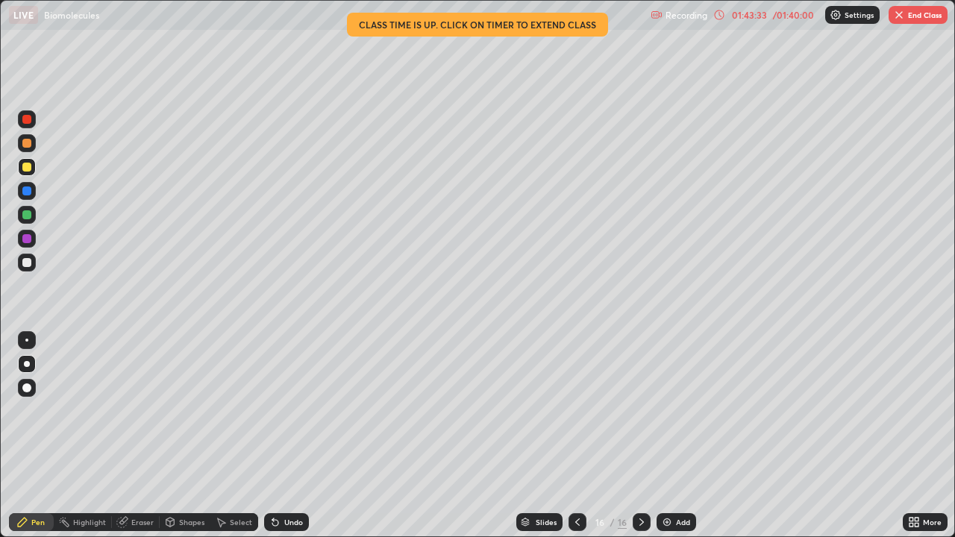
click at [925, 12] on button "End Class" at bounding box center [918, 15] width 59 height 18
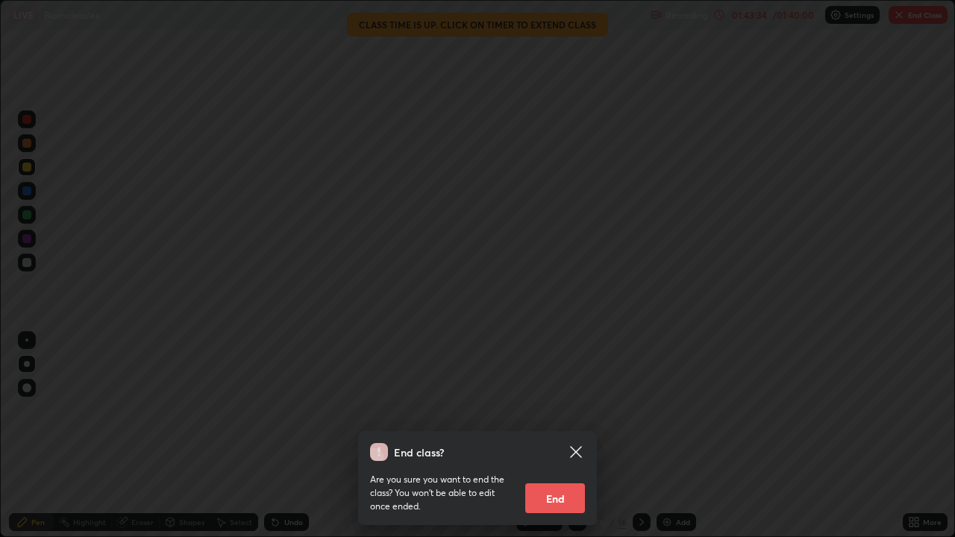
click at [570, 436] on button "End" at bounding box center [555, 498] width 60 height 30
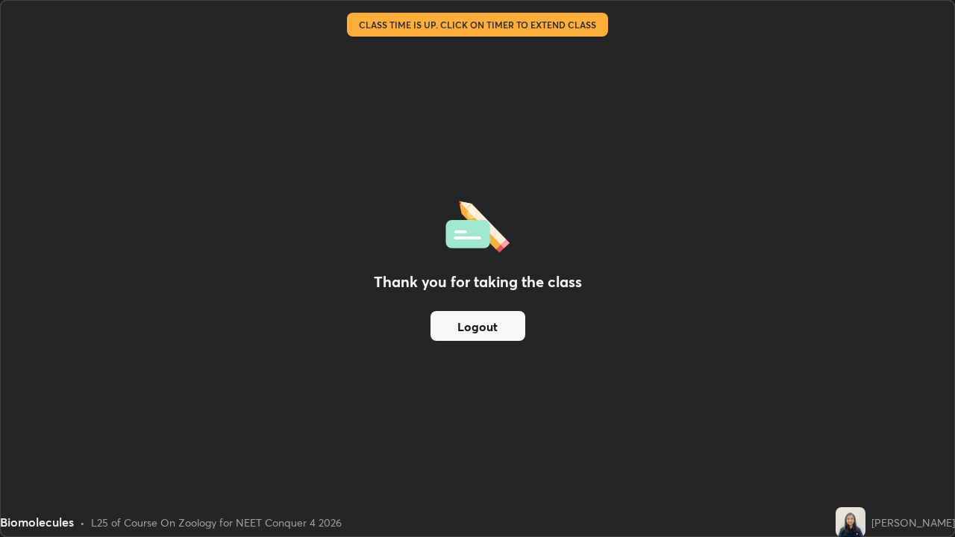
click at [491, 325] on button "Logout" at bounding box center [477, 326] width 95 height 30
